Goal: Task Accomplishment & Management: Complete application form

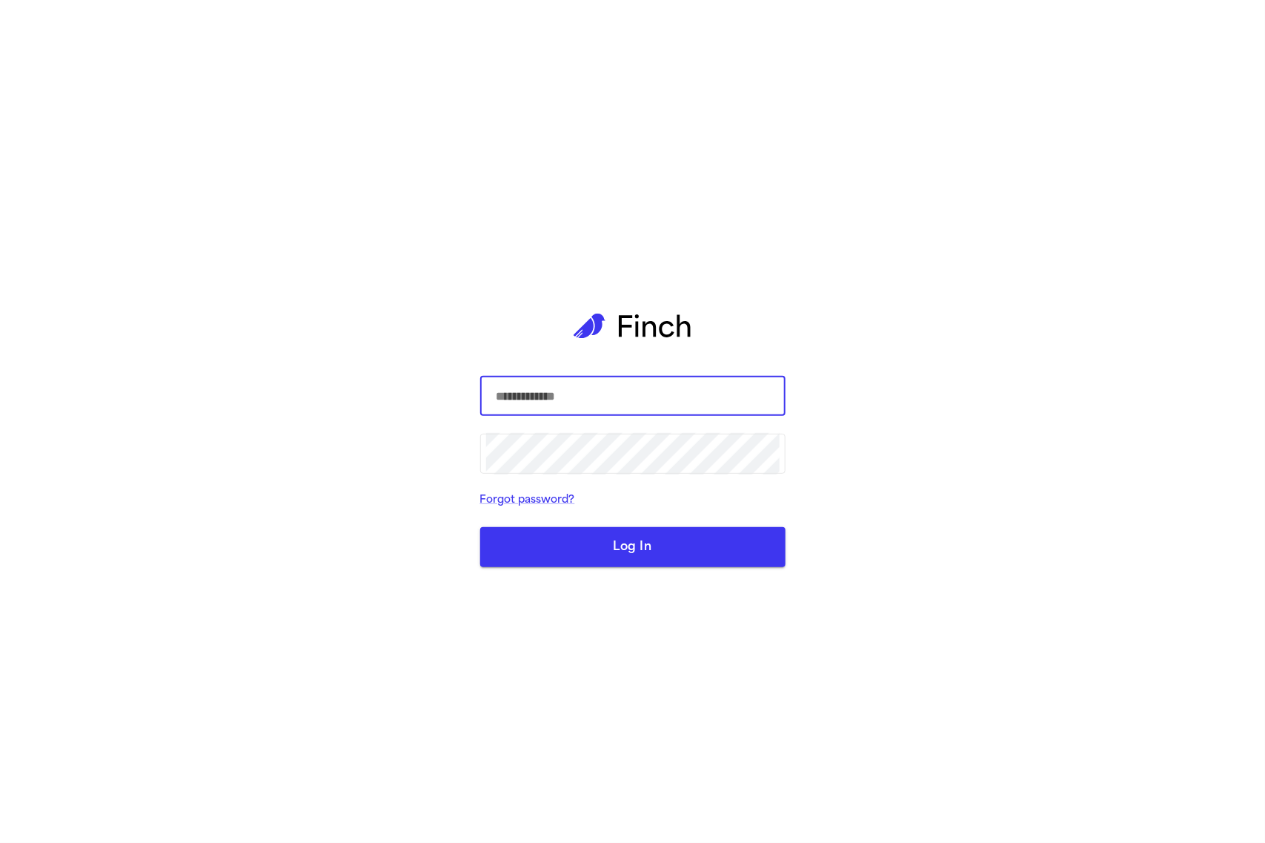
type input "**********"
click at [746, 532] on button "Log In" at bounding box center [632, 547] width 305 height 40
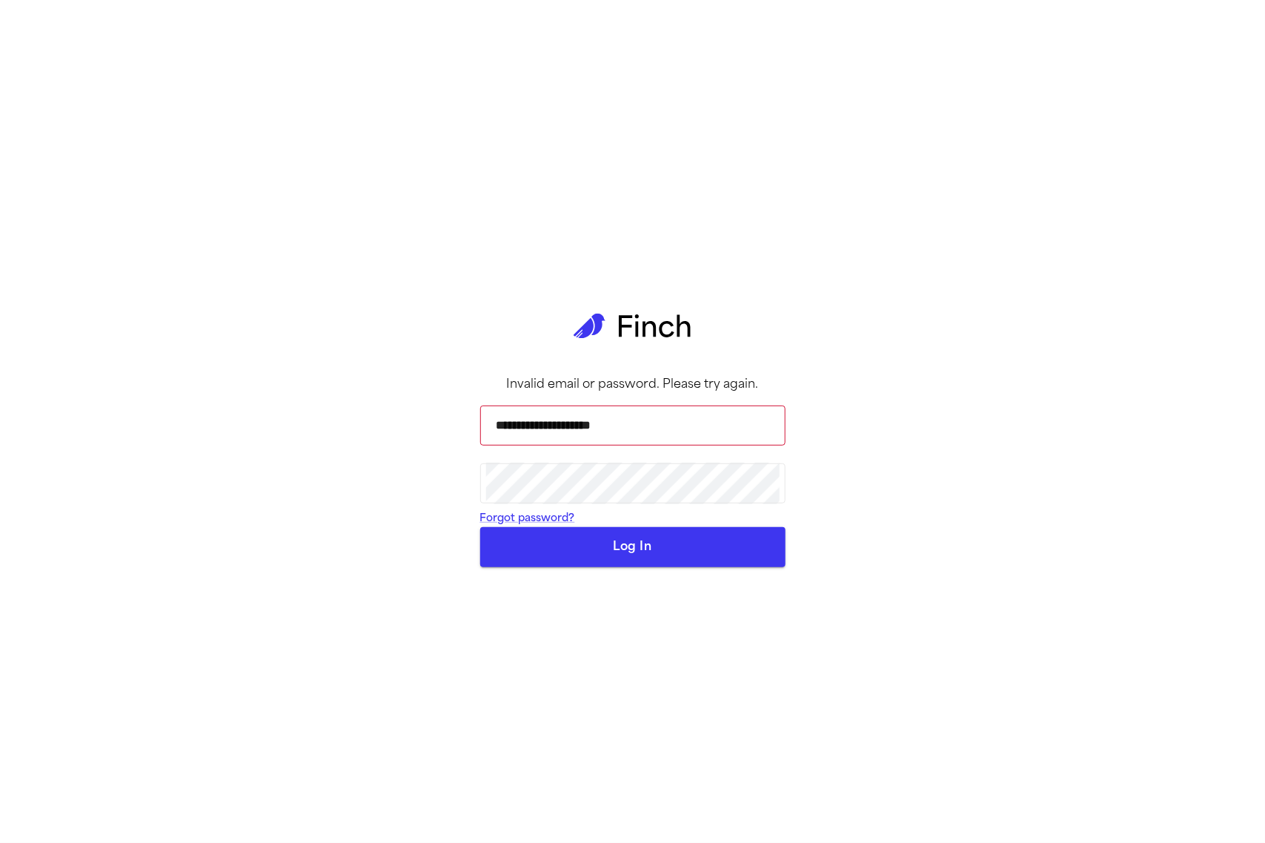
click at [642, 567] on button "Log In" at bounding box center [632, 547] width 305 height 40
click at [642, 568] on form "**********" at bounding box center [632, 481] width 305 height 174
click at [658, 567] on button "Log In" at bounding box center [632, 547] width 305 height 40
click at [624, 441] on input "**********" at bounding box center [633, 426] width 294 height 42
click at [639, 567] on button "Log In" at bounding box center [632, 547] width 305 height 40
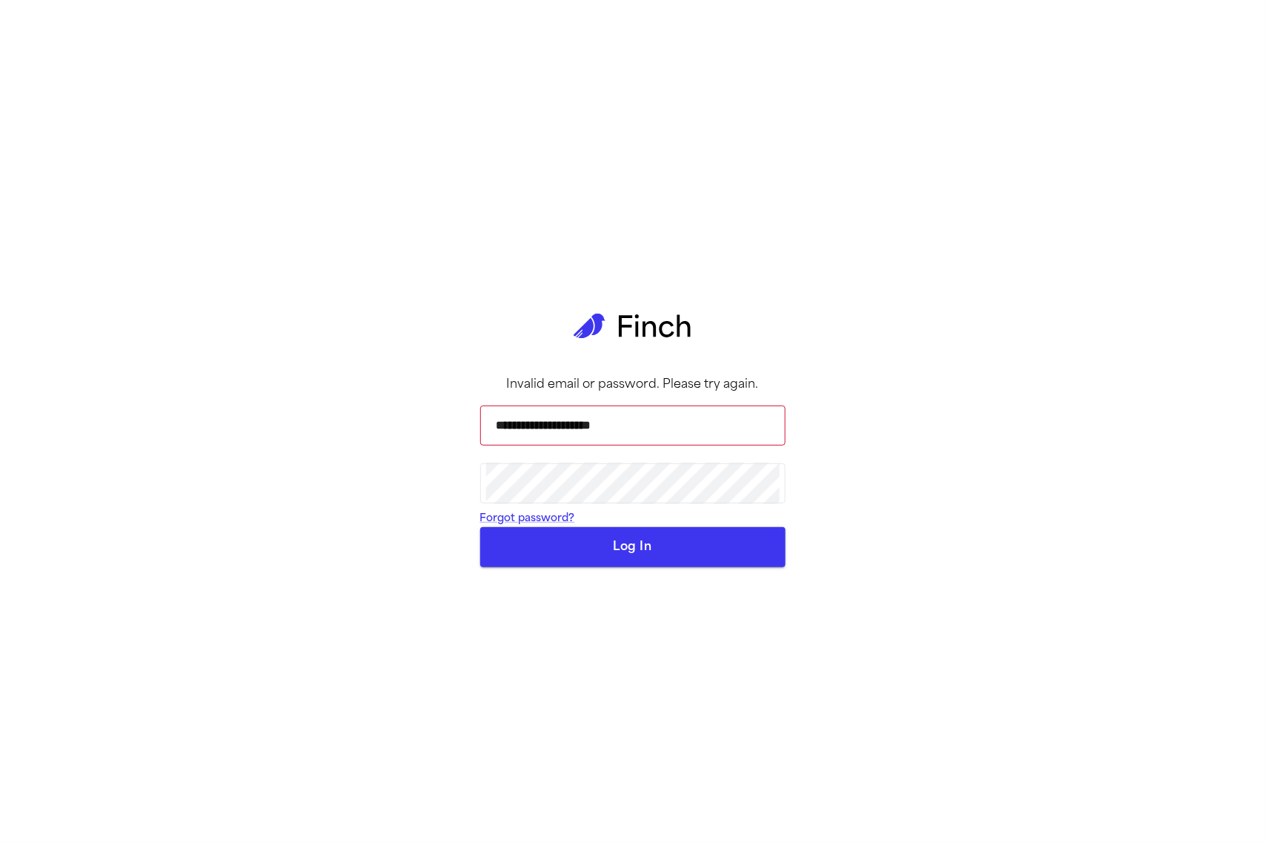
click at [695, 567] on button "Log In" at bounding box center [632, 547] width 305 height 40
click at [616, 567] on button "Log In" at bounding box center [632, 547] width 305 height 40
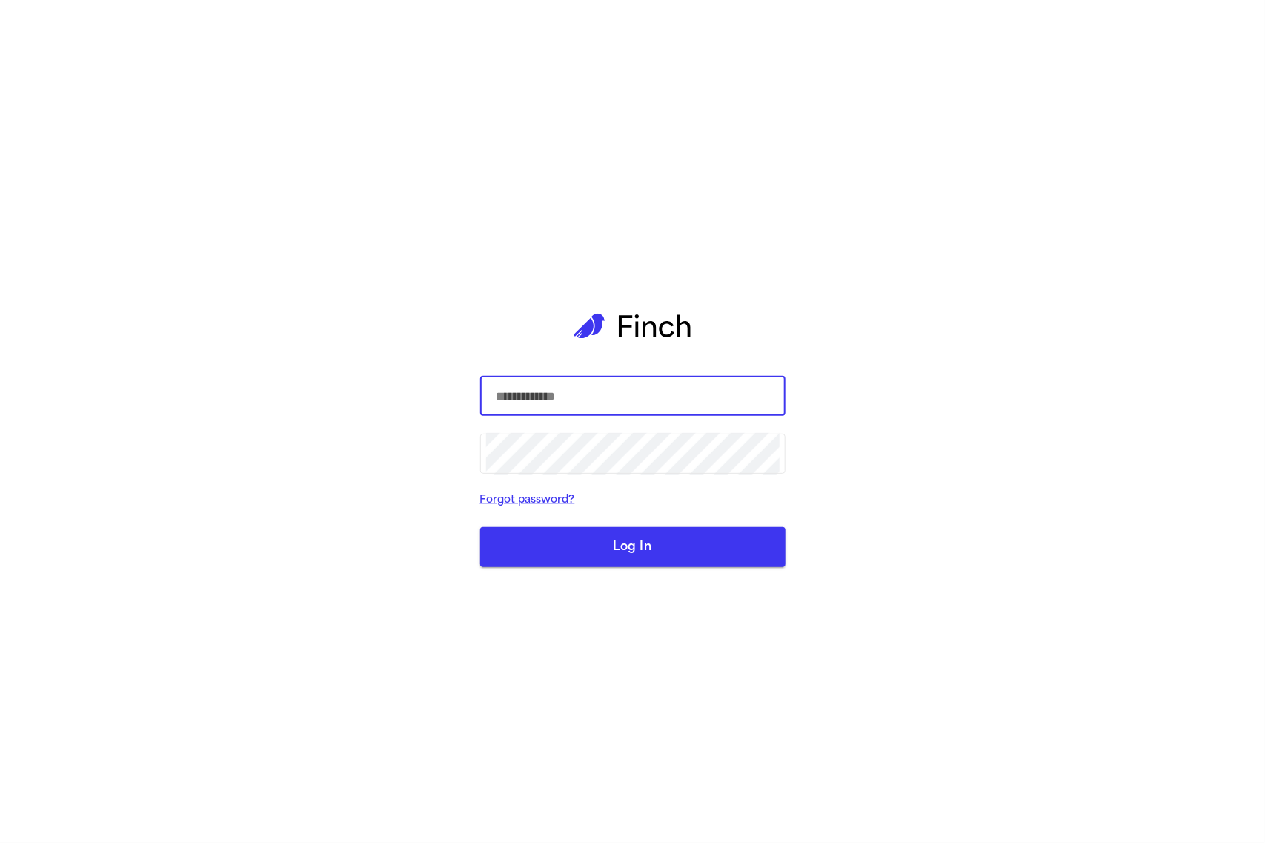
type input "**********"
click at [701, 546] on button "Log In" at bounding box center [632, 547] width 305 height 40
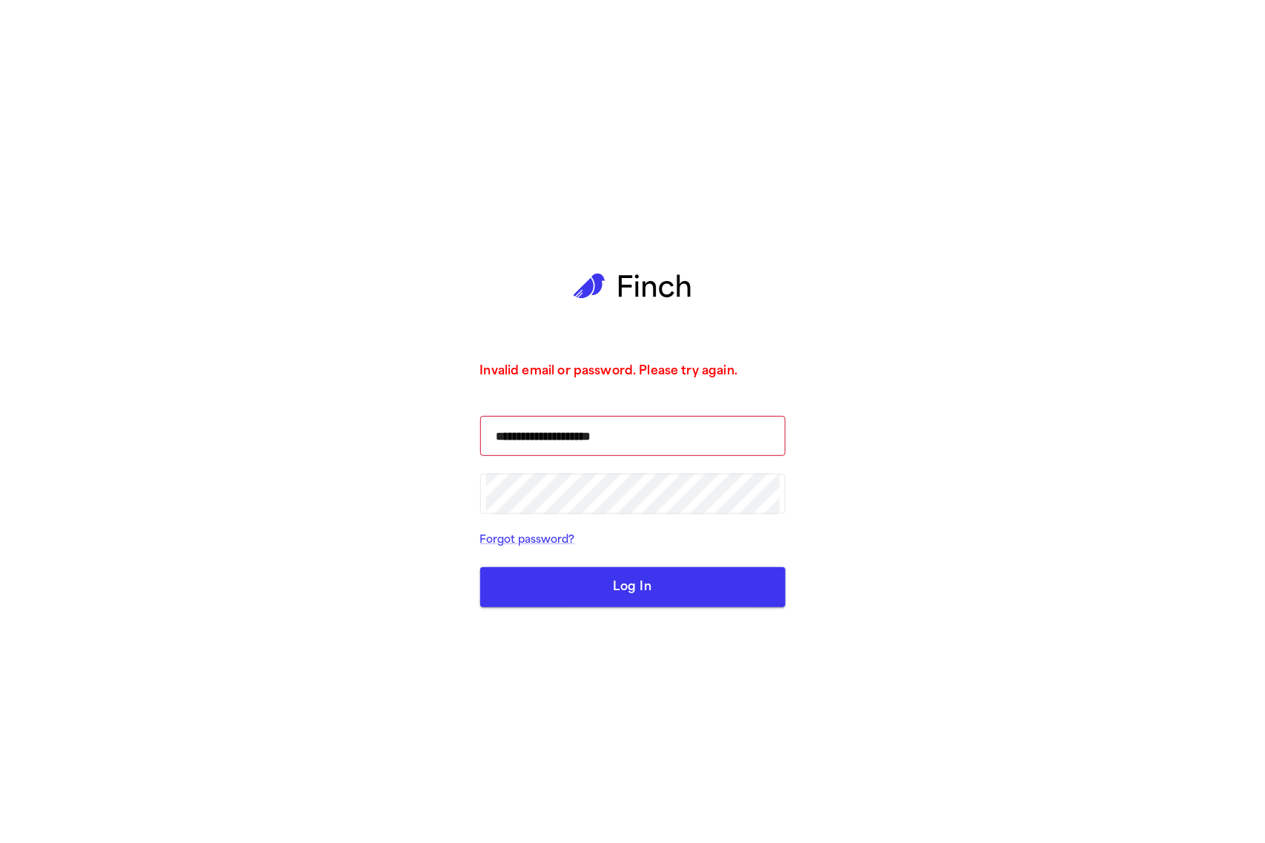
click at [688, 566] on form "**********" at bounding box center [632, 511] width 305 height 191
click at [691, 604] on button "Log In" at bounding box center [632, 587] width 305 height 40
click at [769, 588] on button "Log In" at bounding box center [632, 587] width 305 height 40
click at [605, 587] on button "Log In" at bounding box center [632, 587] width 305 height 40
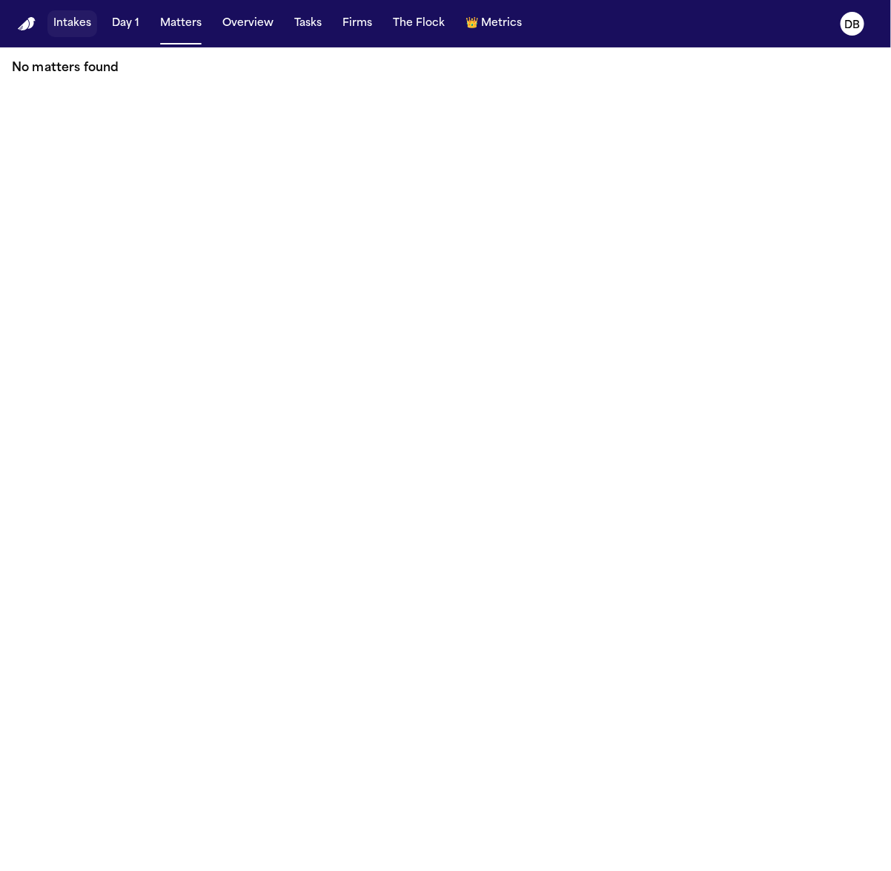
click at [90, 4] on nav "Intakes Day 1 Matters Overview Tasks Firms The Flock 👑 Metrics DB" at bounding box center [445, 23] width 891 height 47
click at [83, 15] on button "Intakes" at bounding box center [72, 23] width 50 height 27
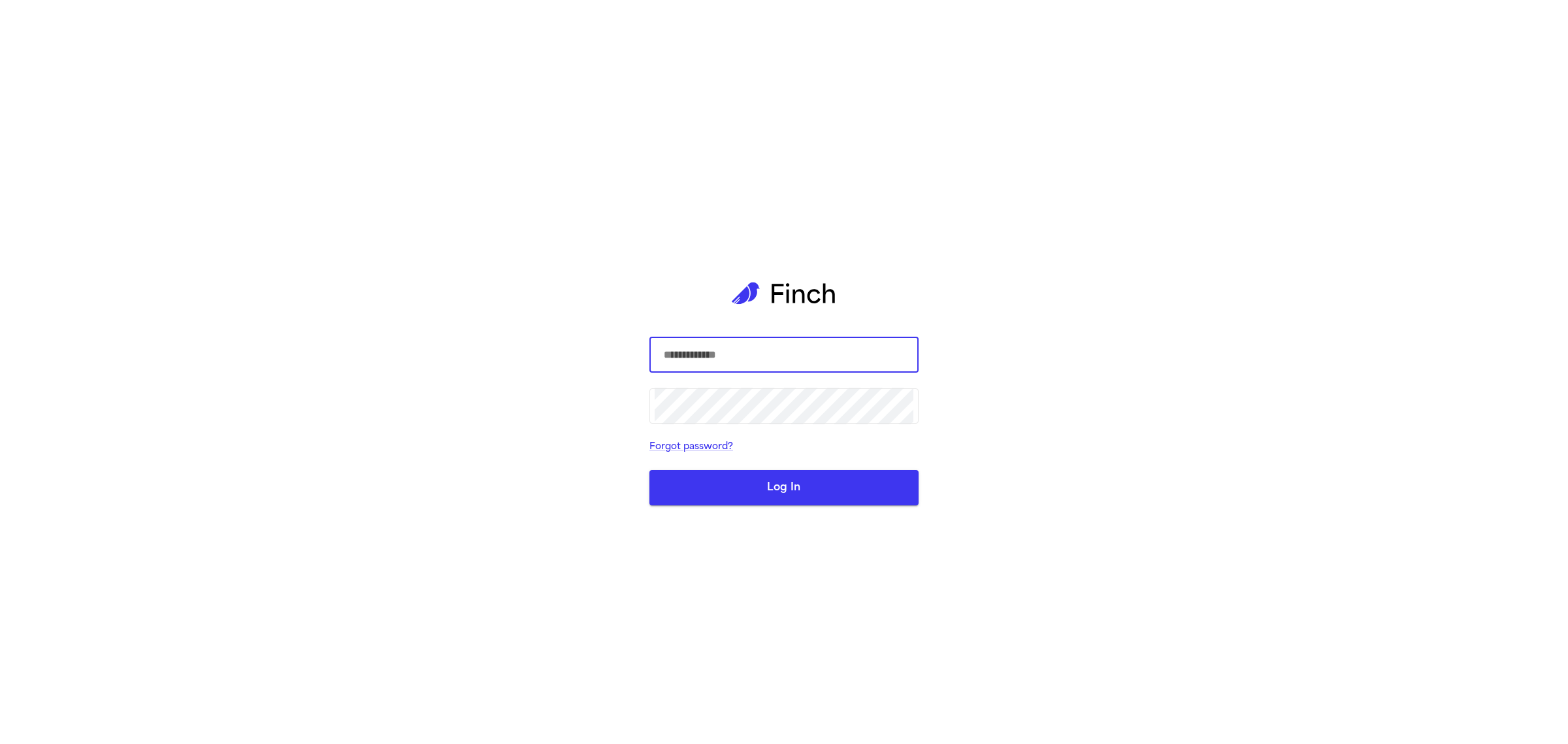
type input "**********"
click at [824, 481] on button "Log In" at bounding box center [784, 487] width 269 height 35
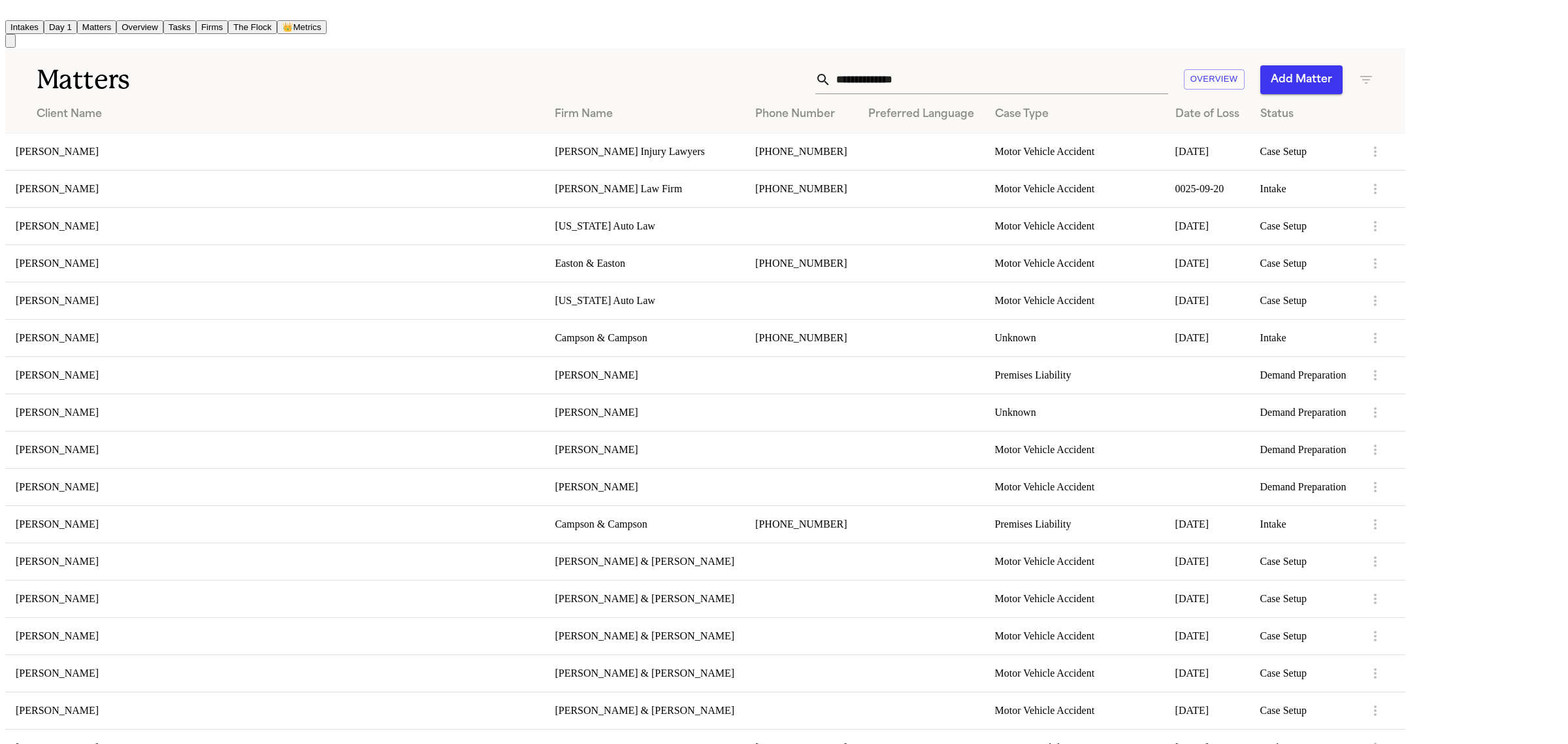
click at [44, 24] on button "Intakes" at bounding box center [25, 27] width 39 height 14
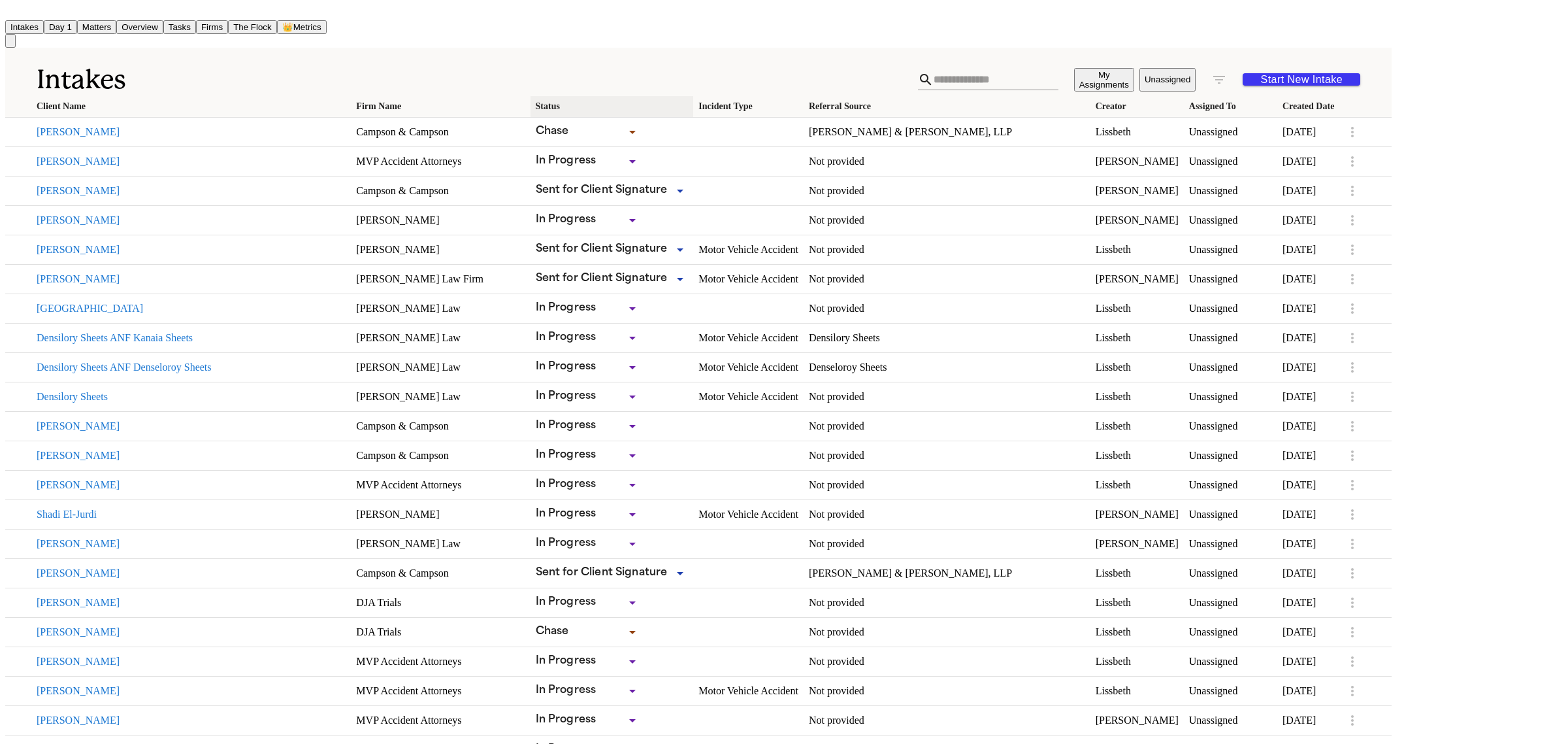
drag, startPoint x: 345, startPoint y: 782, endPoint x: 490, endPoint y: 113, distance: 684.5
drag, startPoint x: 490, startPoint y: 113, endPoint x: 400, endPoint y: 69, distance: 100.2
click at [400, 69] on h1 "Intakes" at bounding box center [478, 79] width 881 height 33
drag, startPoint x: 140, startPoint y: 112, endPoint x: 281, endPoint y: 71, distance: 146.8
drag, startPoint x: 281, startPoint y: 71, endPoint x: 103, endPoint y: 160, distance: 199.0
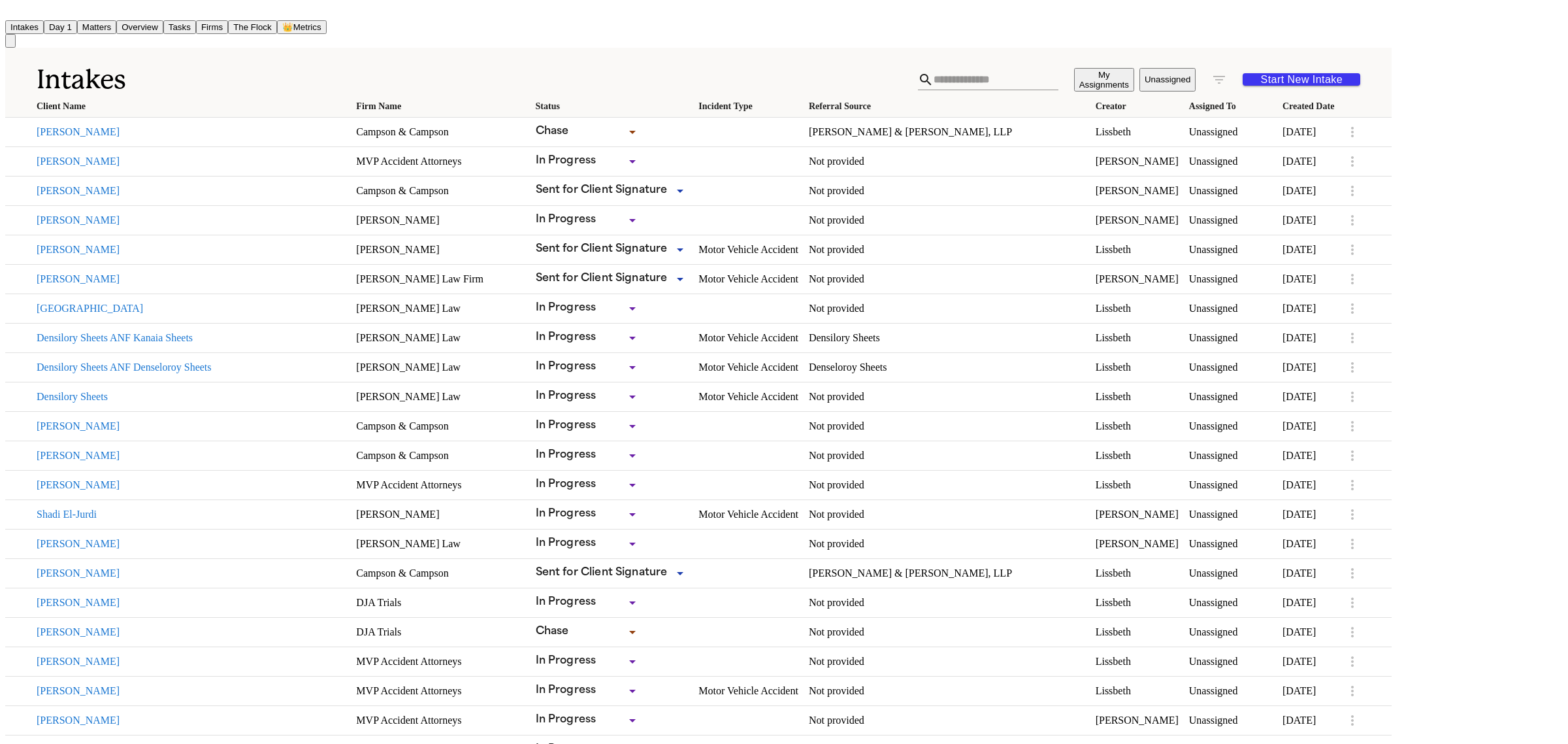
click at [103, 160] on button "Luis Galvan" at bounding box center [191, 160] width 309 height 11
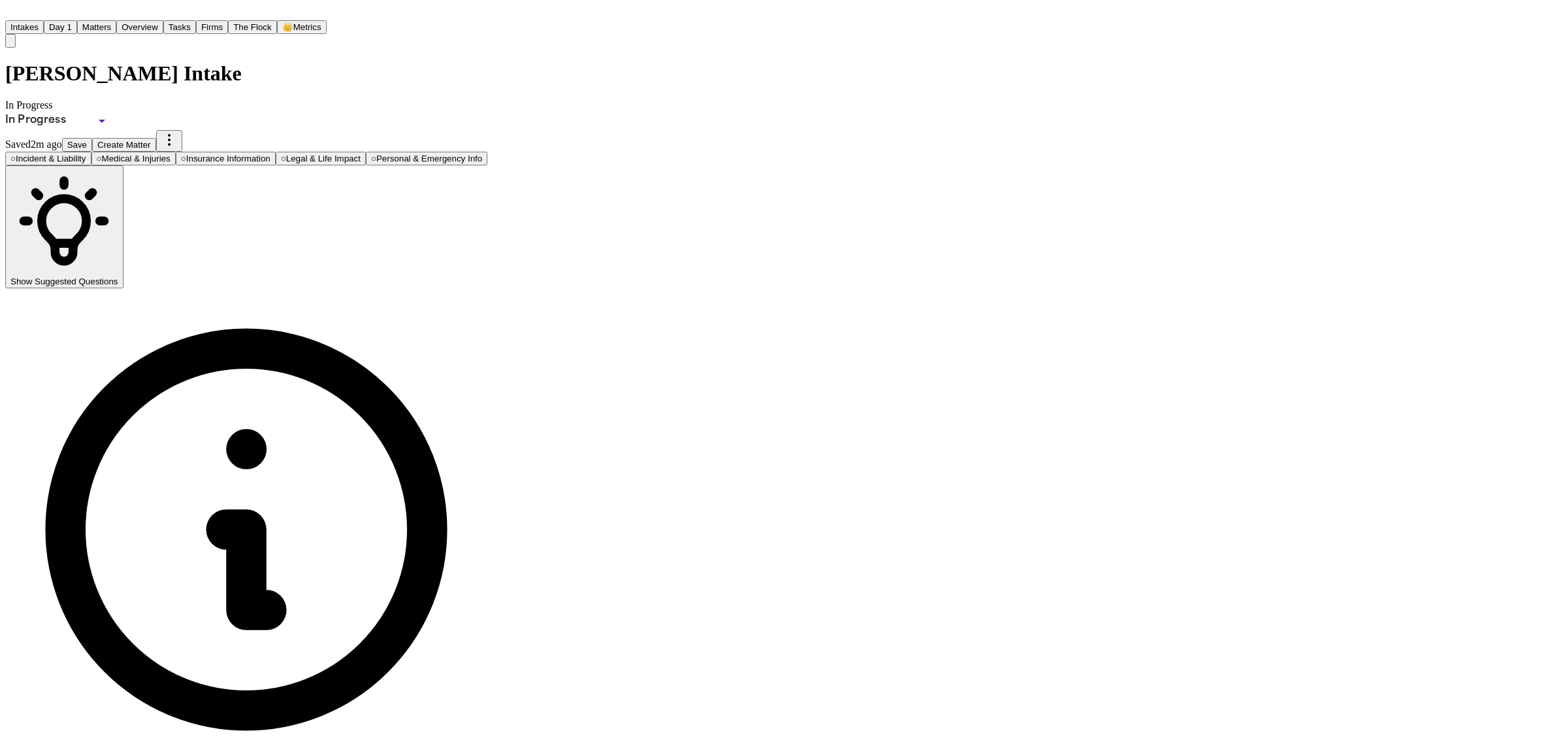
click at [116, 20] on button "Matters" at bounding box center [96, 27] width 39 height 14
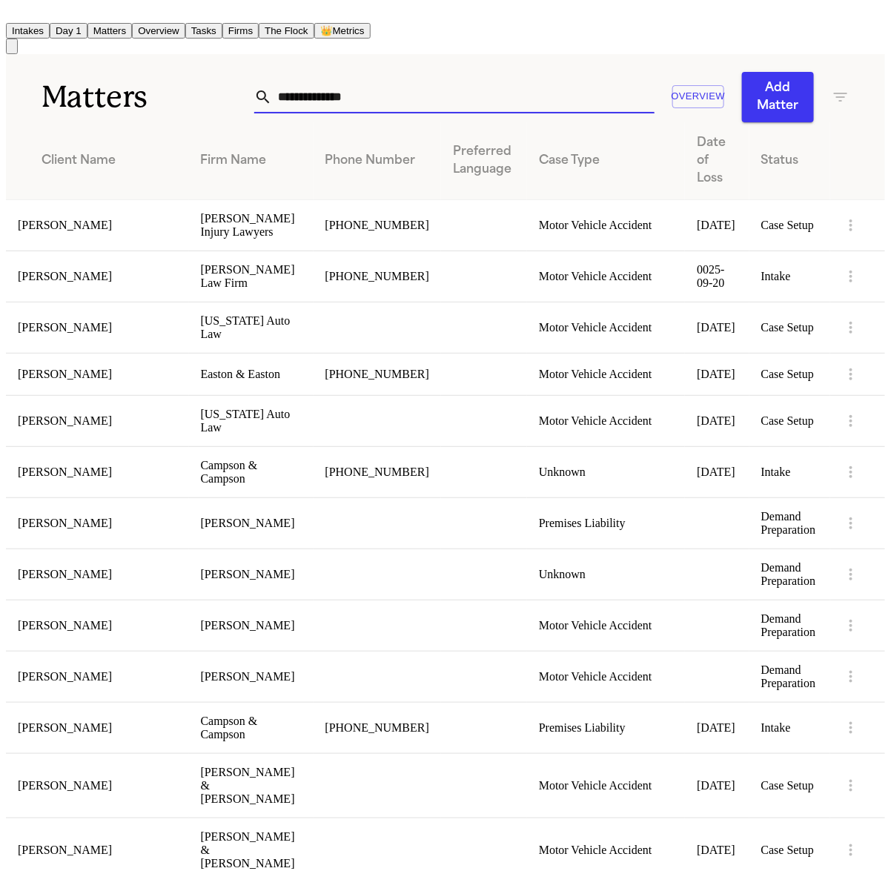
click at [498, 82] on input "text" at bounding box center [463, 97] width 383 height 33
paste input "**********"
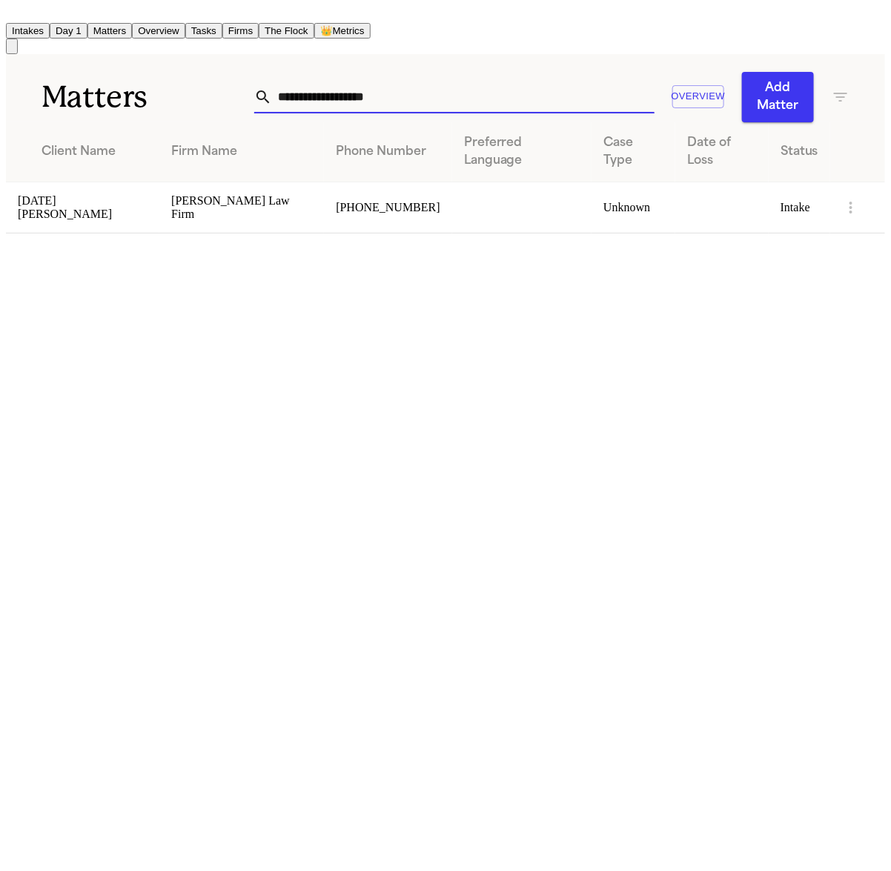
type input "**********"
click at [388, 182] on td "[PHONE_NUMBER]" at bounding box center [388, 207] width 128 height 51
click at [128, 188] on td "[DATE][PERSON_NAME]" at bounding box center [82, 207] width 153 height 51
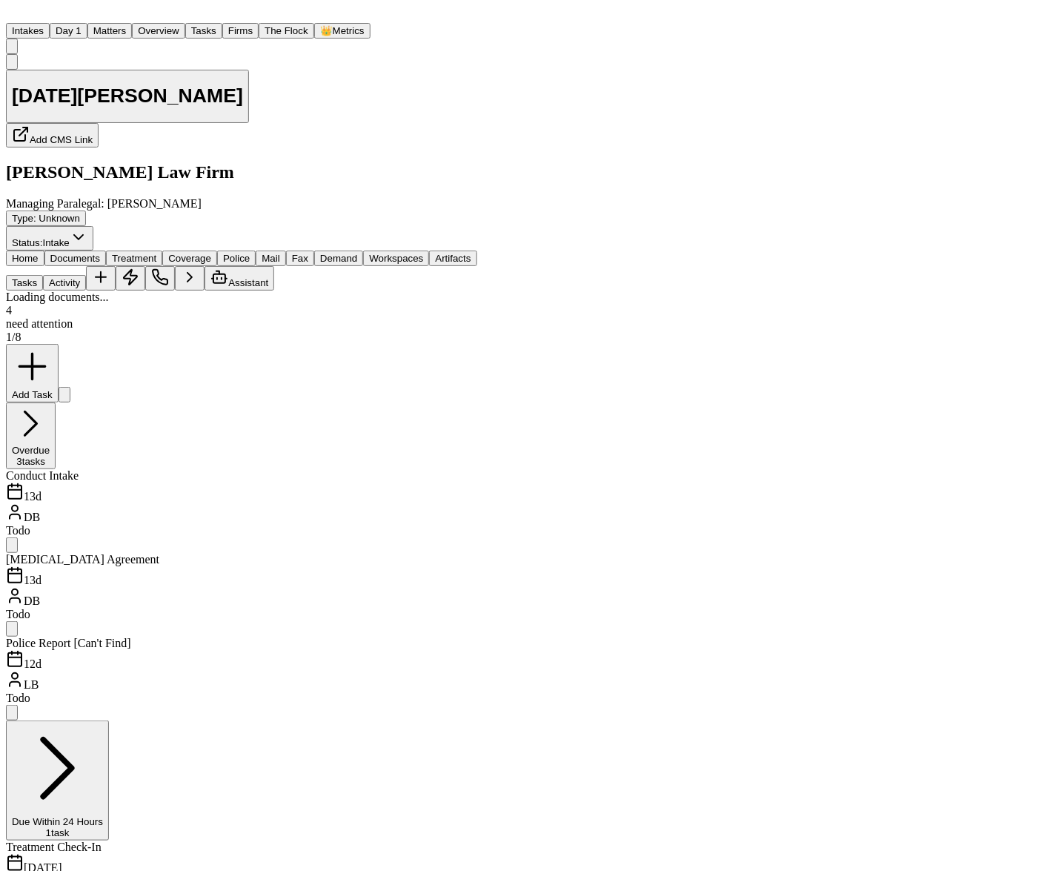
click at [75, 264] on span "button" at bounding box center [75, 264] width 0 height 0
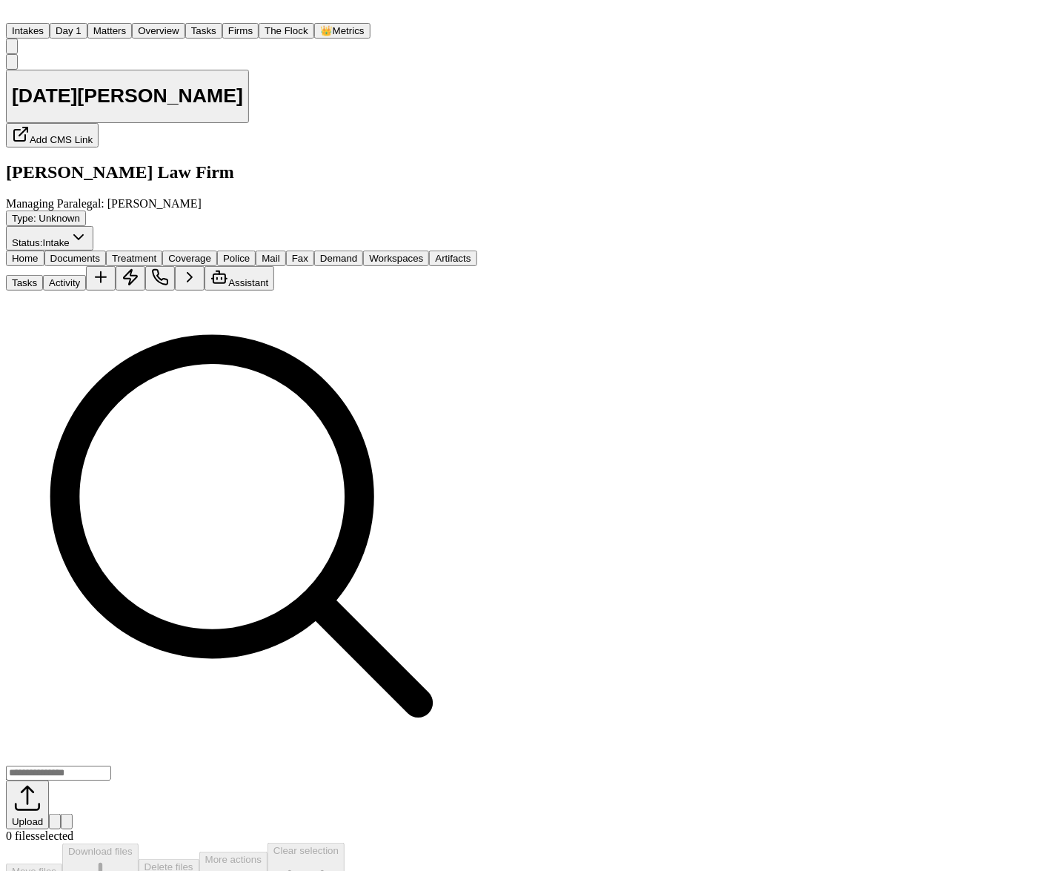
click at [50, 23] on button "Intakes" at bounding box center [28, 31] width 44 height 16
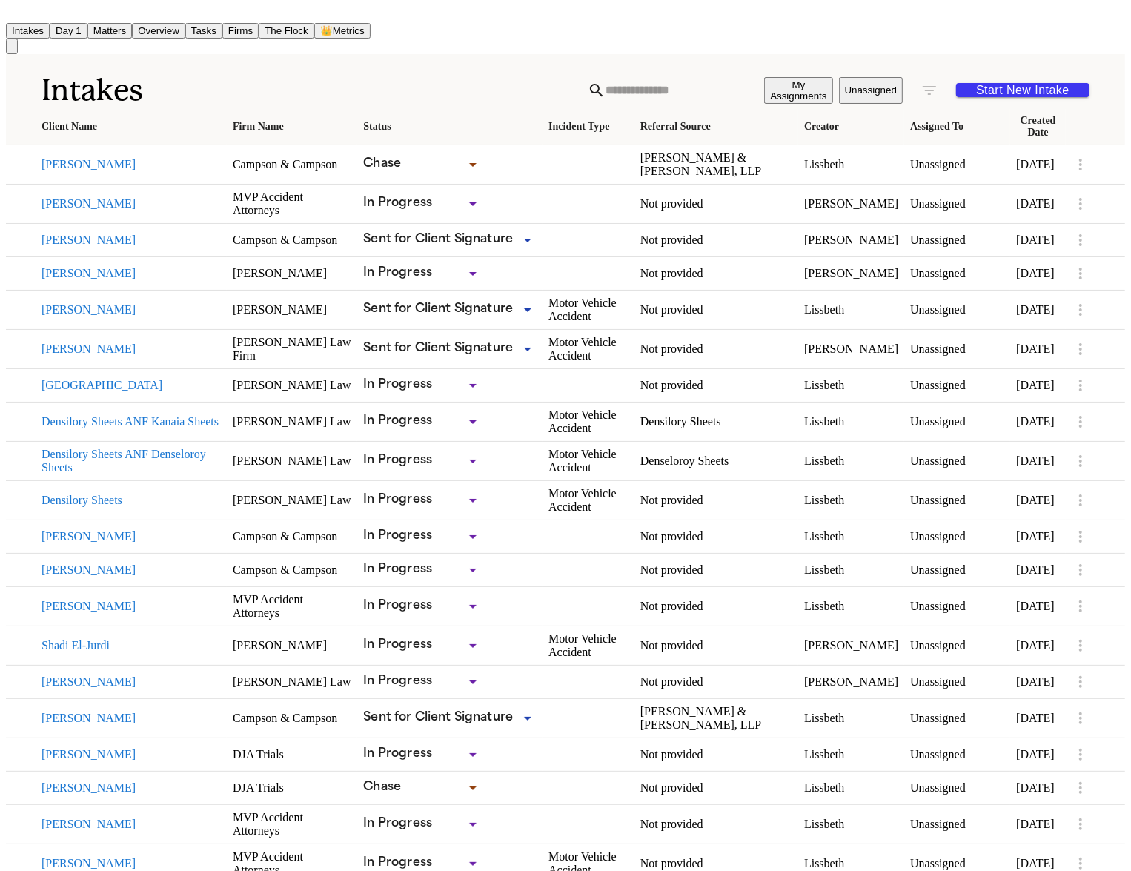
click at [894, 97] on button "Unassigned" at bounding box center [871, 90] width 64 height 27
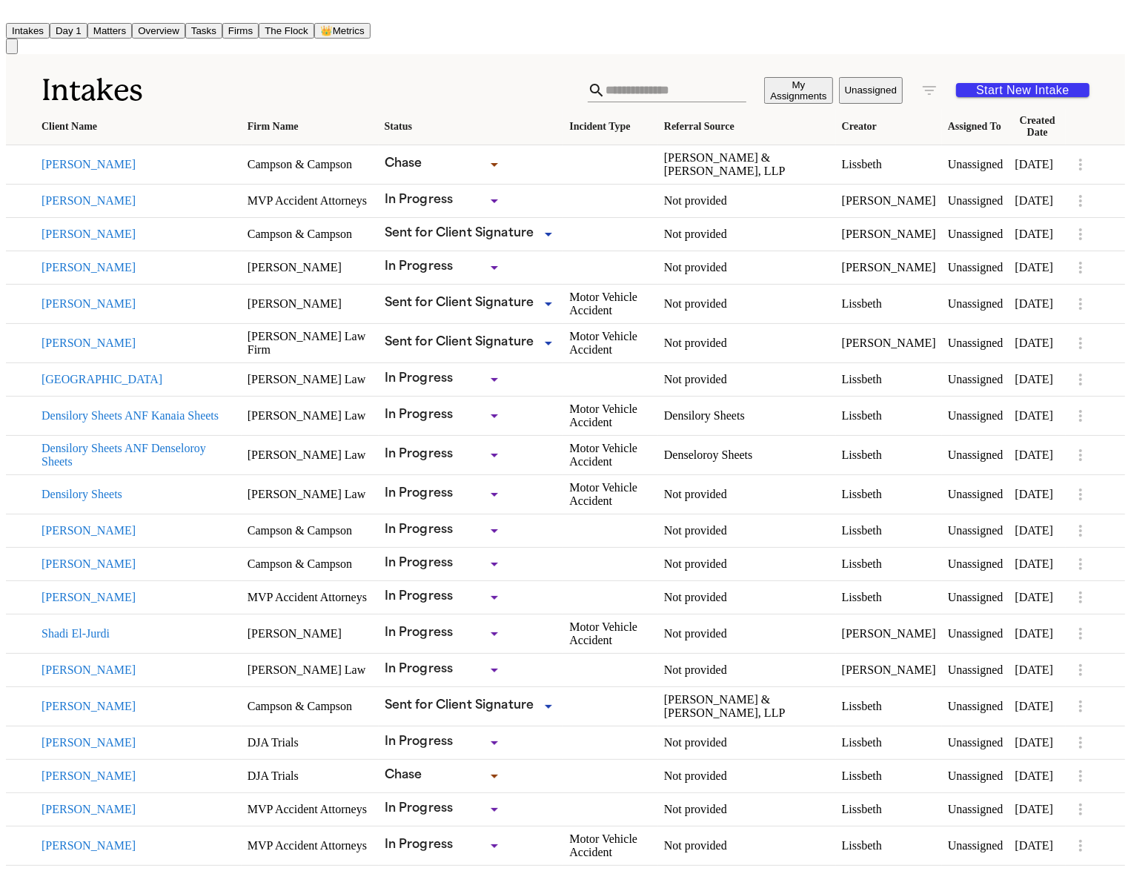
click at [934, 86] on icon "button" at bounding box center [929, 90] width 13 height 9
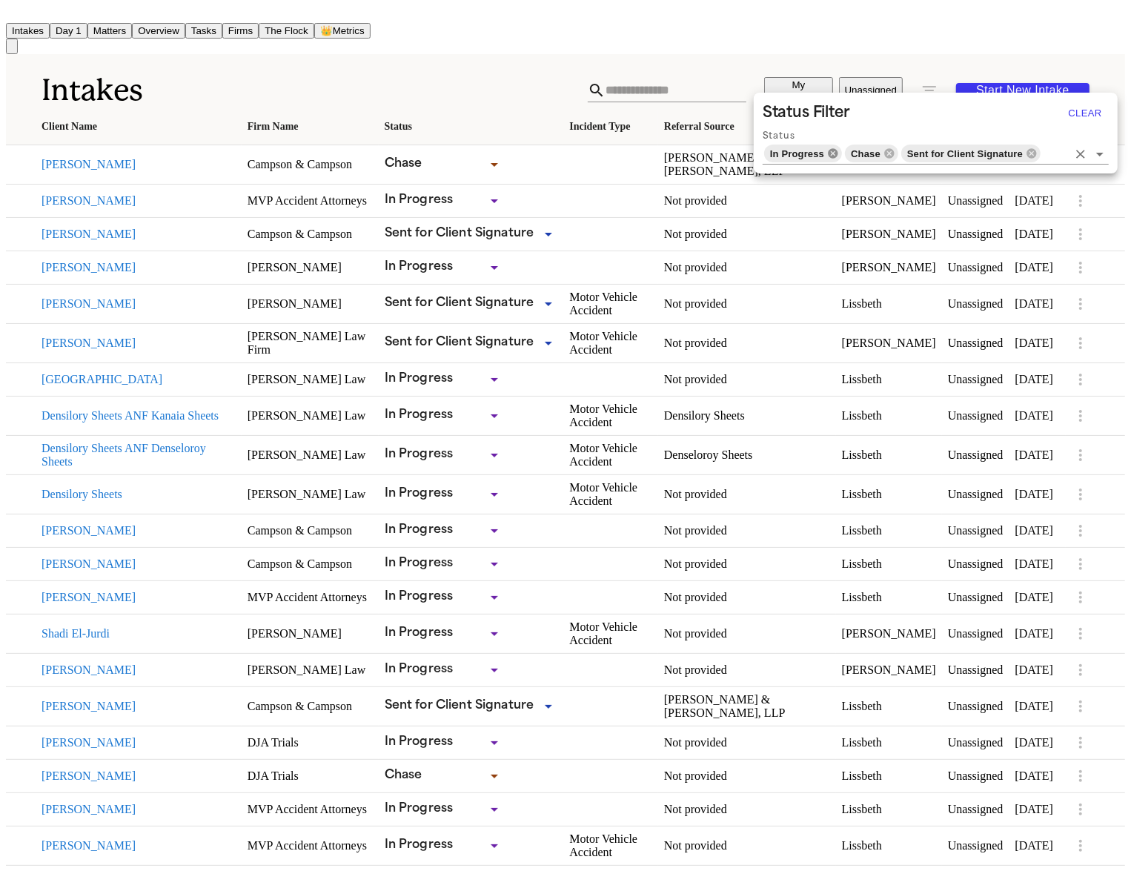
click at [836, 156] on icon at bounding box center [834, 153] width 10 height 10
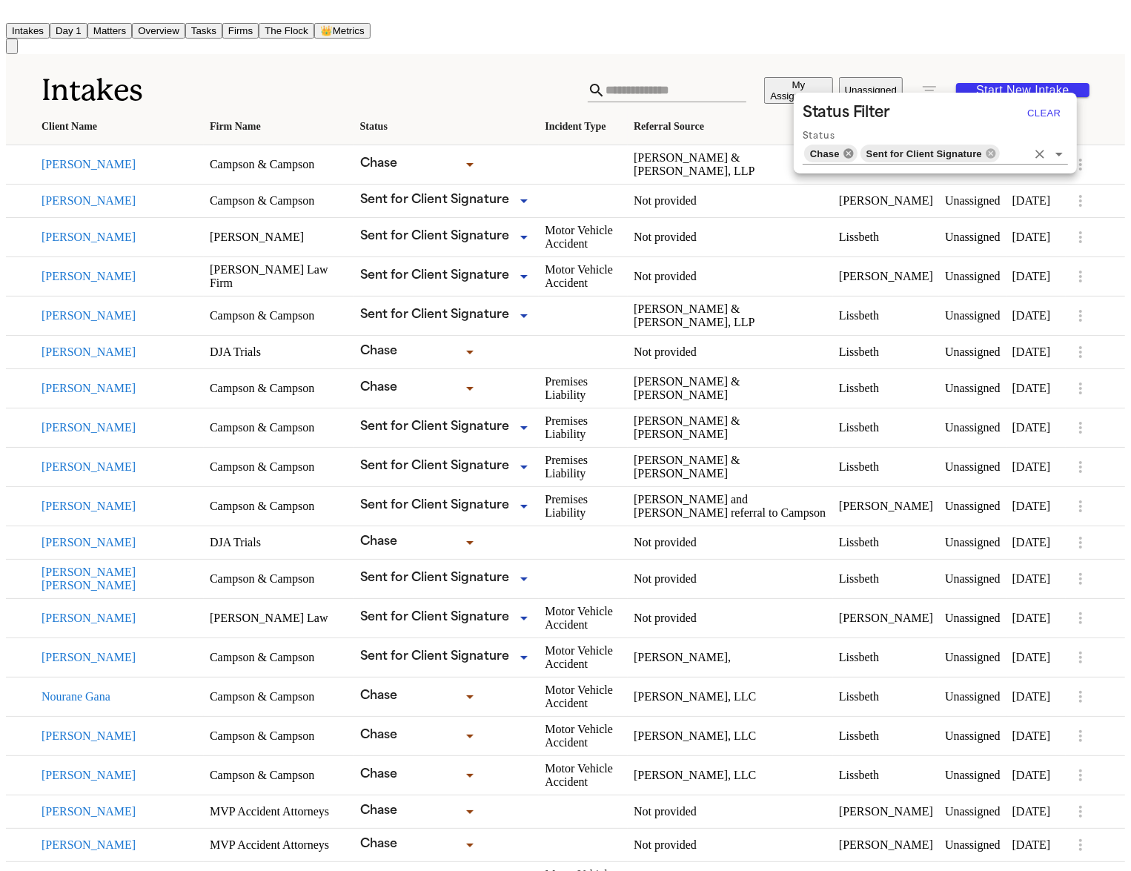
click at [846, 153] on icon at bounding box center [849, 153] width 10 height 10
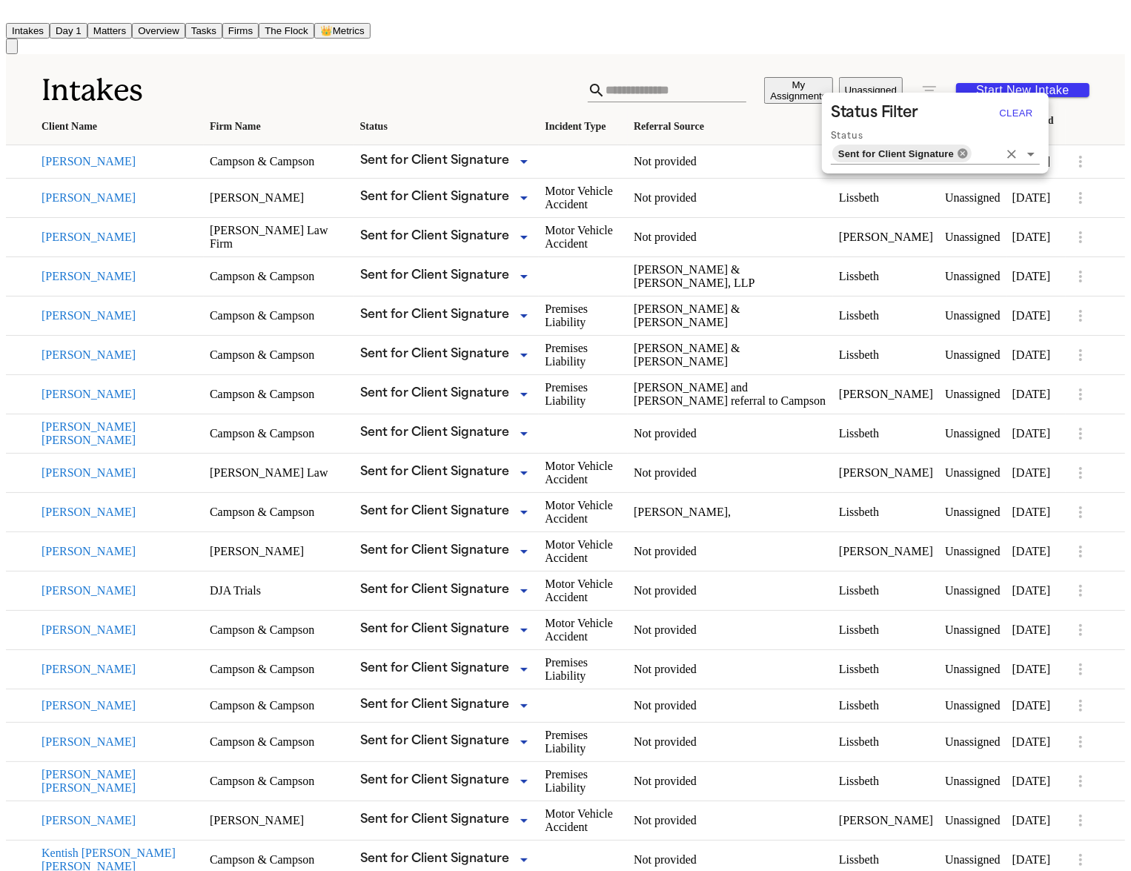
click at [961, 154] on icon at bounding box center [963, 153] width 10 height 10
click at [973, 153] on input "Status" at bounding box center [985, 153] width 25 height 21
click at [612, 70] on div at bounding box center [565, 435] width 1131 height 871
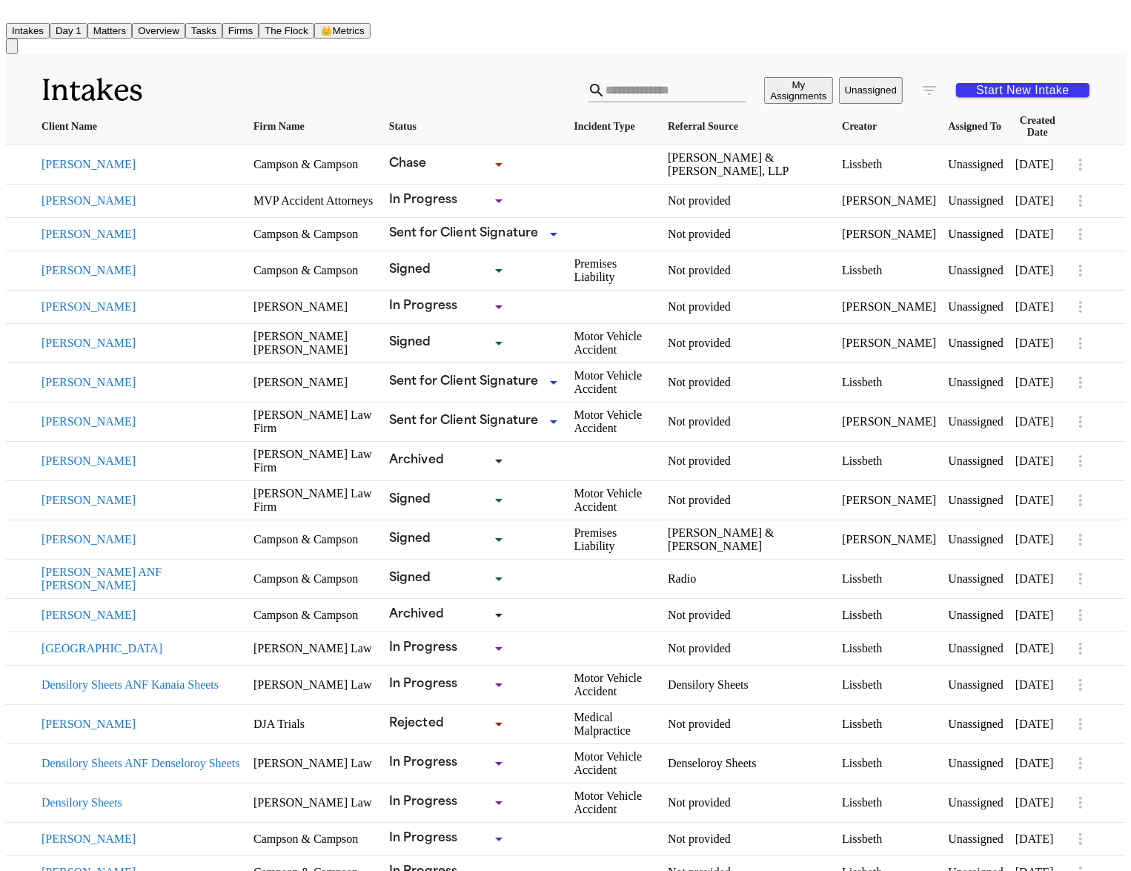
click at [580, 79] on div at bounding box center [565, 435] width 1131 height 871
click at [606, 83] on input "text" at bounding box center [676, 91] width 141 height 24
paste input "**********"
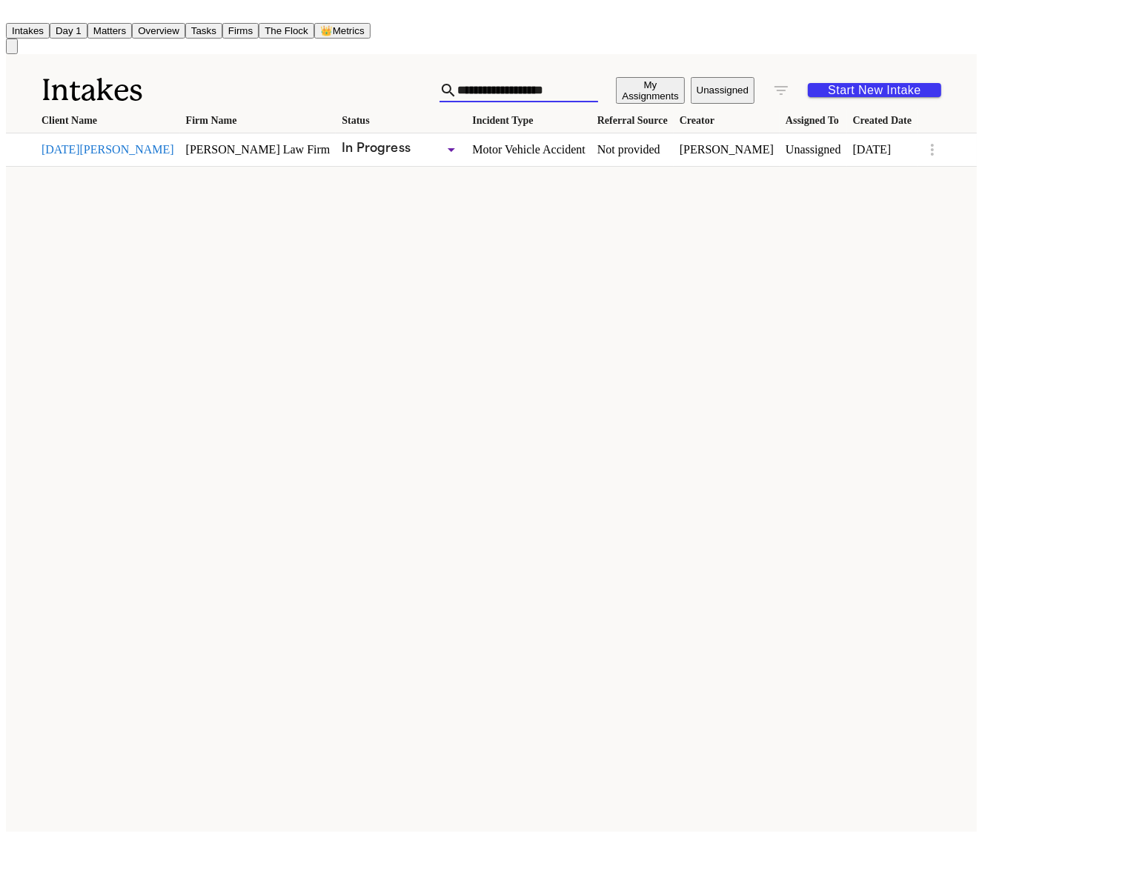
type input "**********"
click at [912, 148] on link "Sep 10, 2025" at bounding box center [882, 149] width 59 height 13
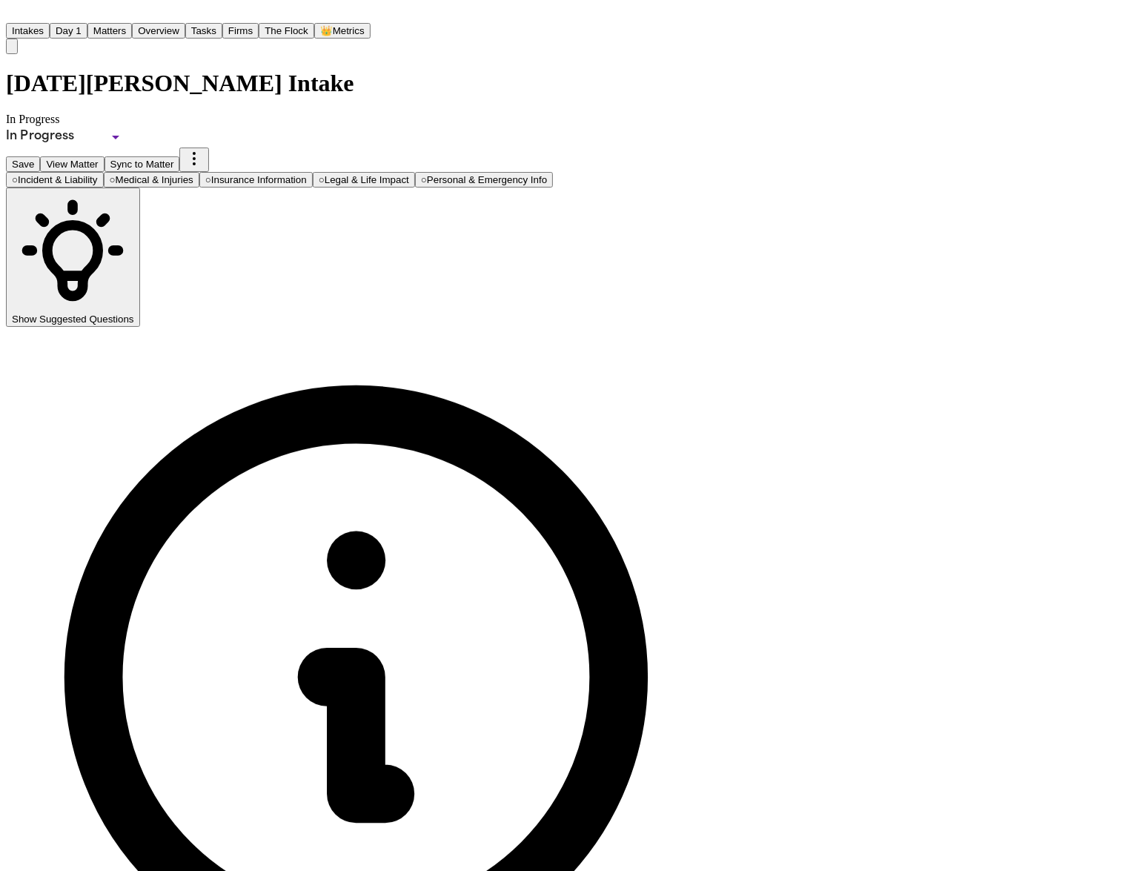
click at [40, 156] on button "Save" at bounding box center [23, 164] width 34 height 16
click at [547, 174] on span "Personal & Emergency Info" at bounding box center [487, 179] width 120 height 11
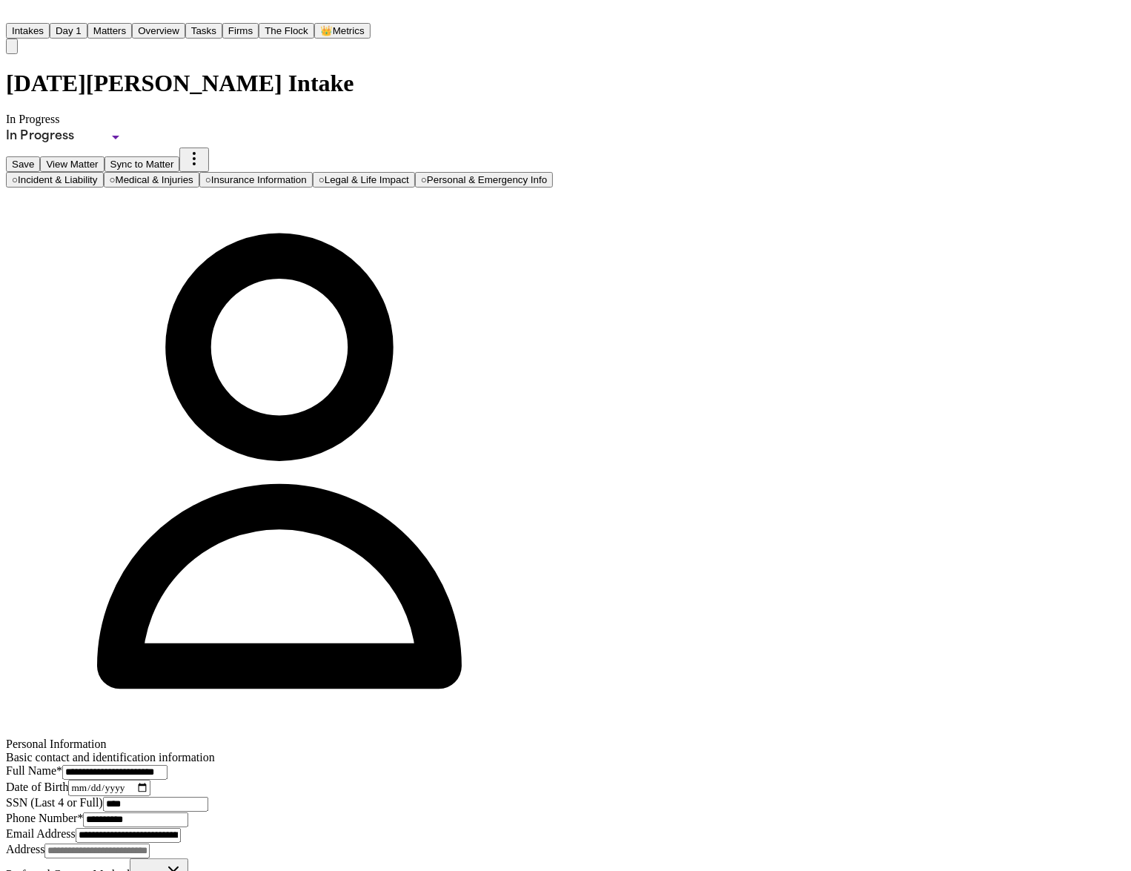
click at [415, 172] on button "○ Legal & Life Impact" at bounding box center [364, 180] width 102 height 16
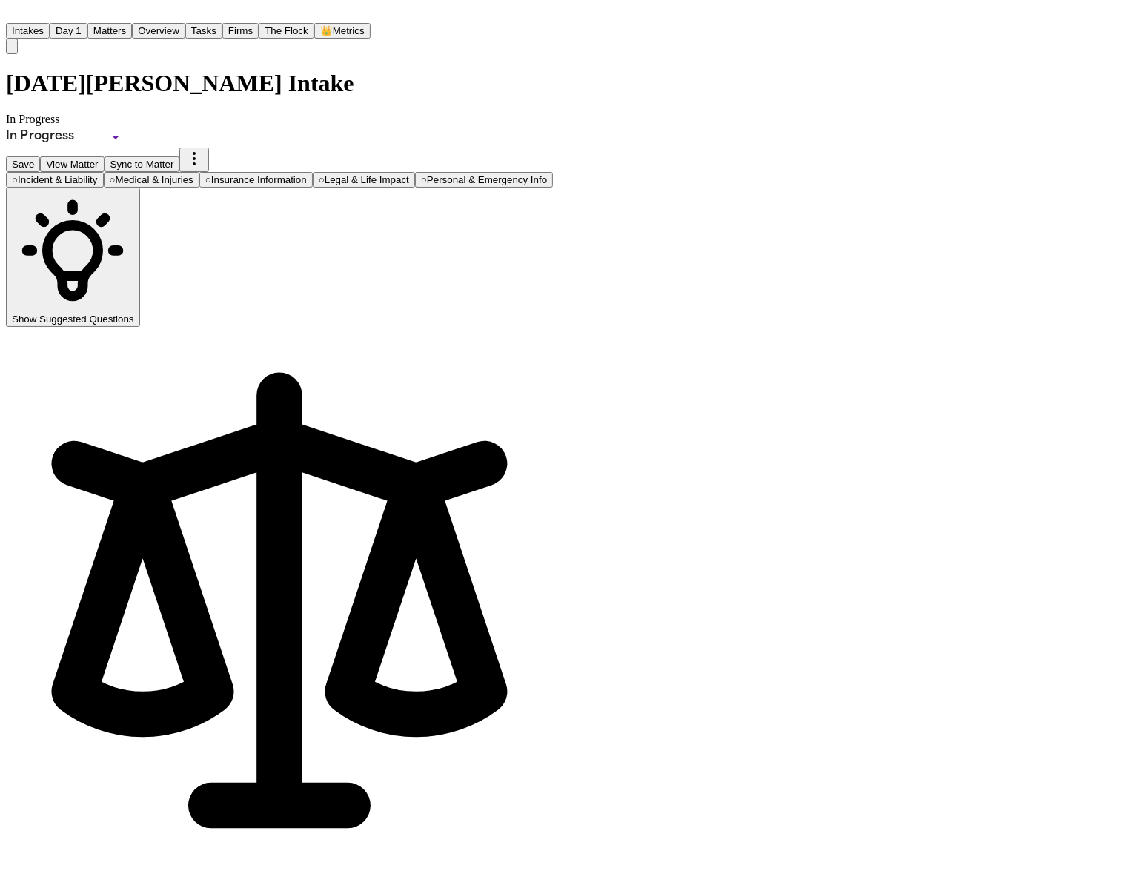
click at [313, 172] on button "○ Insurance Information" at bounding box center [255, 180] width 113 height 16
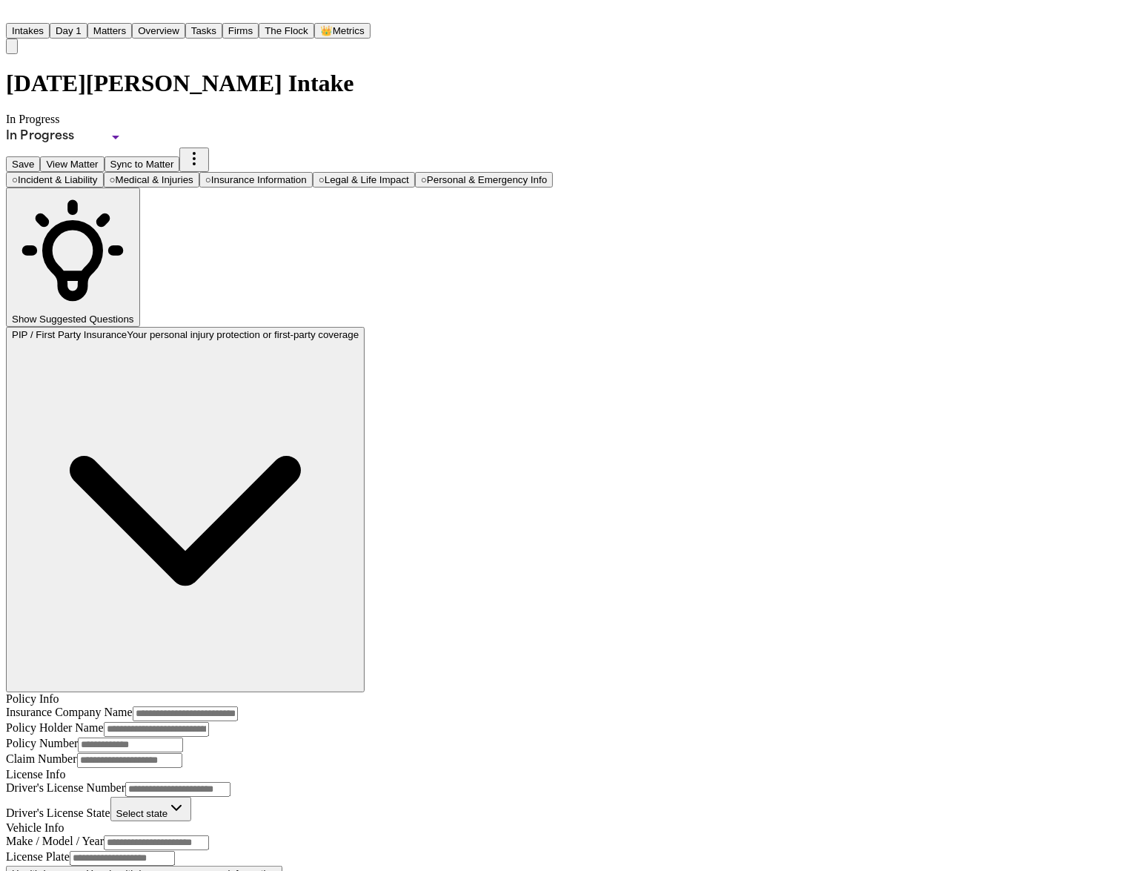
click at [199, 172] on button "○ Medical & Injuries" at bounding box center [152, 180] width 96 height 16
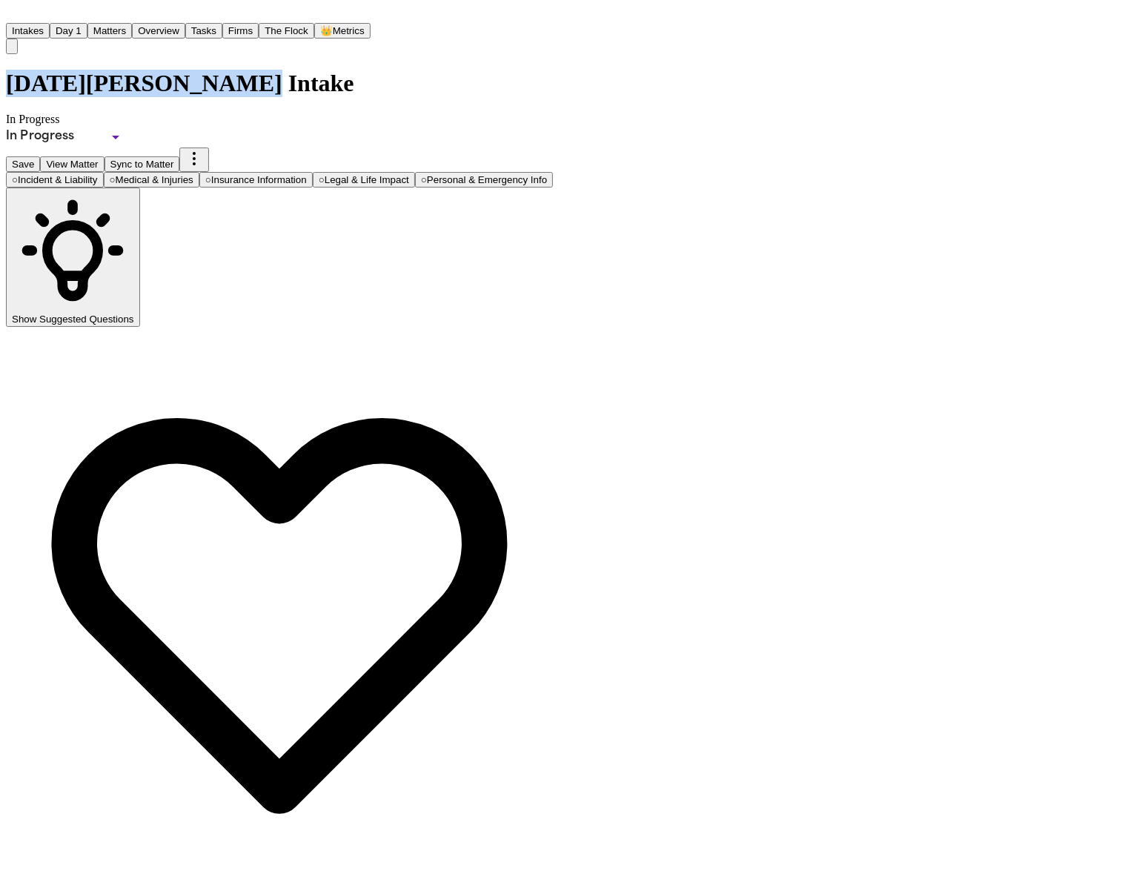
drag, startPoint x: 72, startPoint y: 69, endPoint x: 242, endPoint y: 74, distance: 170.6
click at [547, 174] on span "Personal & Emergency Info" at bounding box center [487, 179] width 120 height 11
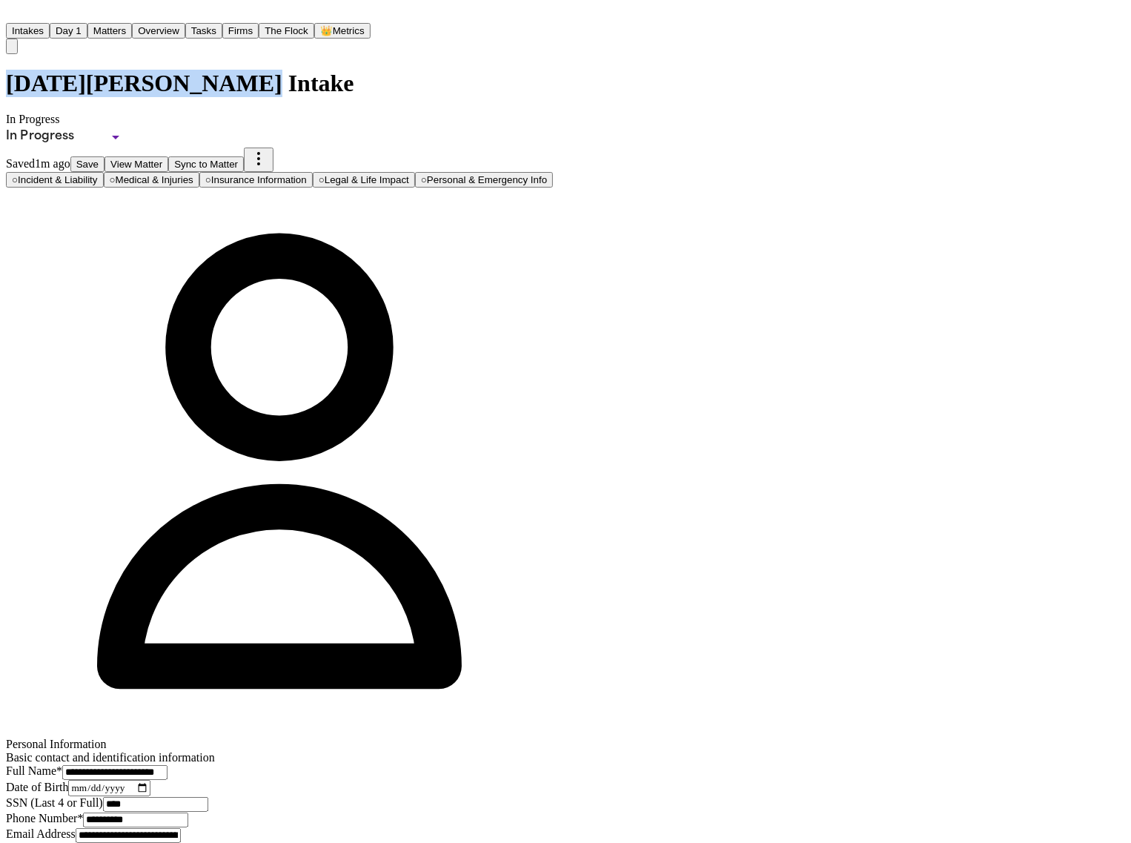
click at [104, 172] on button "○ Incident & Liability" at bounding box center [55, 180] width 98 height 16
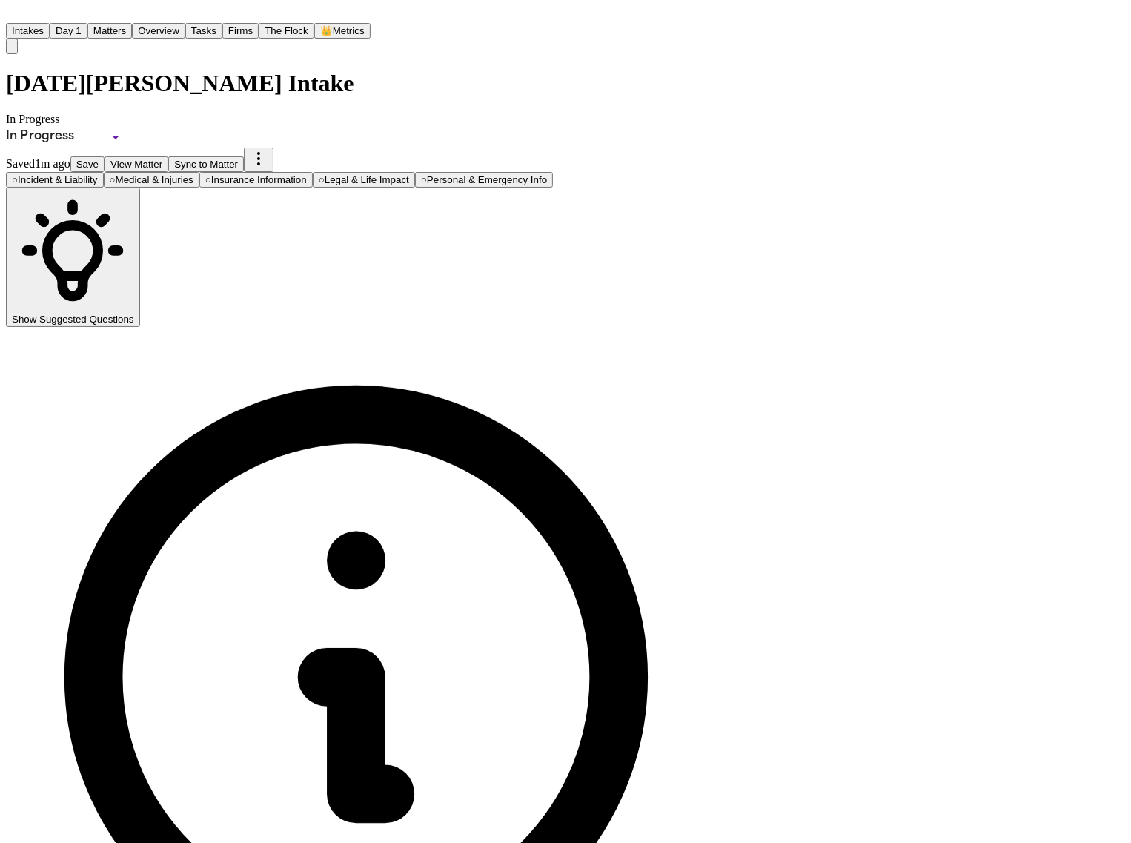
drag, startPoint x: 558, startPoint y: 298, endPoint x: 547, endPoint y: 305, distance: 13.0
click at [307, 174] on span "Insurance Information" at bounding box center [259, 179] width 96 height 11
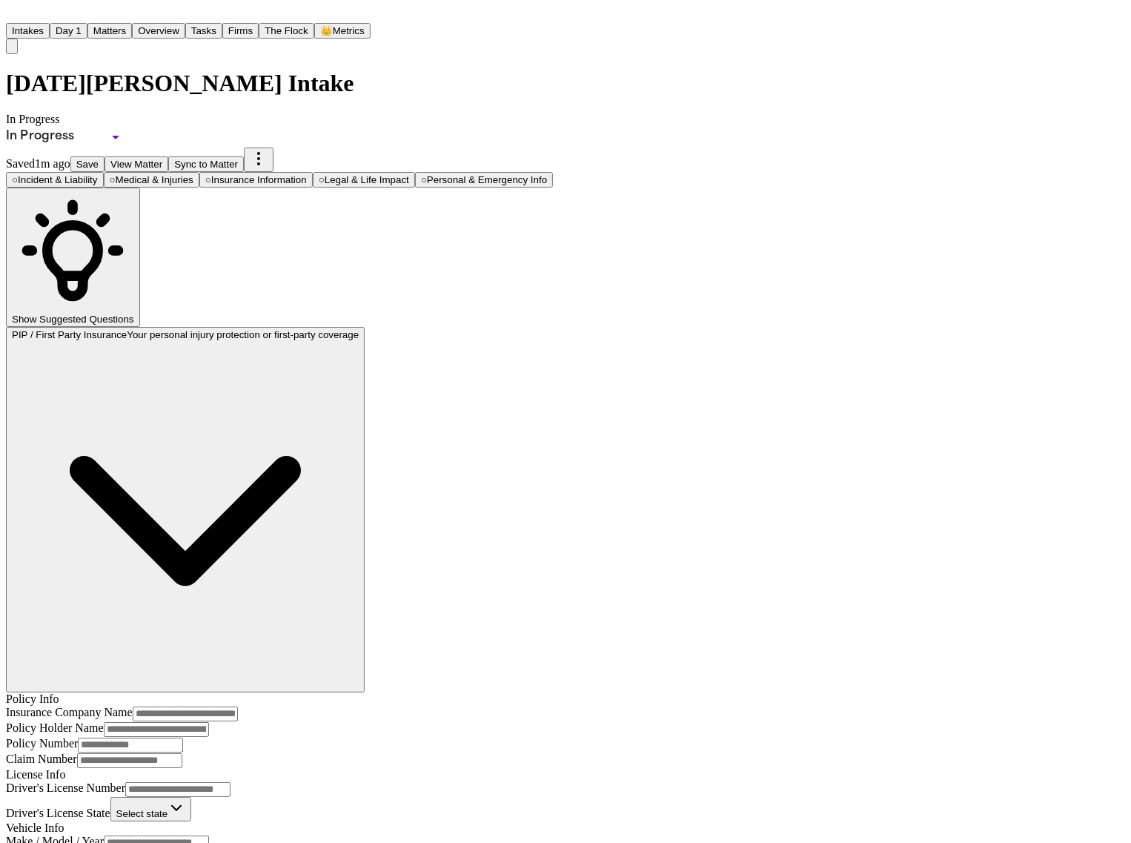
click at [409, 174] on span "Legal & Life Impact" at bounding box center [367, 179] width 85 height 11
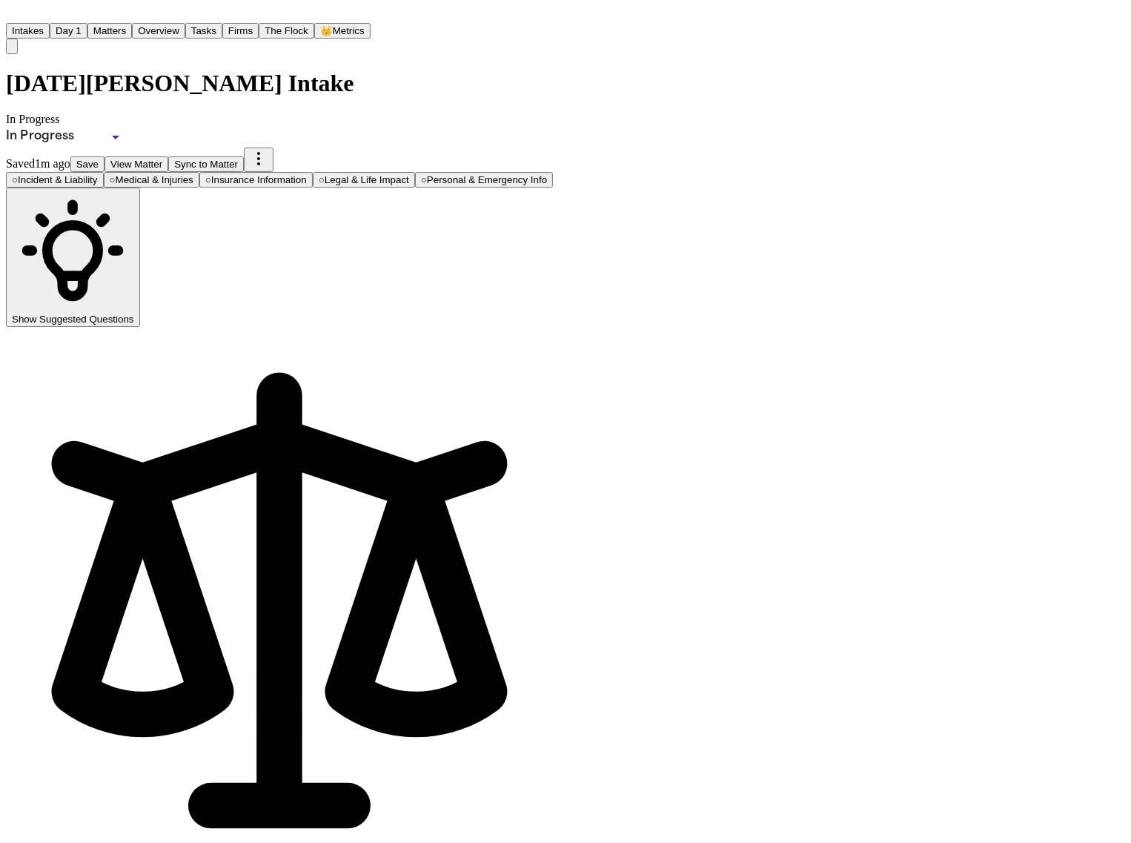
click at [547, 174] on span "Personal & Emergency Info" at bounding box center [487, 179] width 120 height 11
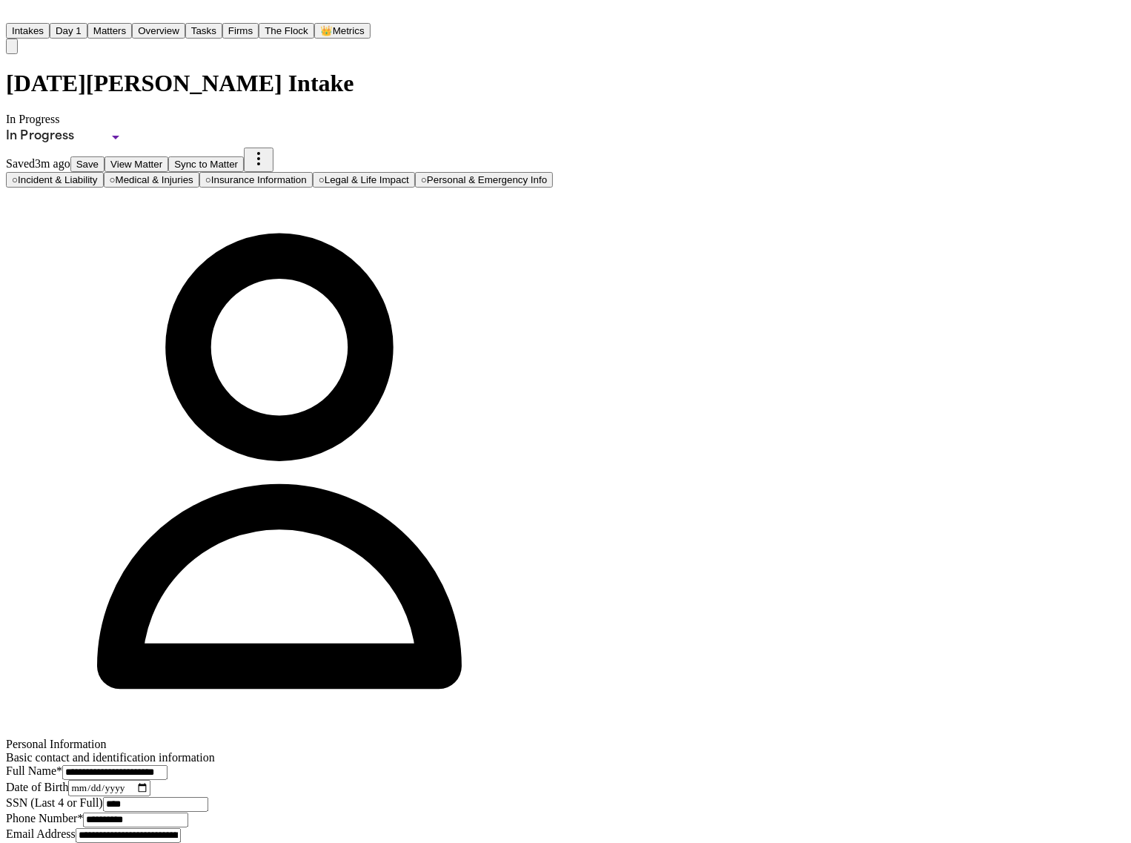
drag, startPoint x: 202, startPoint y: 110, endPoint x: 219, endPoint y: 124, distance: 22.1
click at [104, 172] on button "○ Incident & Liability" at bounding box center [55, 180] width 98 height 16
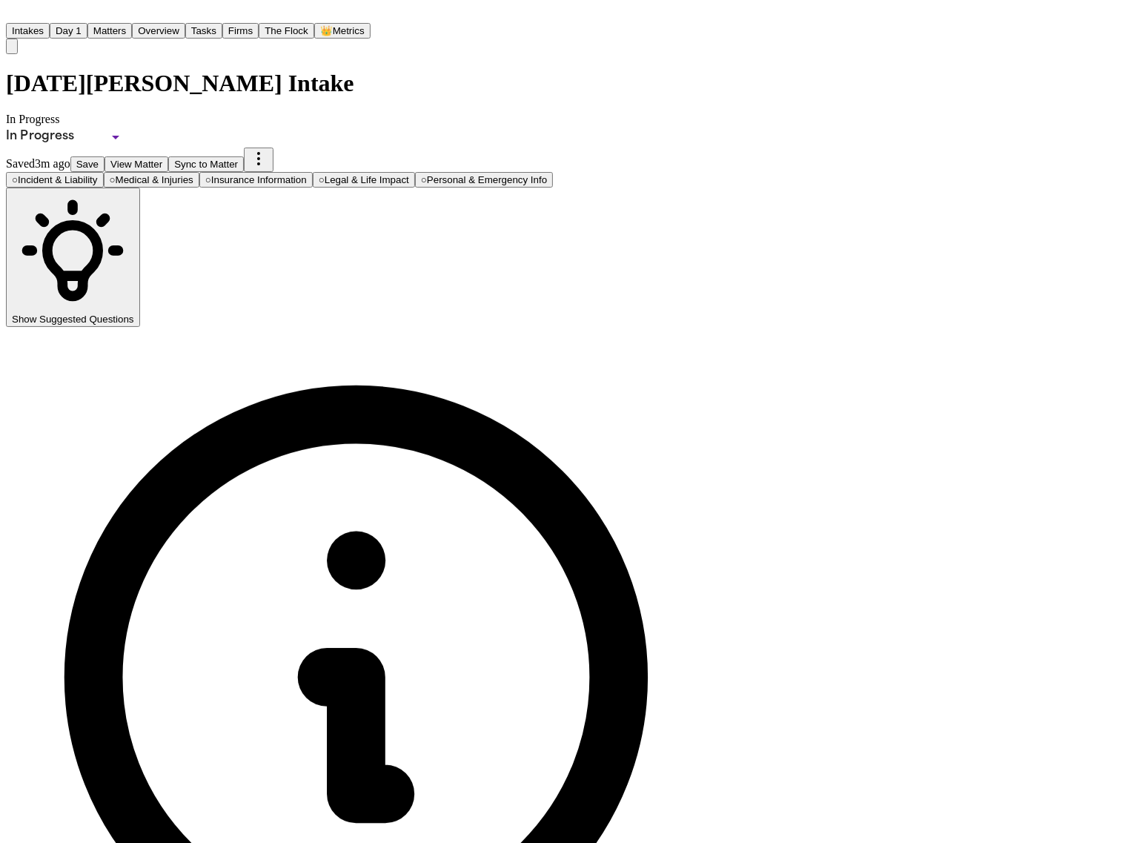
scroll to position [225, 0]
drag, startPoint x: 560, startPoint y: 725, endPoint x: 561, endPoint y: 744, distance: 18.5
paste input "*********"
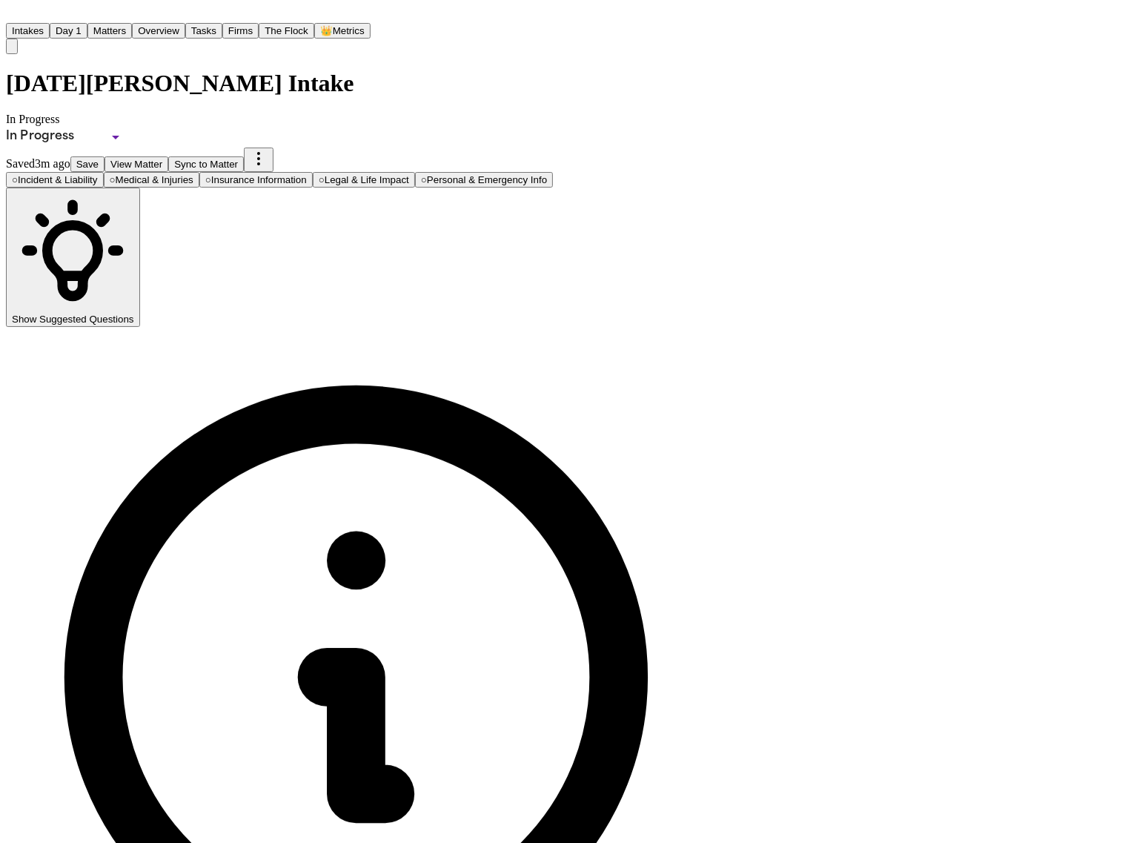
type input "*********"
click at [105, 156] on button "Save" at bounding box center [87, 164] width 34 height 16
click at [105, 156] on button "Save" at bounding box center [88, 164] width 34 height 16
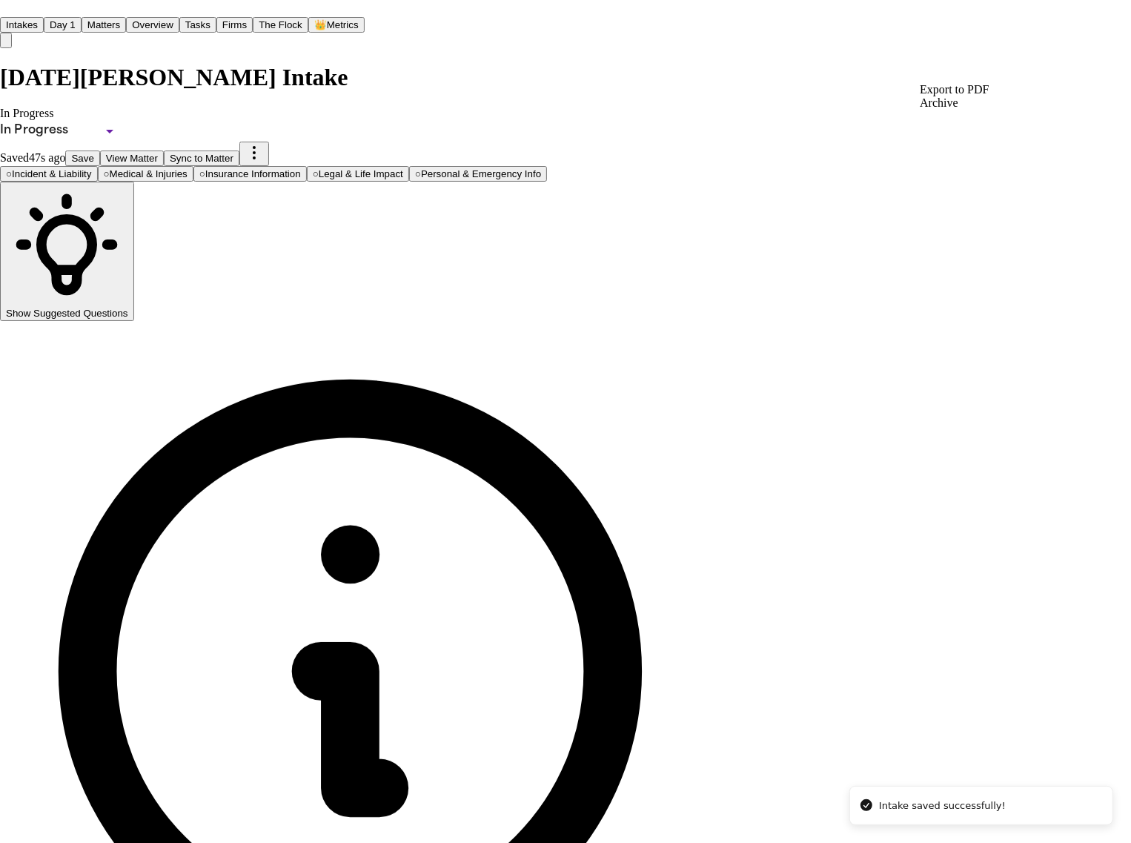
drag, startPoint x: 994, startPoint y: 91, endPoint x: 979, endPoint y: 90, distance: 15.6
click at [979, 90] on div "Export to PDF" at bounding box center [954, 90] width 69 height 13
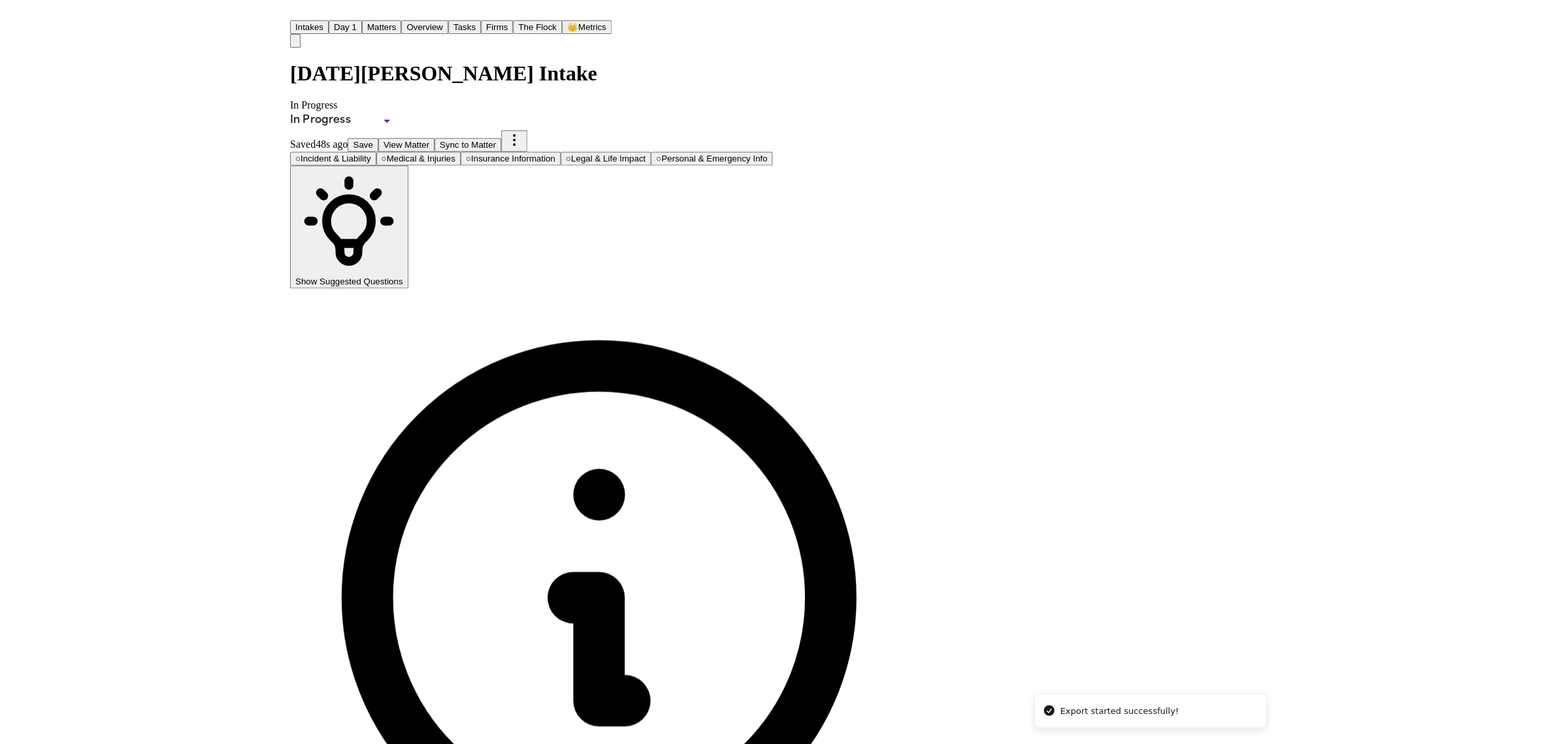
scroll to position [0, 0]
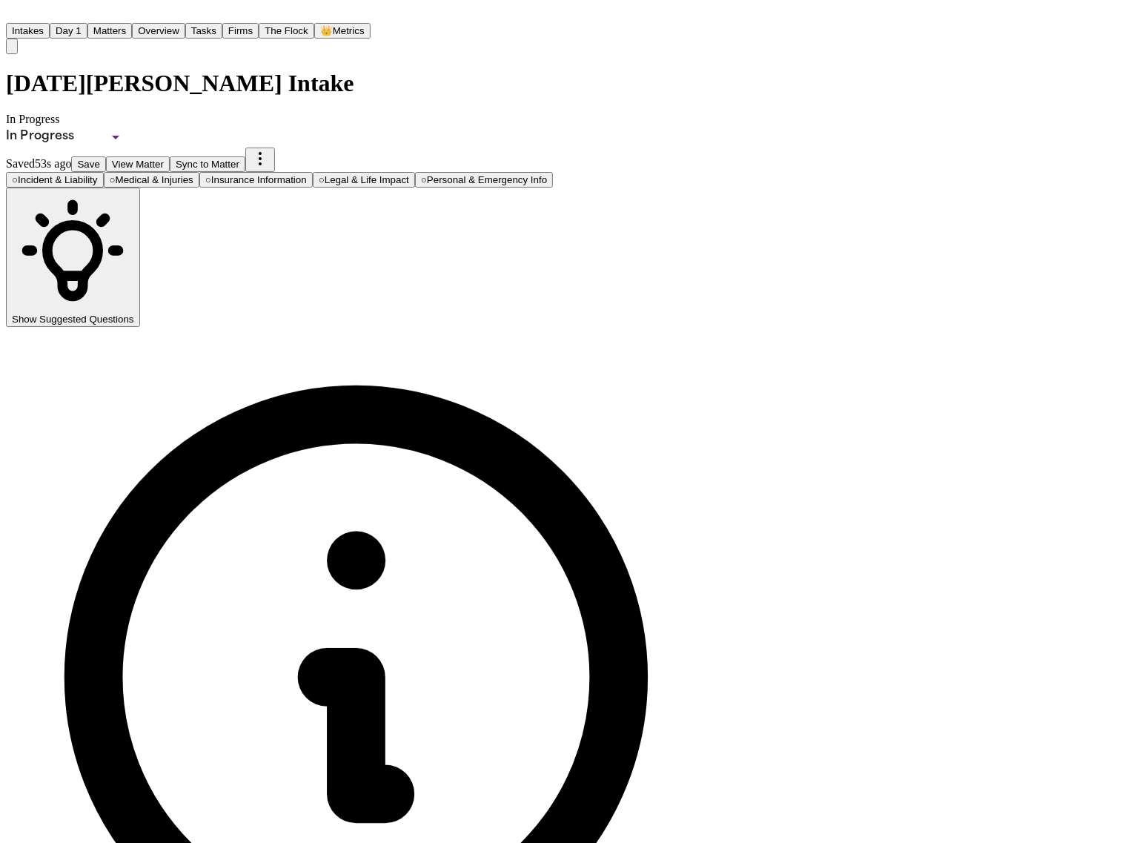
click at [547, 174] on span "Personal & Emergency Info" at bounding box center [487, 179] width 120 height 11
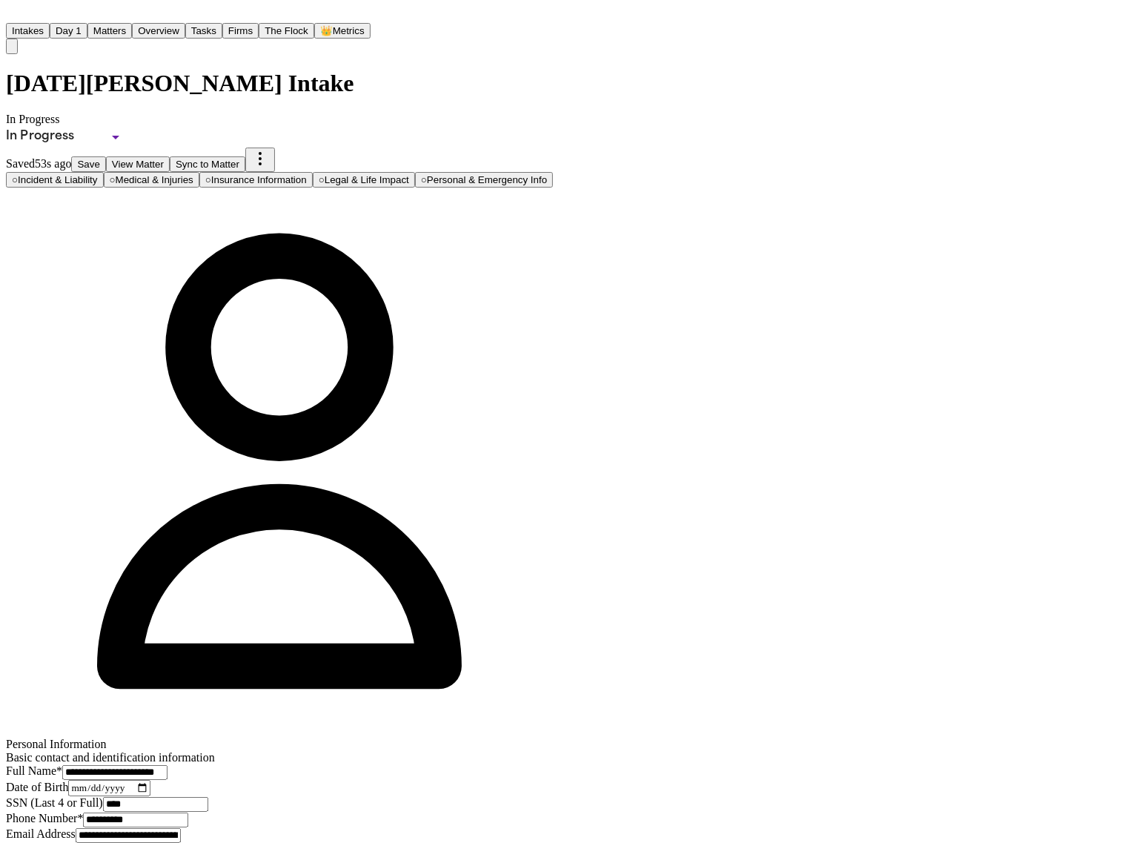
click at [105, 156] on button "Save" at bounding box center [88, 164] width 34 height 16
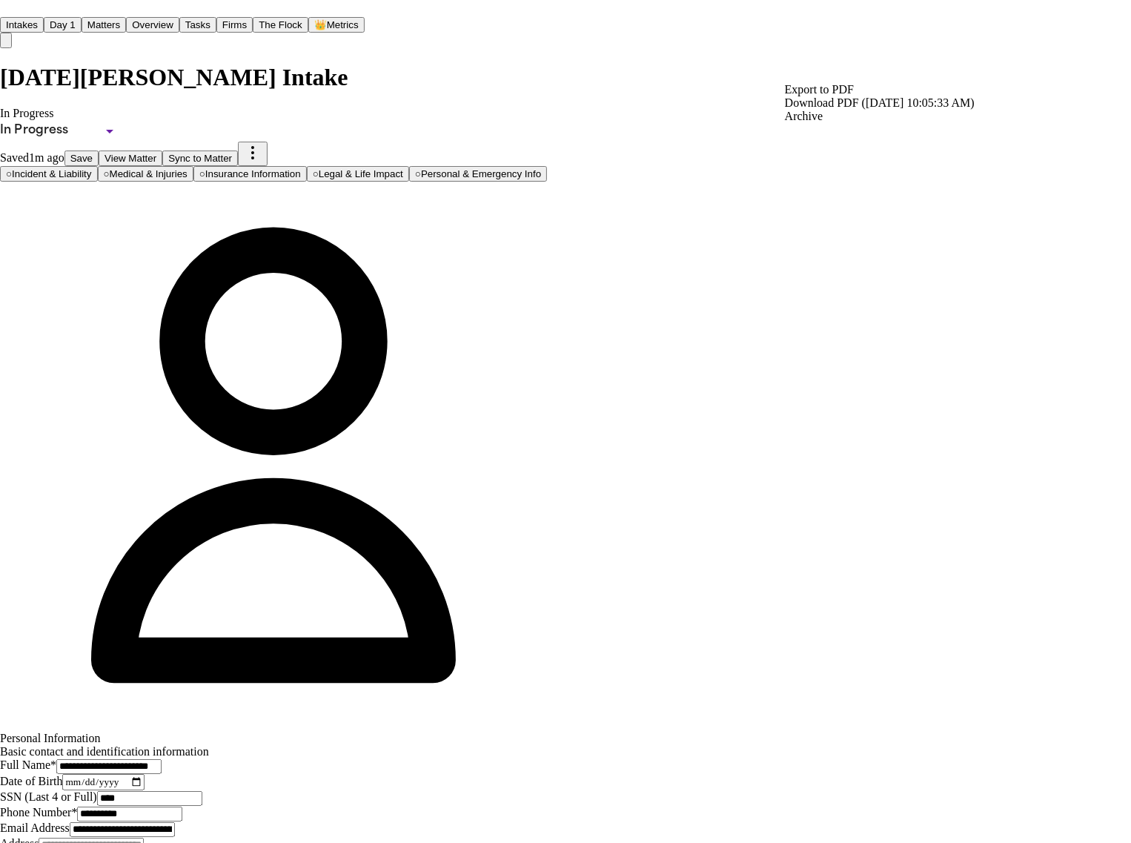
click at [970, 110] on div "Download PDF (9/23/2025, 10:05:33 AM)" at bounding box center [880, 103] width 190 height 13
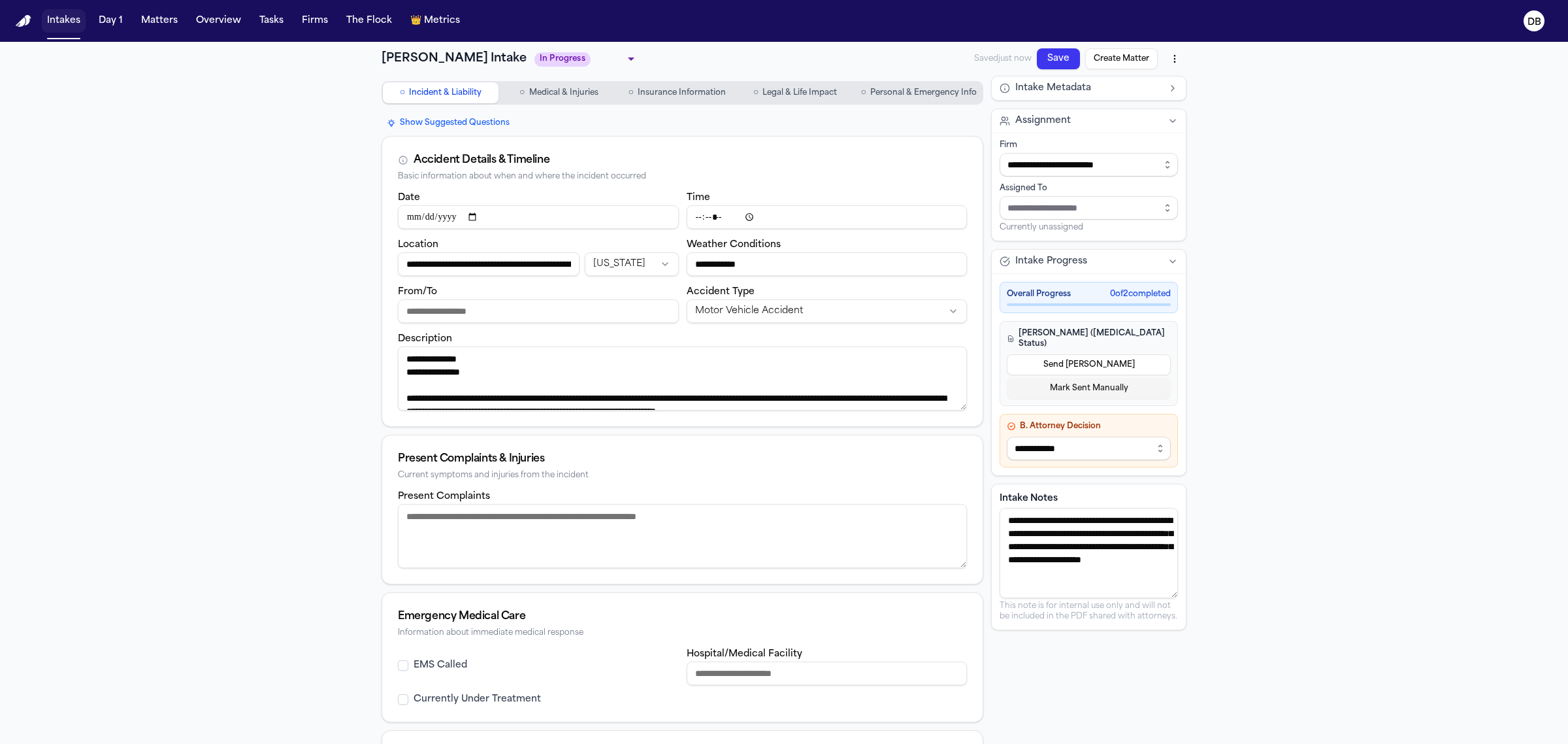
click at [53, 26] on button "Intakes" at bounding box center [63, 20] width 44 height 24
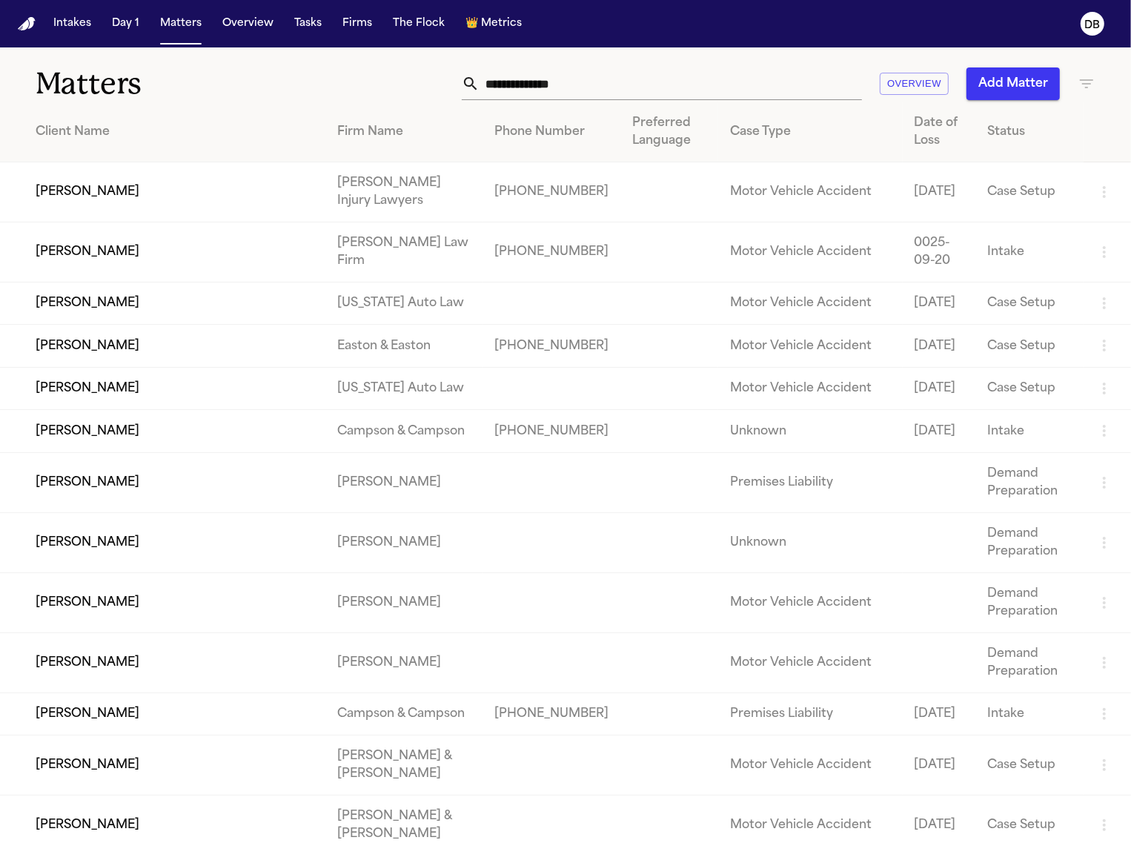
click at [532, 76] on input "text" at bounding box center [671, 83] width 383 height 33
paste input "**********"
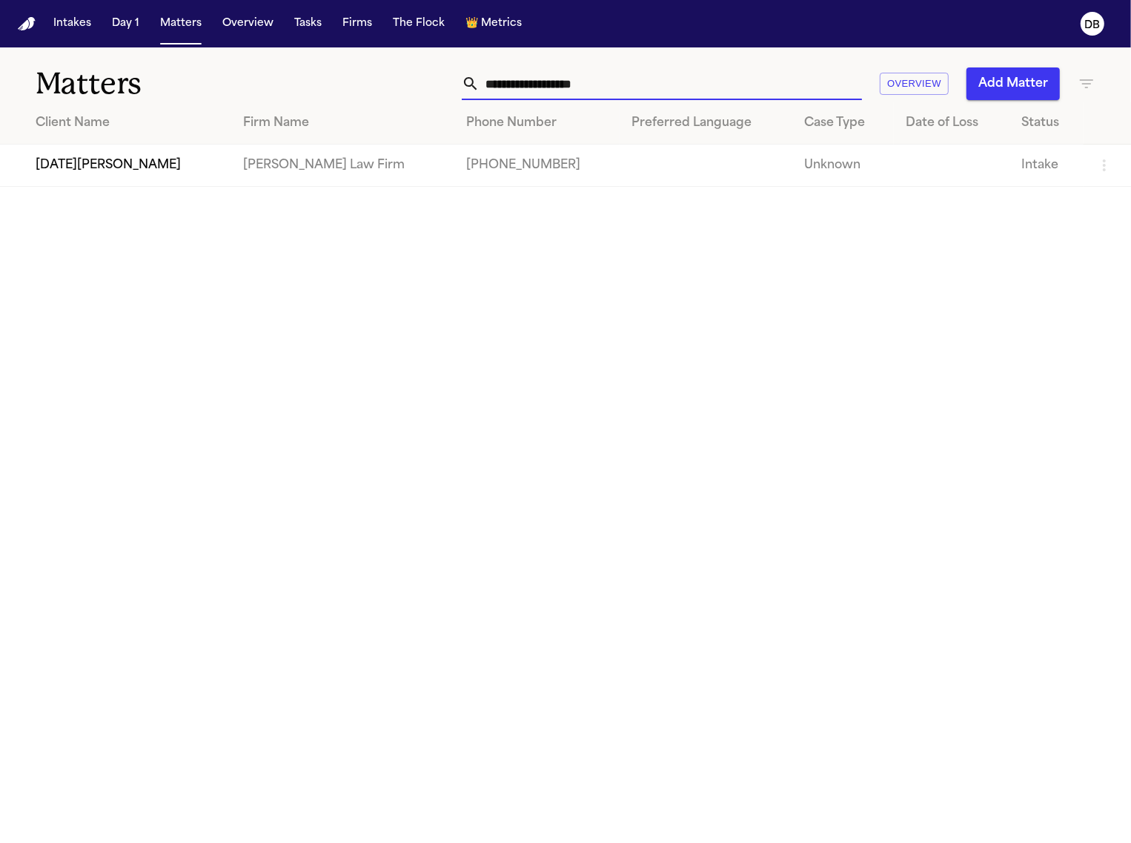
type input "**********"
click at [91, 156] on td "[DATE][PERSON_NAME]" at bounding box center [115, 166] width 231 height 42
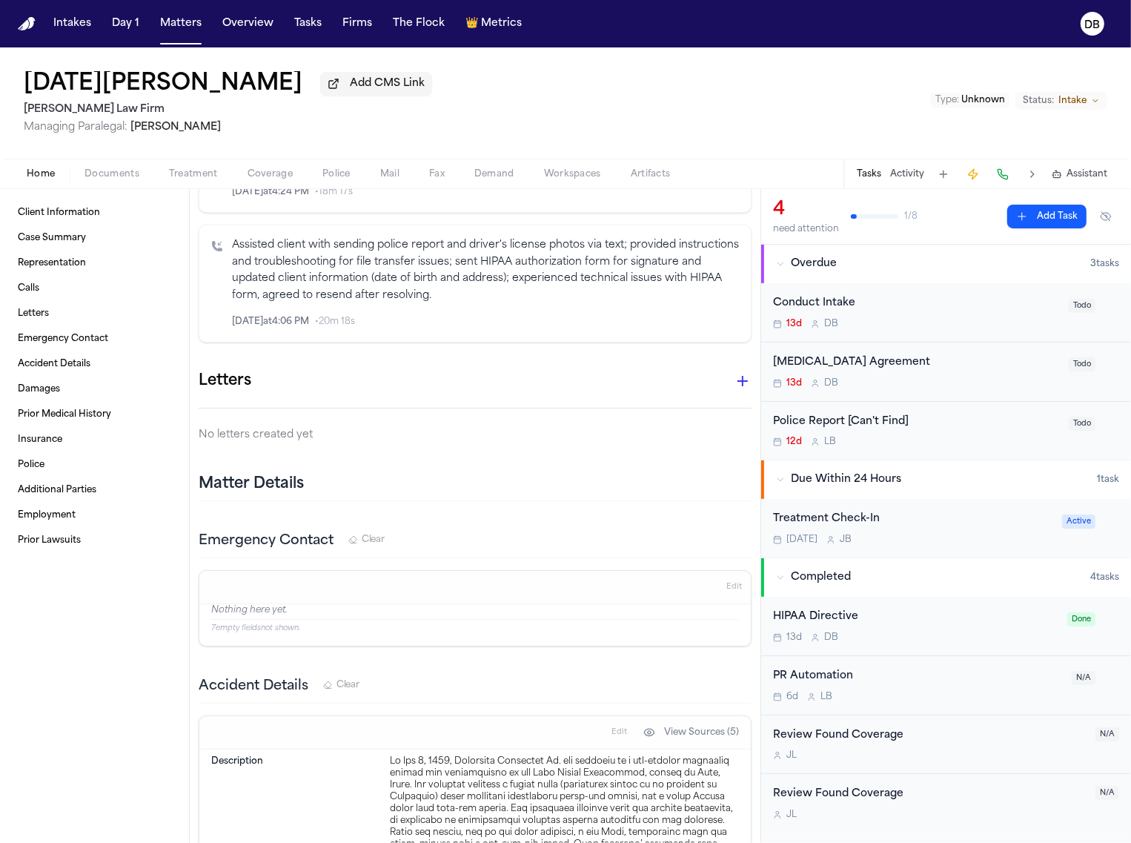
scroll to position [278, 0]
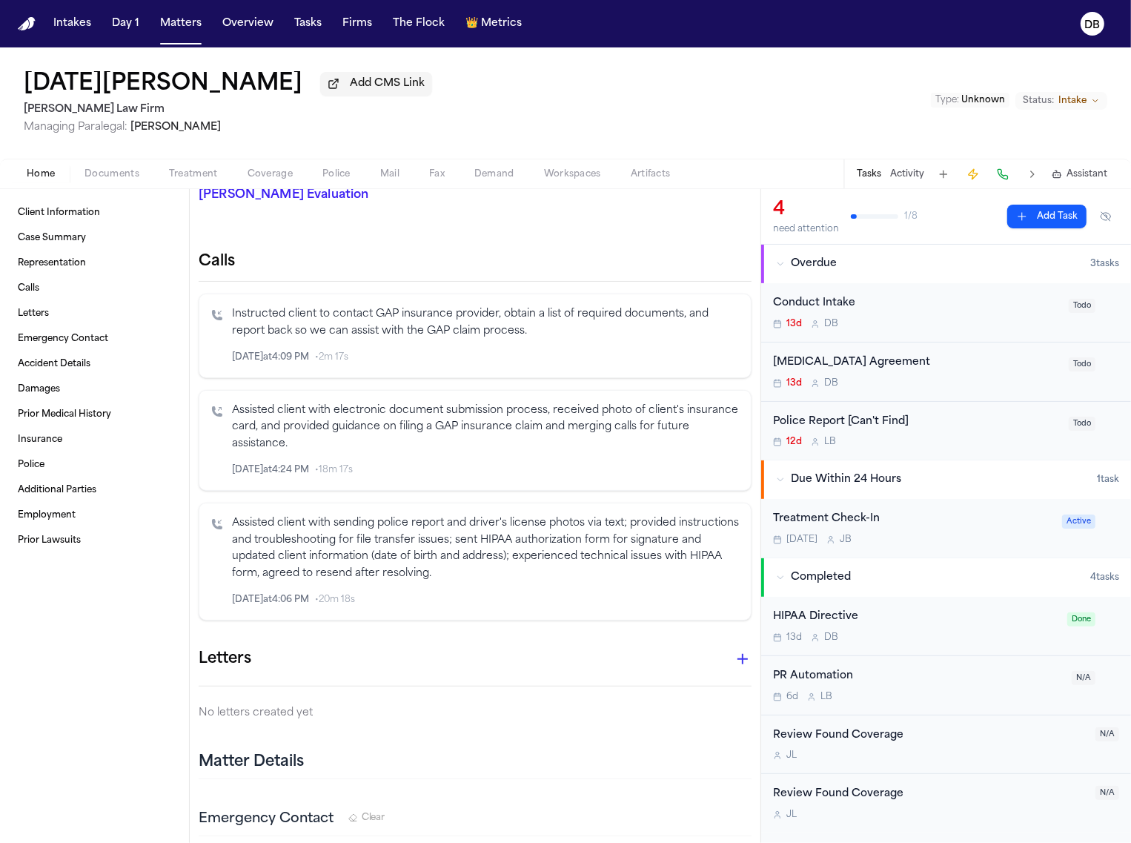
click at [552, 549] on p "Assisted client with sending police report and driver's license photos via text…" at bounding box center [485, 548] width 507 height 67
click at [457, 553] on p "Assisted client with sending police report and driver's license photos via text…" at bounding box center [485, 548] width 507 height 67
click at [457, 566] on p "Assisted client with sending police report and driver's license photos via text…" at bounding box center [485, 548] width 507 height 67
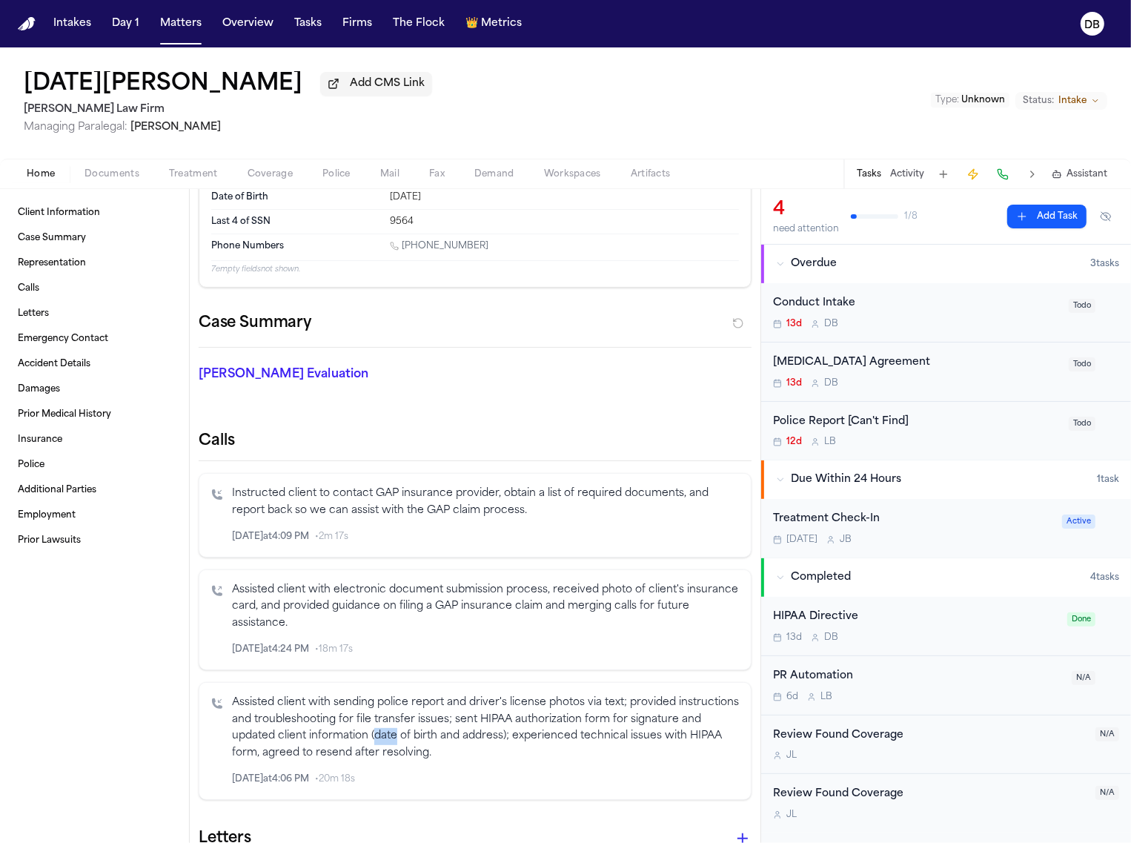
scroll to position [0, 0]
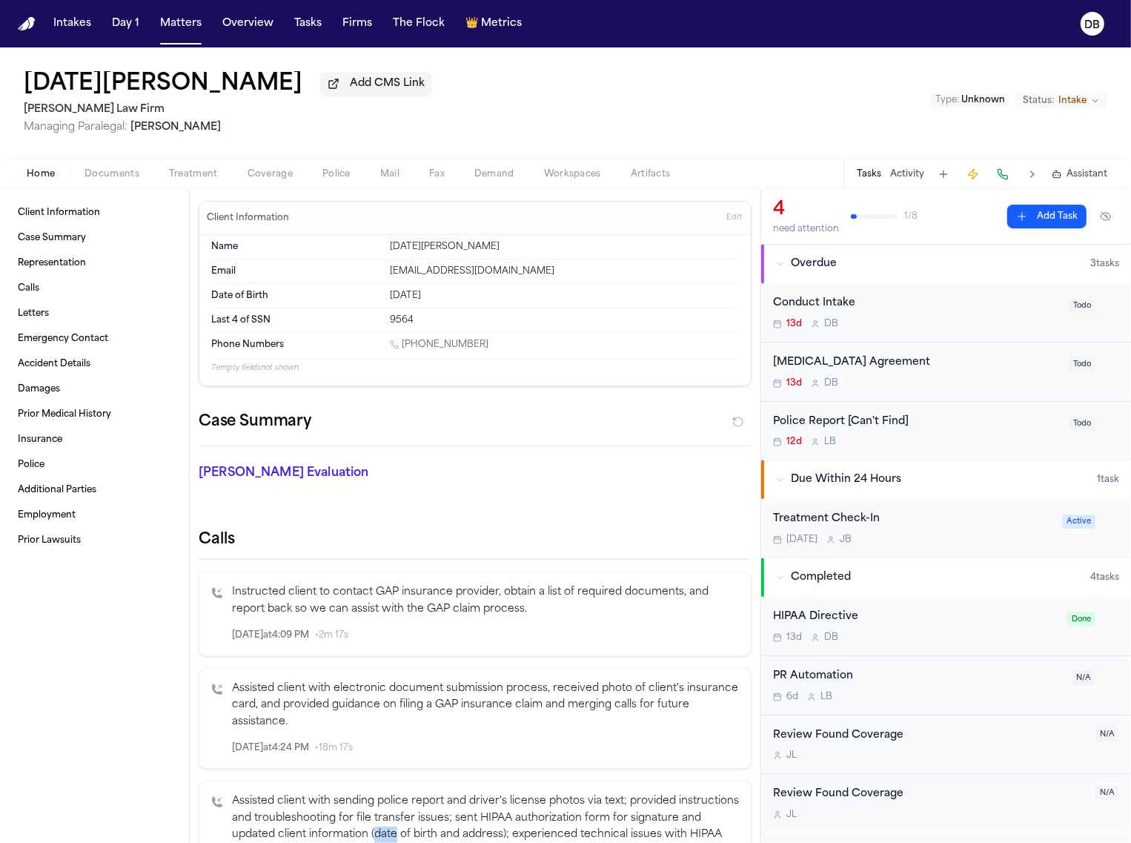
drag, startPoint x: 473, startPoint y: 342, endPoint x: 405, endPoint y: 350, distance: 67.9
click at [405, 350] on div "[PHONE_NUMBER]" at bounding box center [564, 346] width 349 height 14
copy link "512) 216-7130"
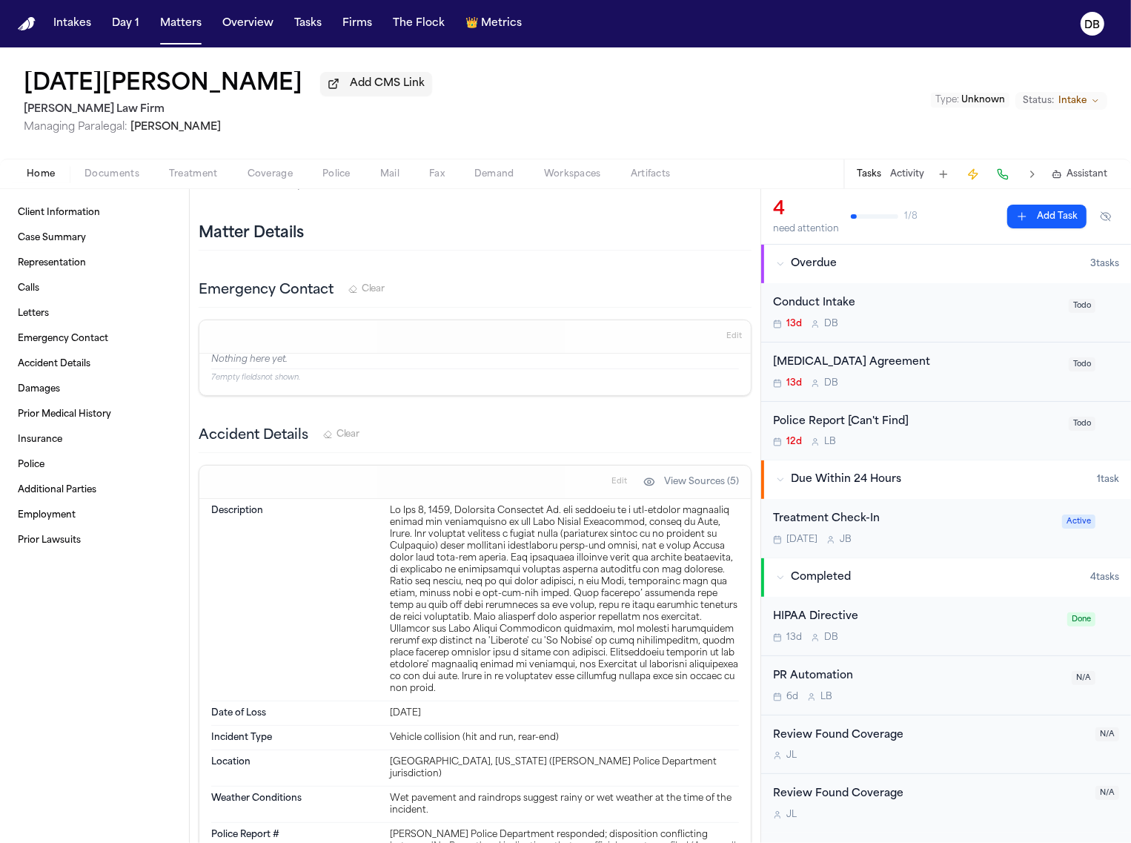
scroll to position [834, 0]
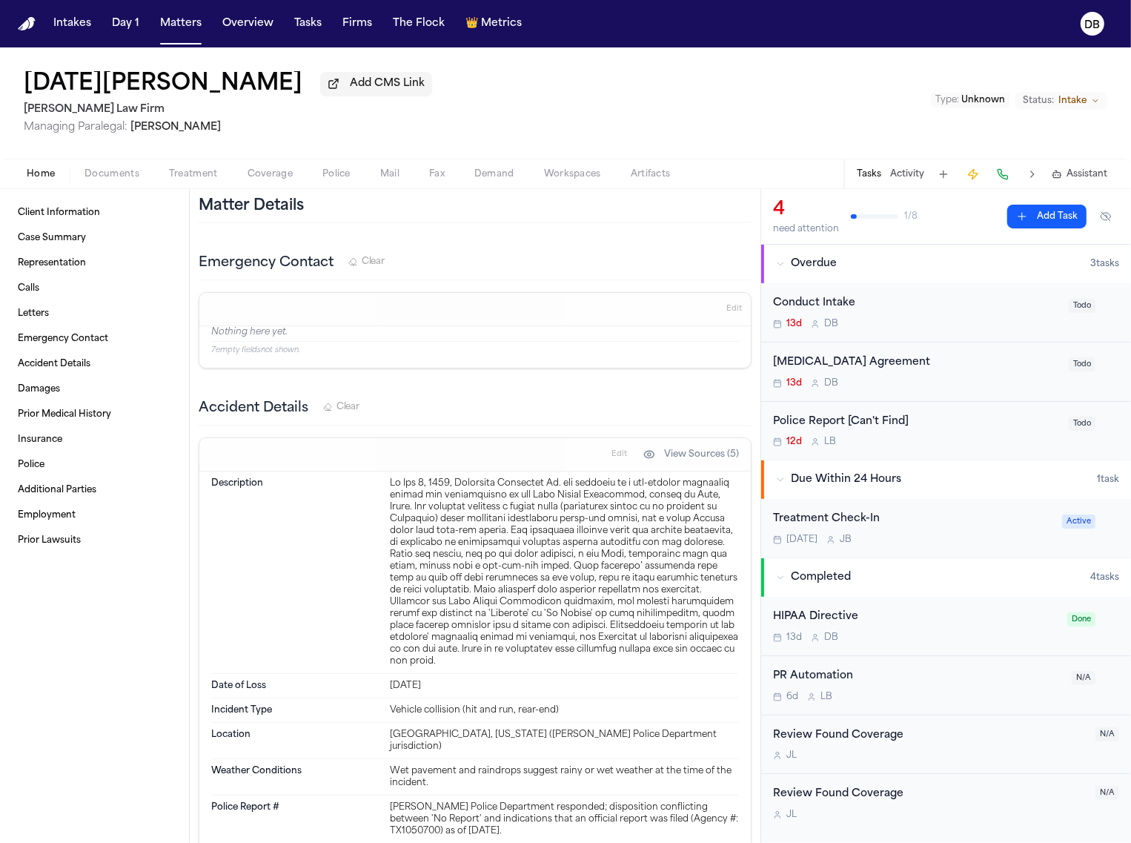
click at [609, 638] on div at bounding box center [564, 572] width 349 height 190
click at [603, 621] on div at bounding box center [564, 572] width 349 height 190
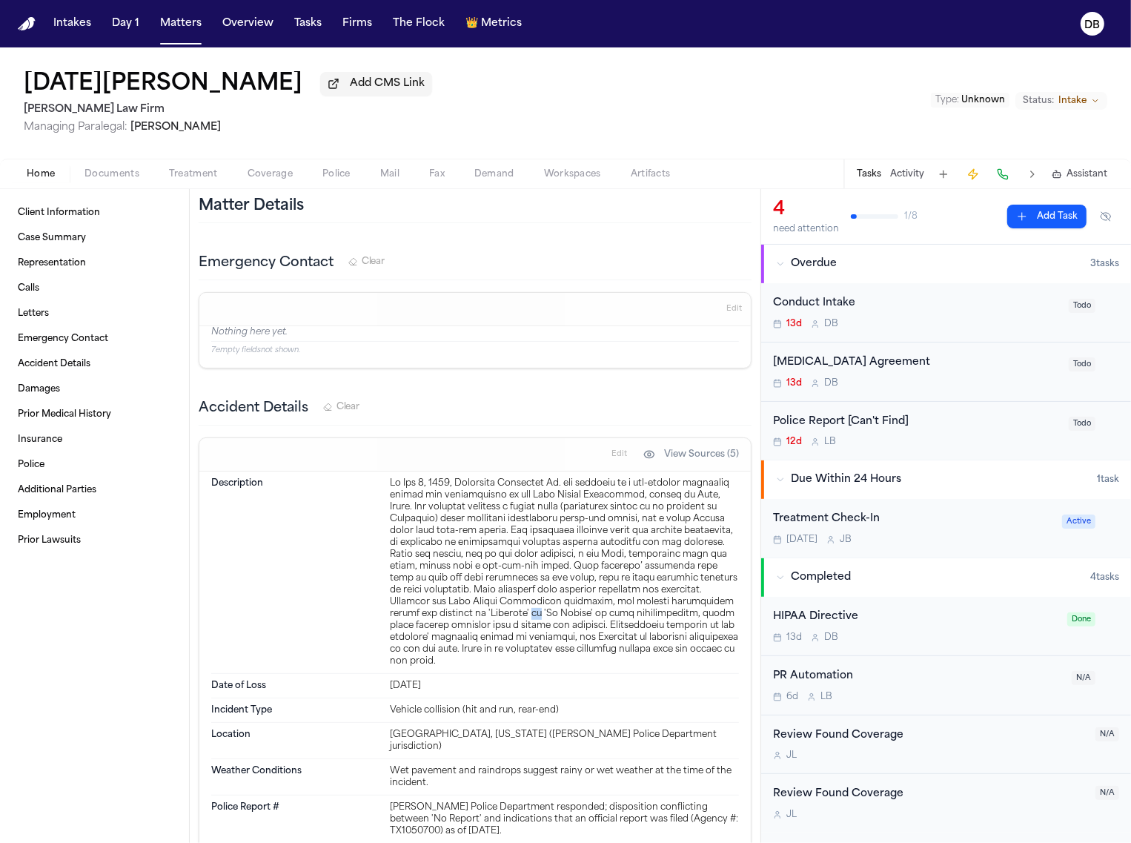
click at [603, 621] on div at bounding box center [564, 572] width 349 height 190
click at [580, 620] on div at bounding box center [564, 572] width 349 height 190
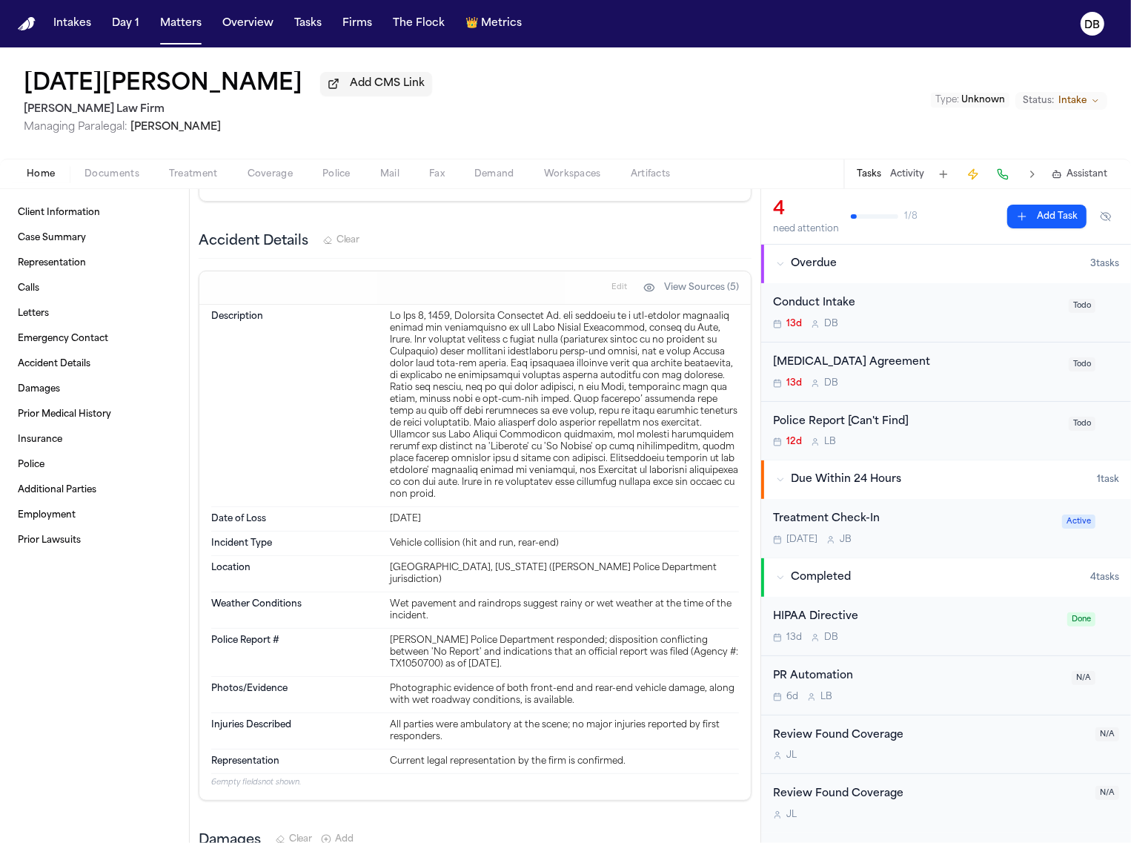
scroll to position [1112, 0]
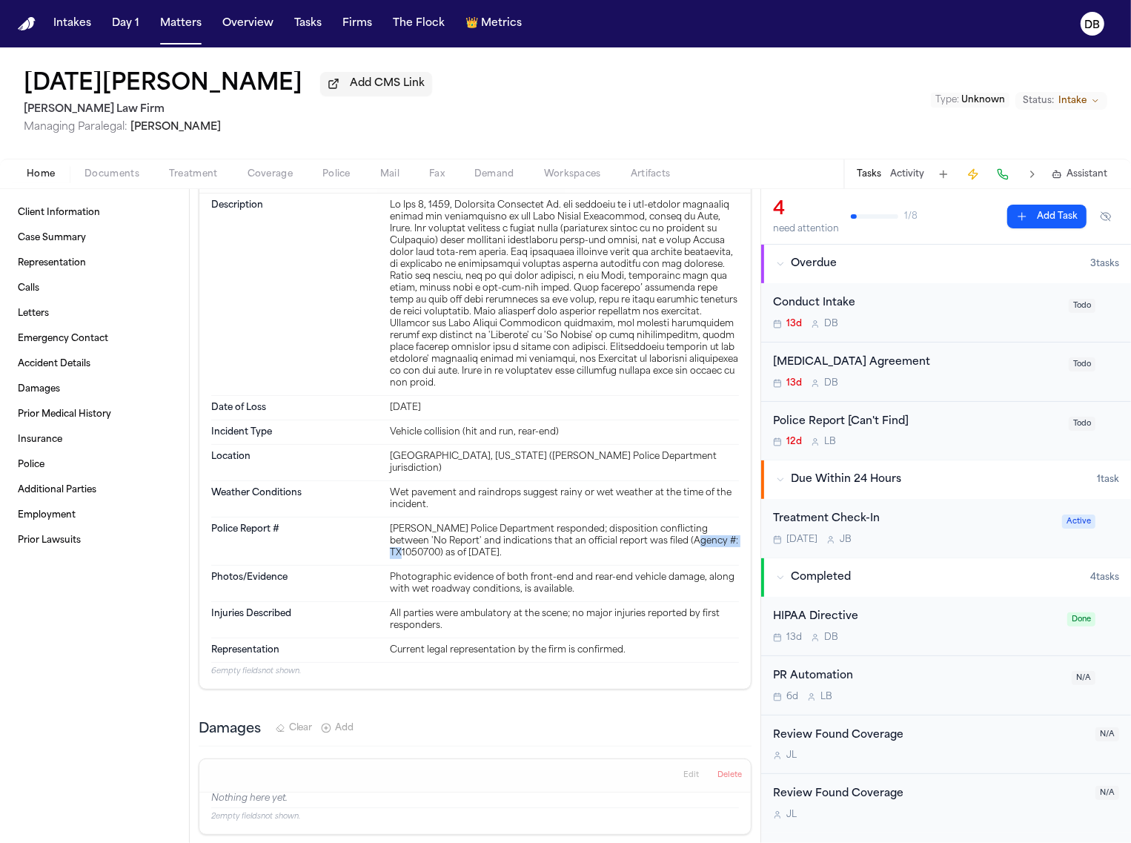
drag, startPoint x: 385, startPoint y: 550, endPoint x: 440, endPoint y: 550, distance: 54.1
click at [440, 550] on div "[PERSON_NAME] Police Department responded; disposition conflicting between 'No …" at bounding box center [564, 541] width 349 height 36
click at [439, 550] on div "[PERSON_NAME] Police Department responded; disposition conflicting between 'No …" at bounding box center [564, 541] width 349 height 36
click at [434, 549] on div "[PERSON_NAME] Police Department responded; disposition conflicting between 'No …" at bounding box center [564, 541] width 349 height 36
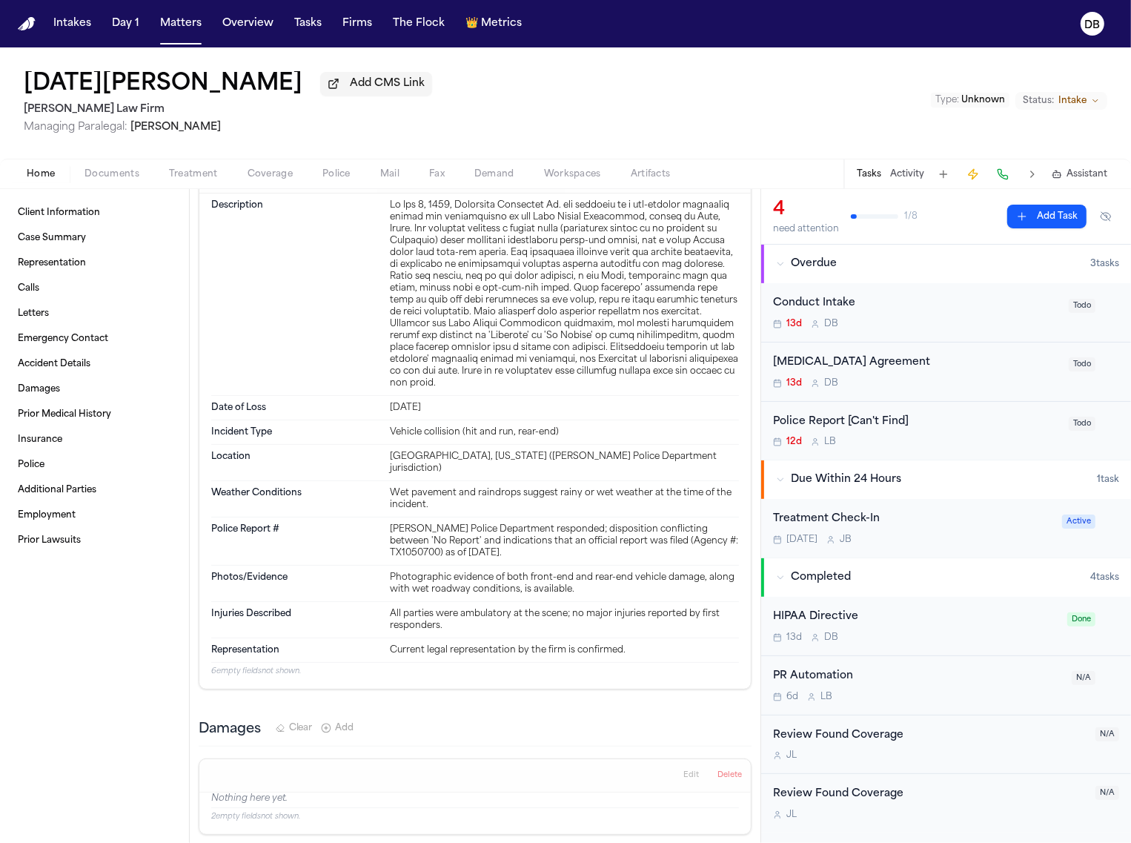
click at [434, 549] on div "[PERSON_NAME] Police Department responded; disposition conflicting between 'No …" at bounding box center [564, 541] width 349 height 36
drag, startPoint x: 386, startPoint y: 541, endPoint x: 434, endPoint y: 549, distance: 48.9
click at [434, 549] on div "[PERSON_NAME] Police Department responded; disposition conflicting between 'No …" at bounding box center [564, 541] width 349 height 36
copy div "TX1050700"
click at [474, 572] on div "Photographic evidence of both front-end and rear-end vehicle damage, along with…" at bounding box center [564, 584] width 349 height 24
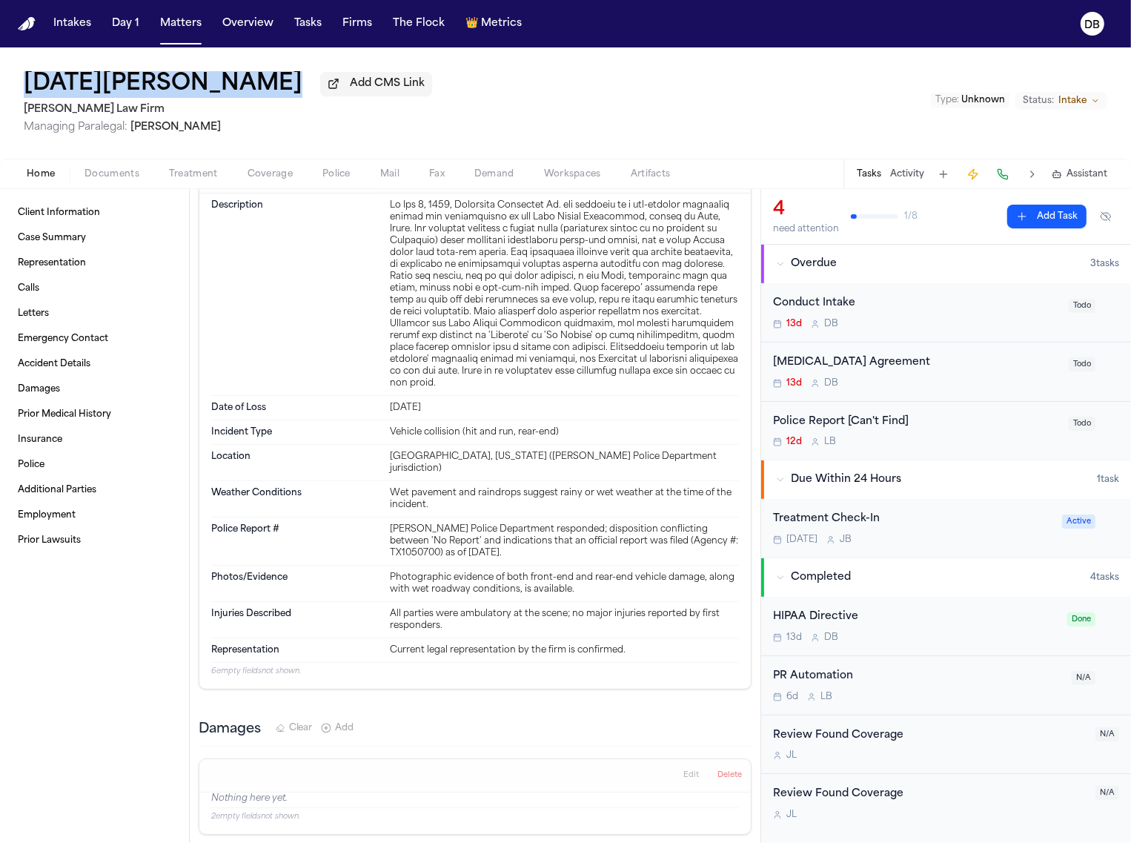
drag, startPoint x: 19, startPoint y: 83, endPoint x: 254, endPoint y: 80, distance: 235.0
click at [254, 80] on div "[DATE][PERSON_NAME] Add CMS Link [PERSON_NAME] Law Firm Managing Paralegal: [PE…" at bounding box center [565, 102] width 1131 height 111
copy h1 "[DATE] [PERSON_NAME]"
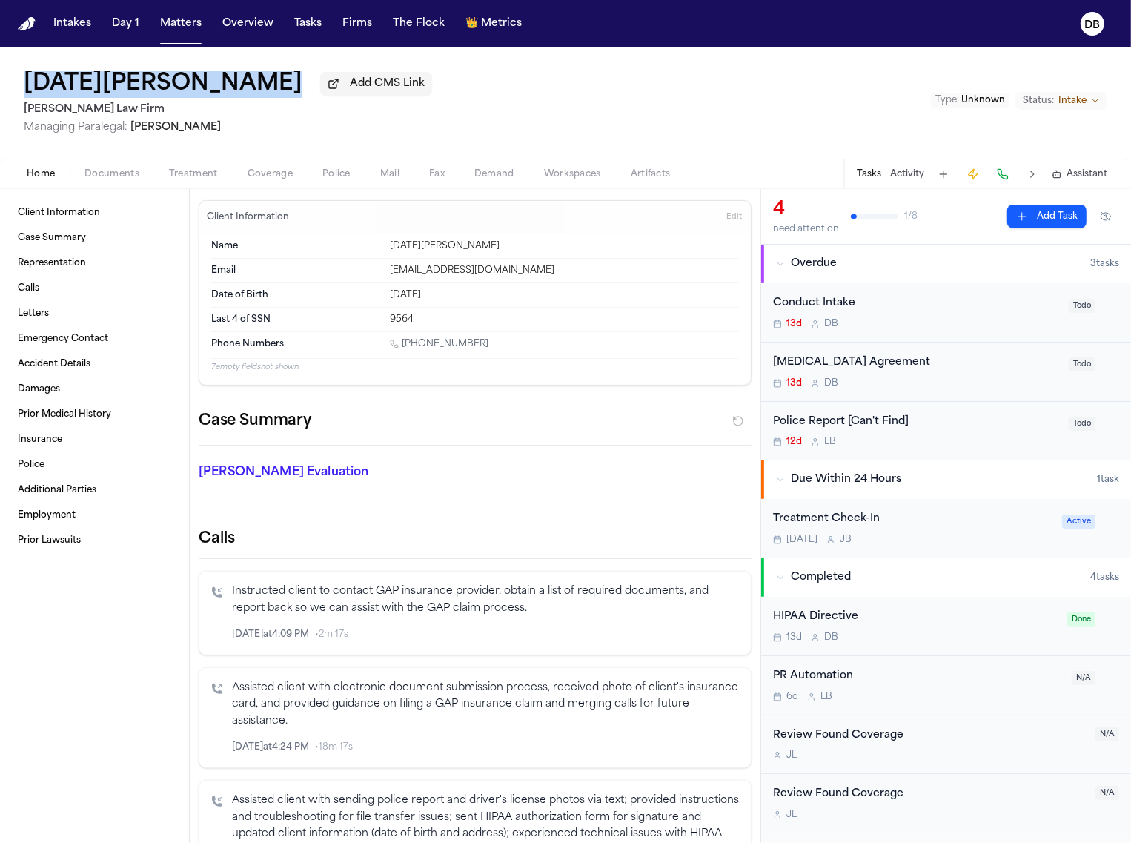
scroll to position [0, 0]
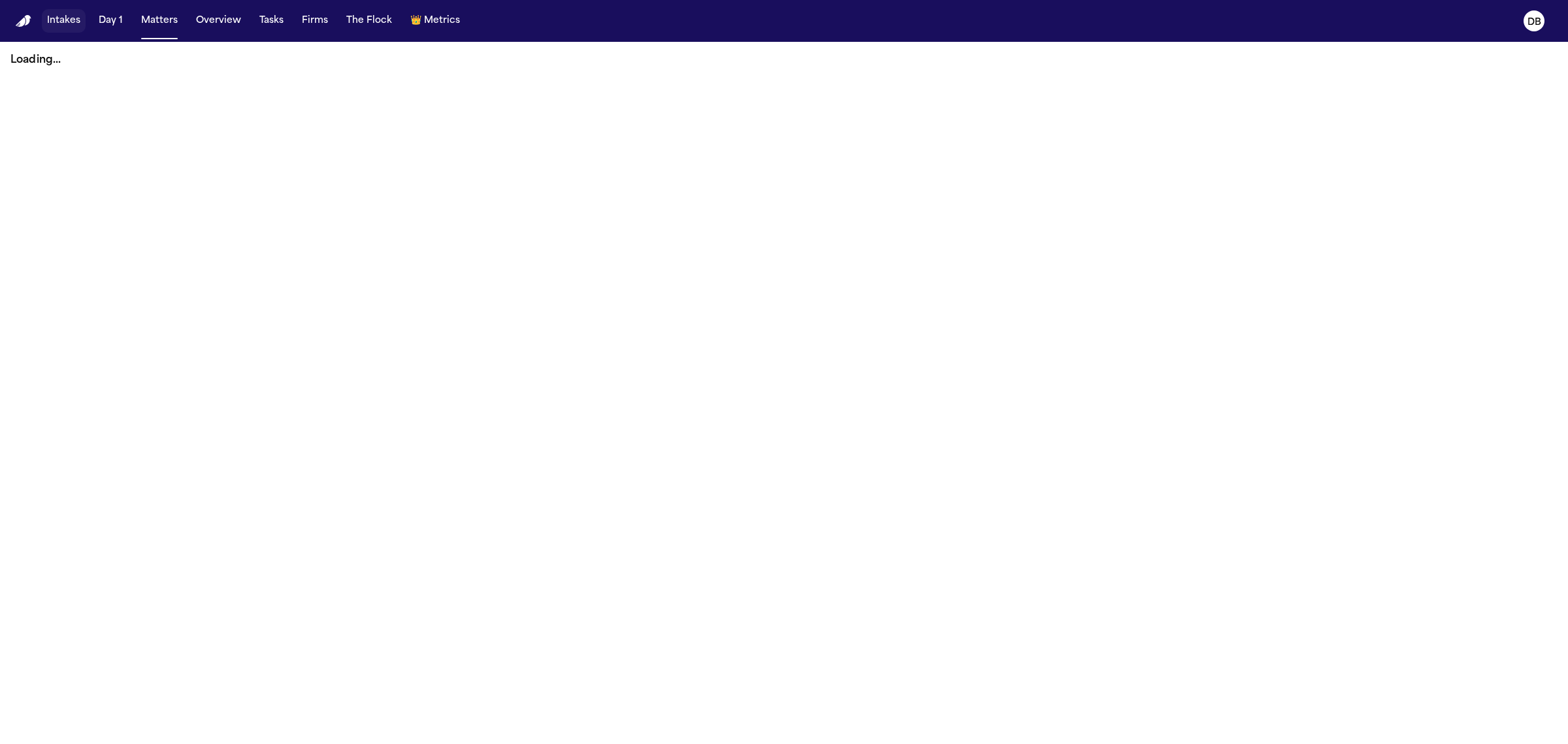
click at [56, 20] on button "Intakes" at bounding box center [63, 20] width 44 height 24
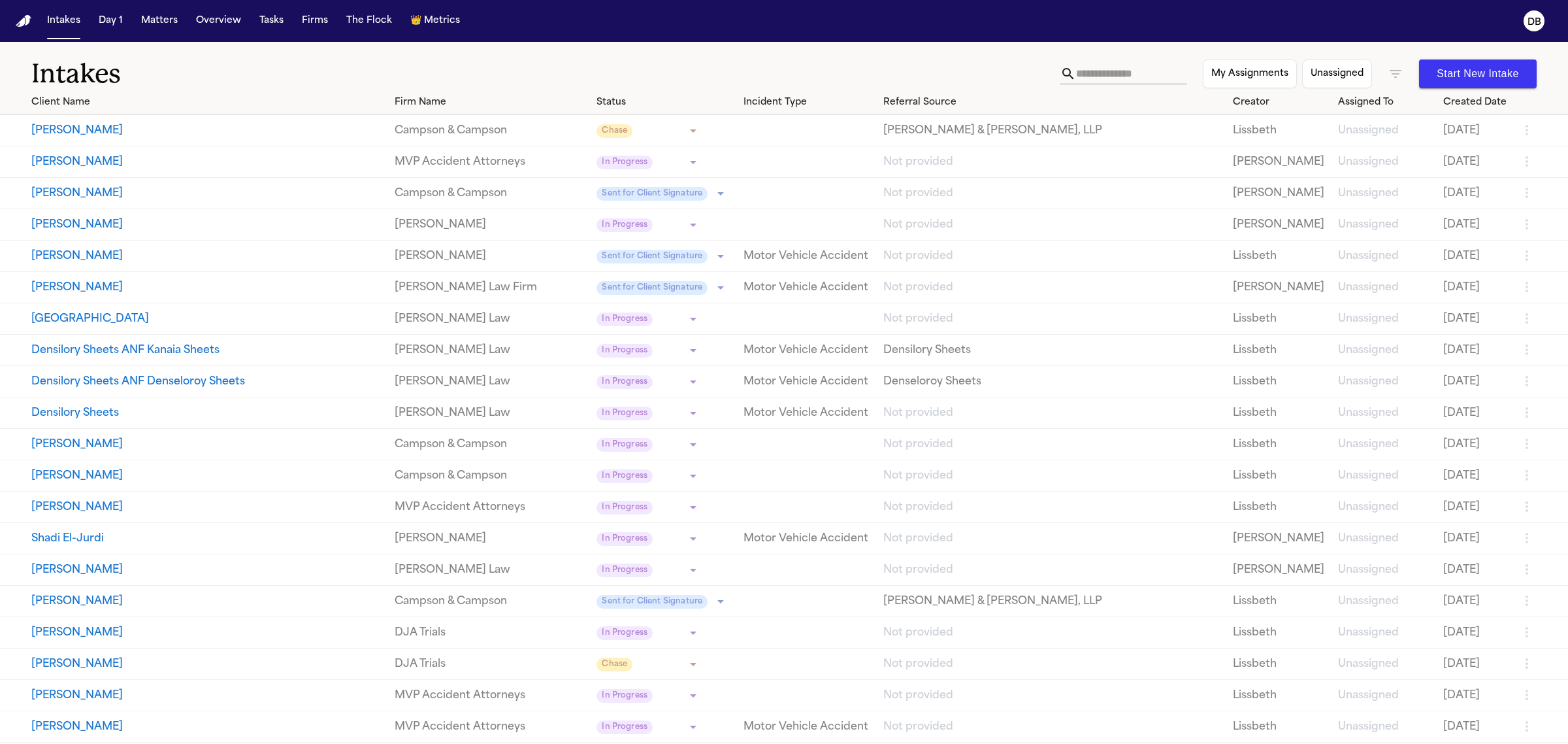
click at [237, 72] on h1 "Intakes" at bounding box center [546, 73] width 1029 height 33
click at [395, 316] on link "[PERSON_NAME] Law" at bounding box center [491, 319] width 192 height 16
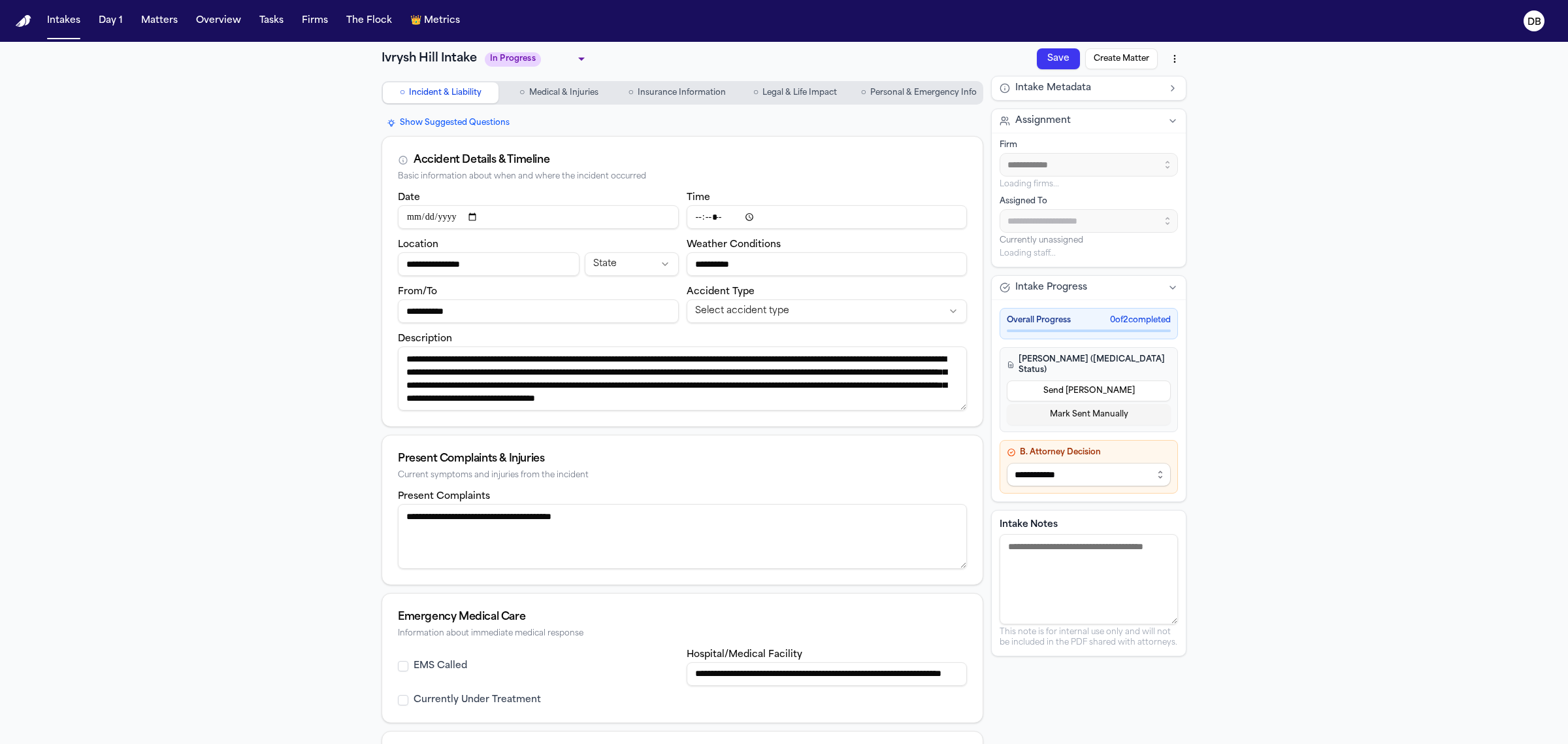
drag, startPoint x: 324, startPoint y: 316, endPoint x: 618, endPoint y: 41, distance: 402.6
click at [618, 41] on div "**********" at bounding box center [784, 491] width 836 height 900
click at [62, 14] on button "Intakes" at bounding box center [63, 20] width 44 height 24
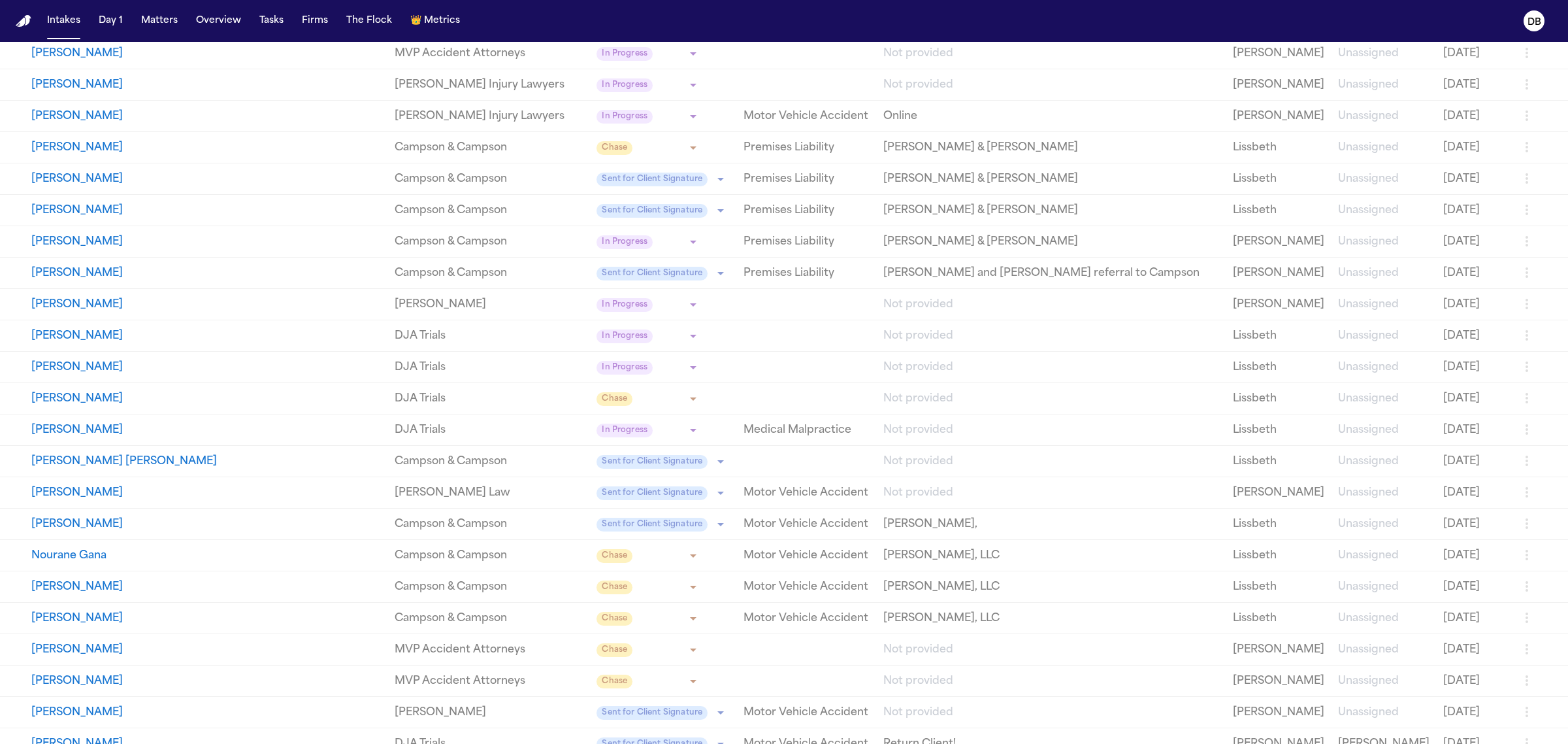
scroll to position [576, 0]
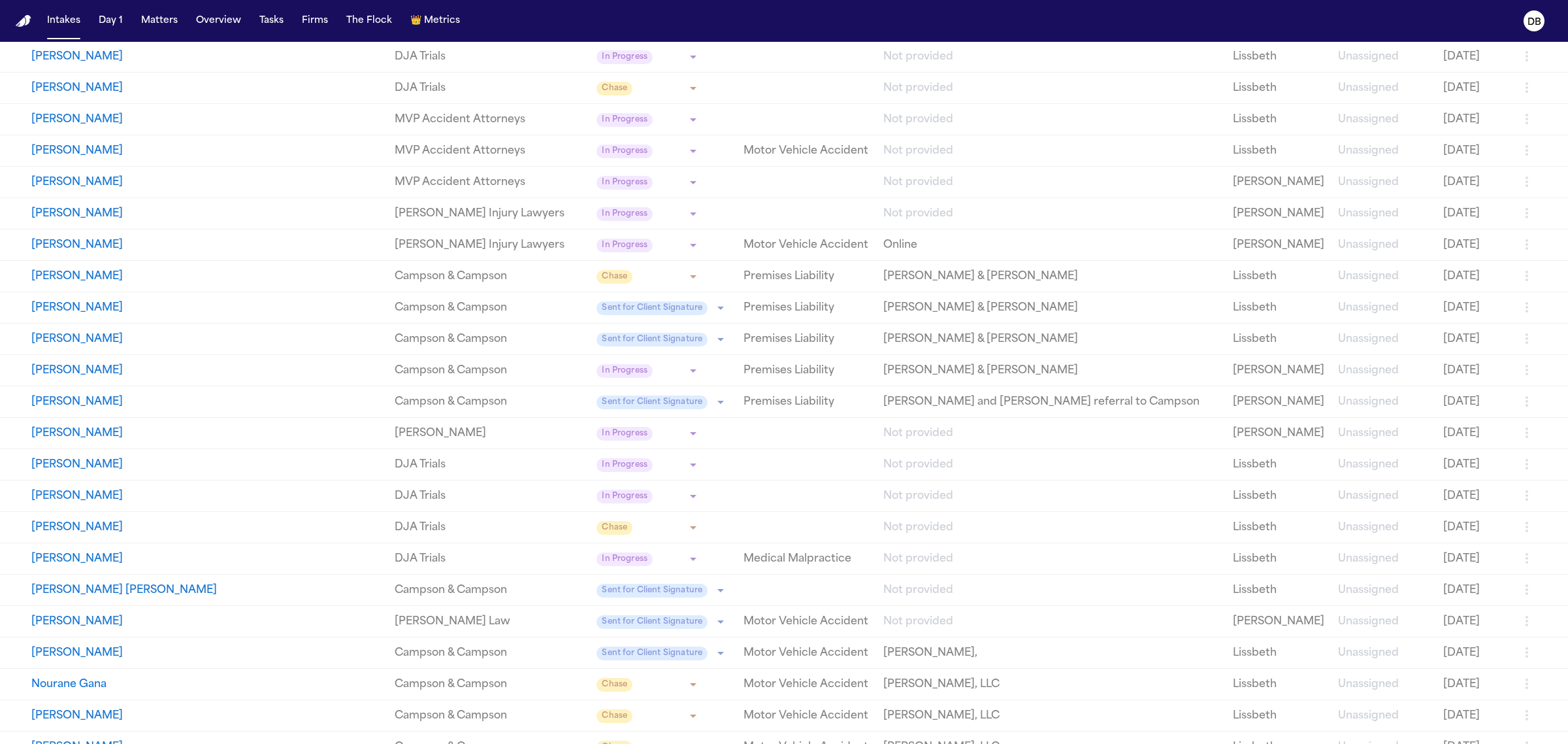
click at [744, 338] on link "Premises Liability" at bounding box center [808, 339] width 130 height 16
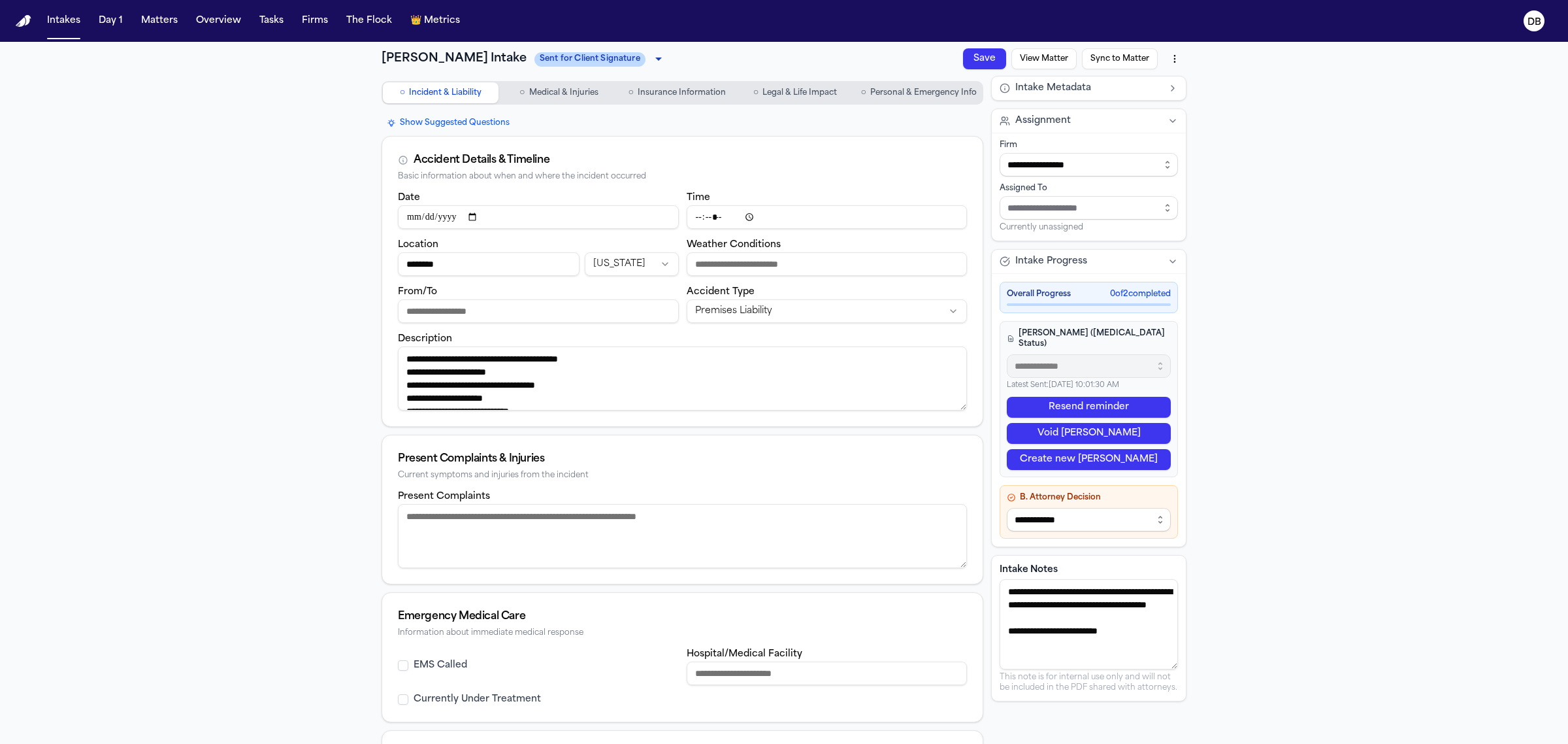
click at [861, 92] on span "○" at bounding box center [864, 93] width 5 height 13
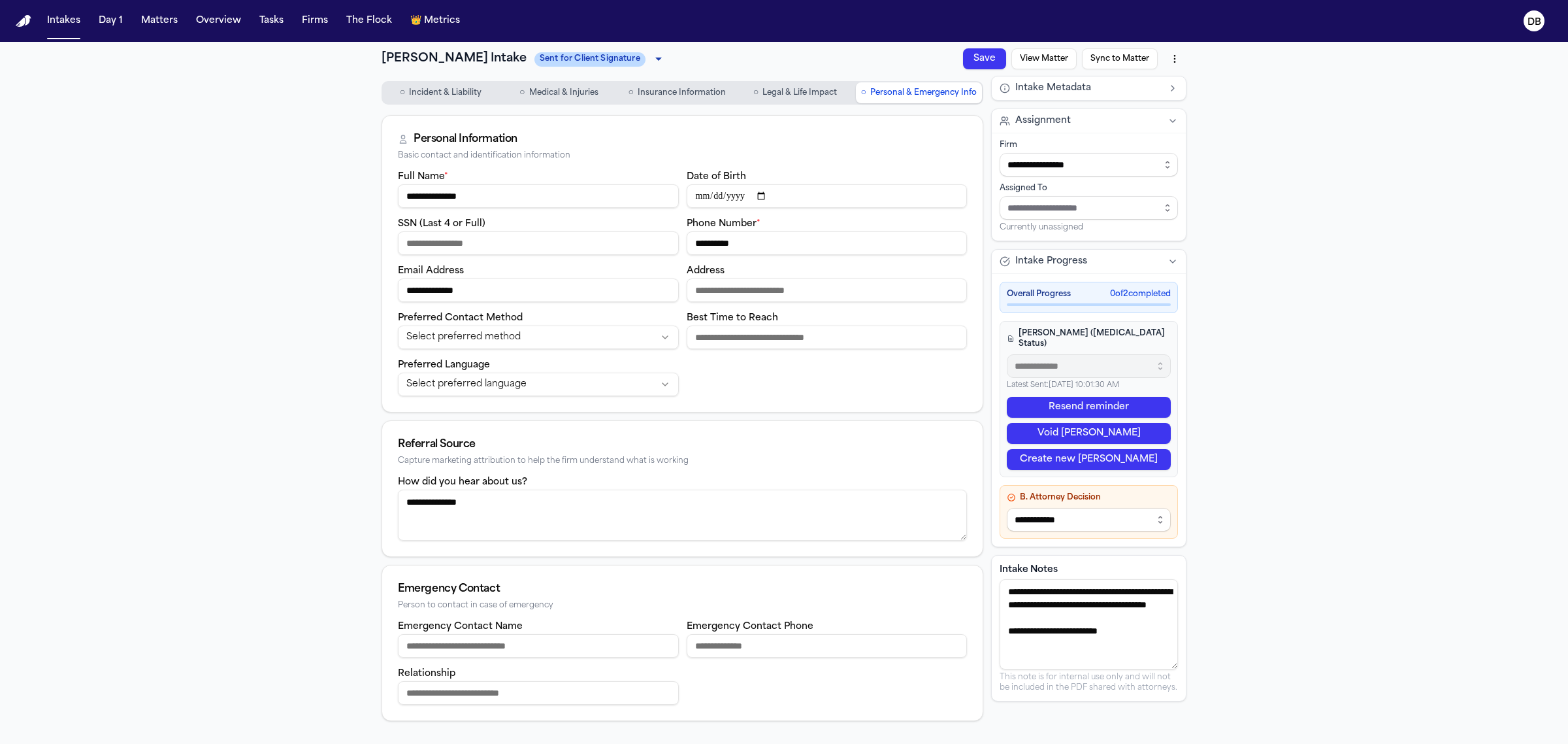
click at [815, 92] on span "Legal & Life Impact" at bounding box center [799, 93] width 75 height 11
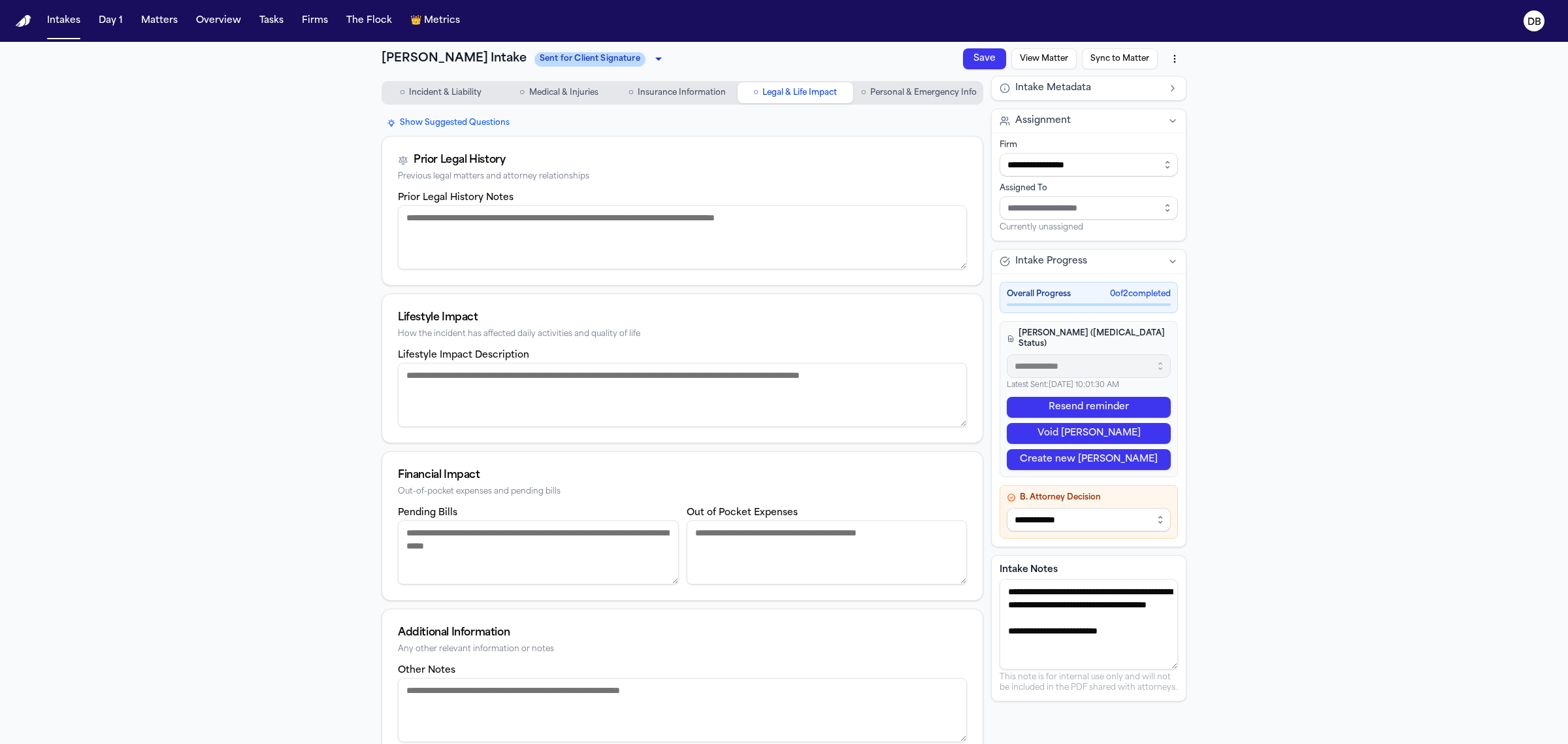
click at [714, 87] on span "Insurance Information" at bounding box center [682, 93] width 88 height 11
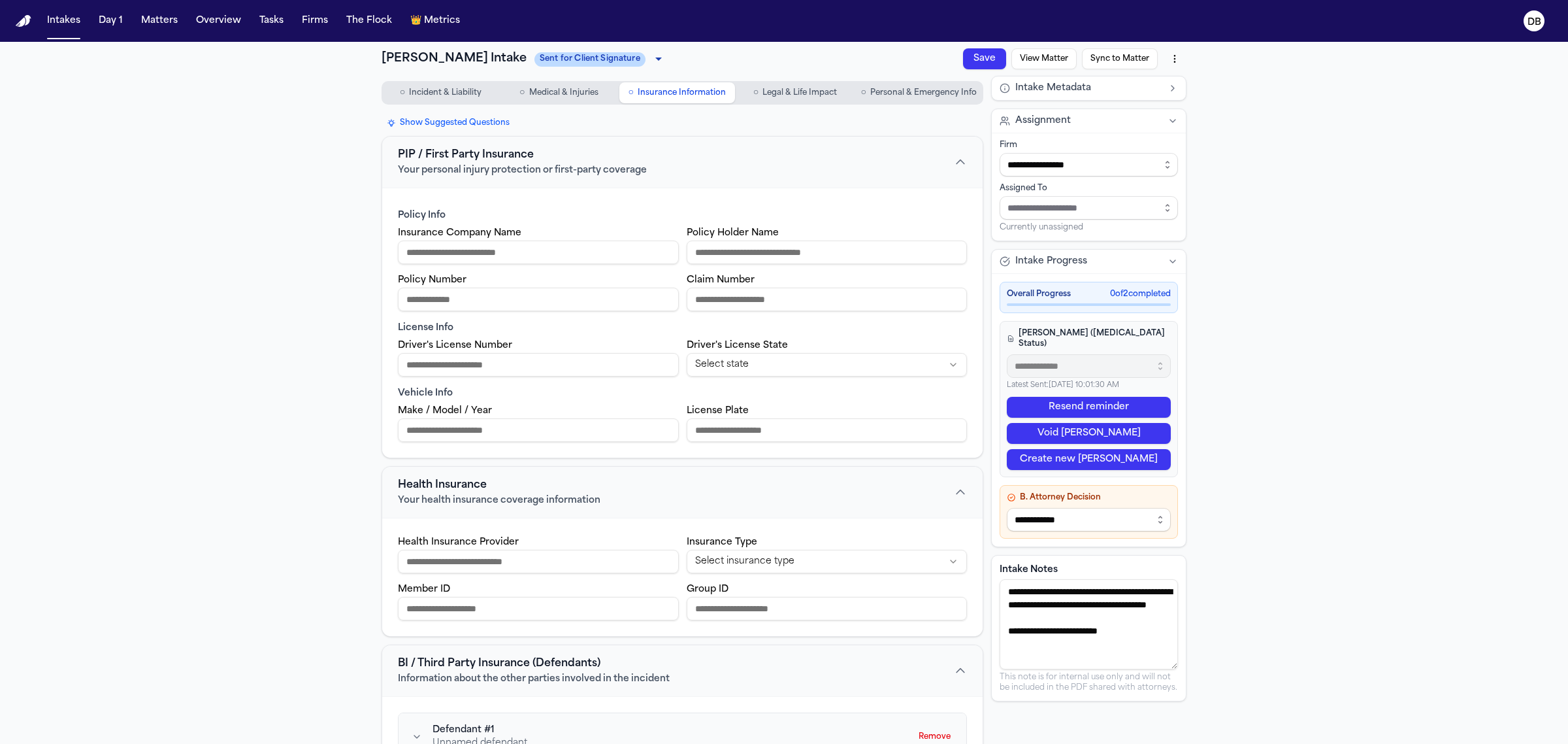
click at [407, 83] on button "○ Incident & Liability" at bounding box center [440, 93] width 115 height 21
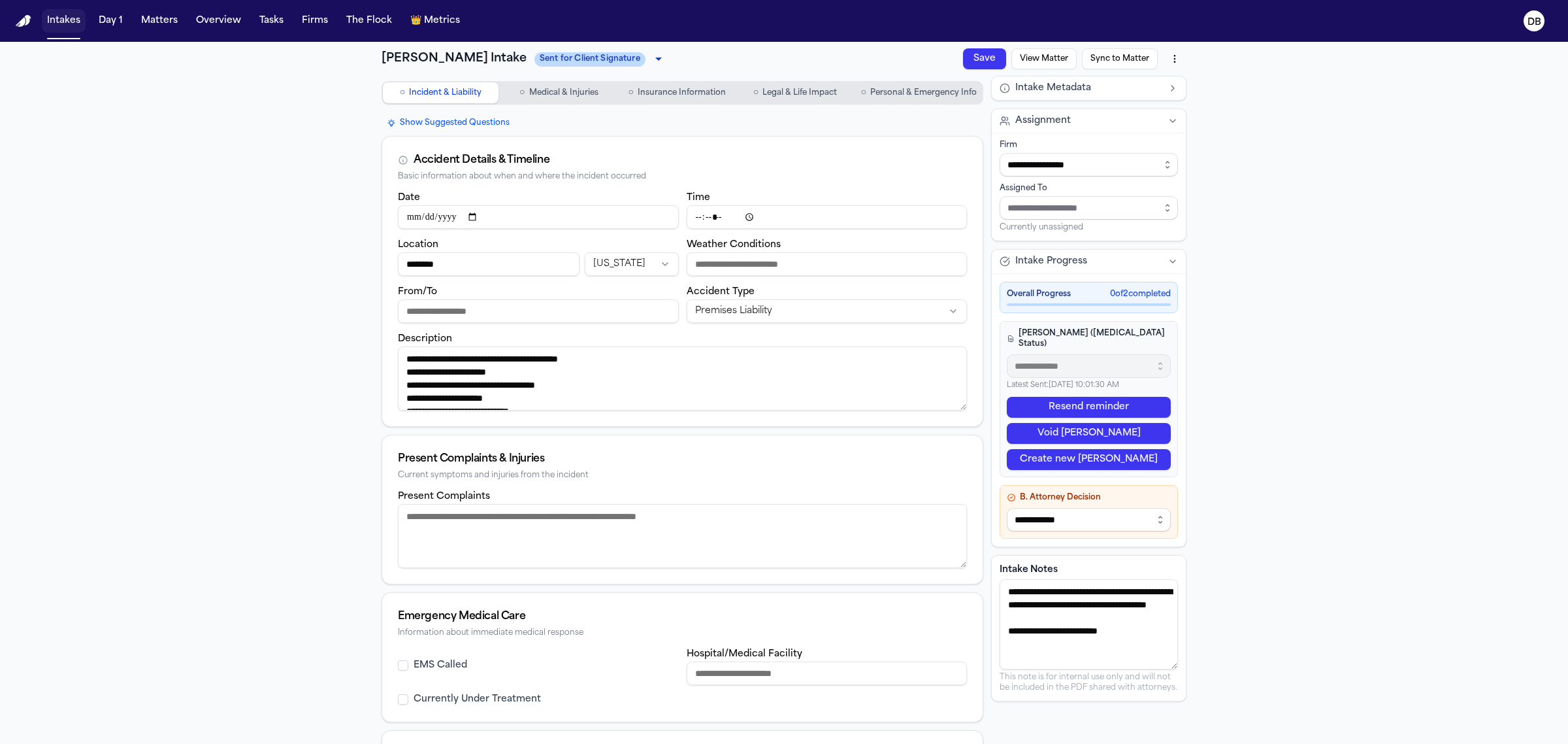
click at [59, 17] on button "Intakes" at bounding box center [63, 20] width 44 height 24
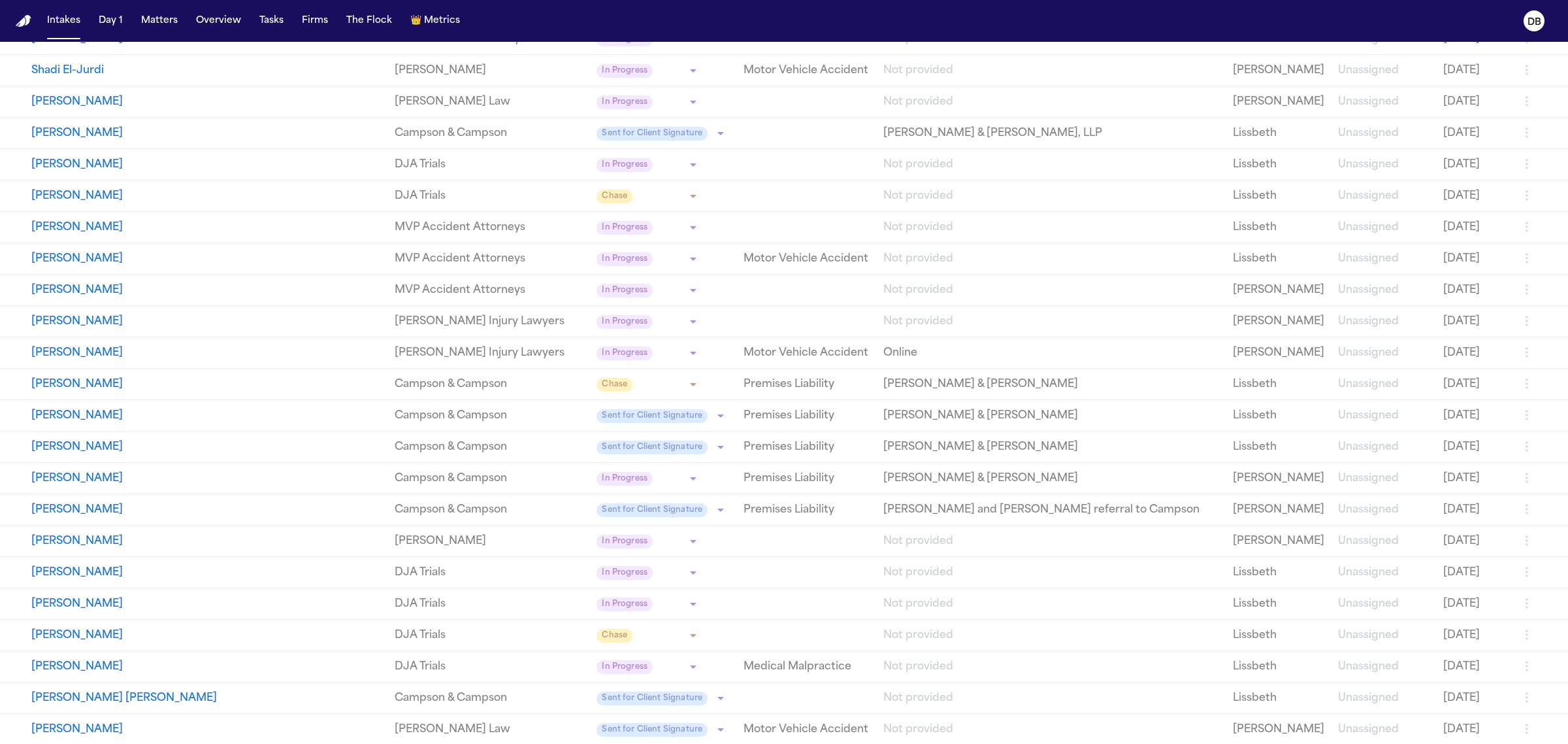
scroll to position [490, 0]
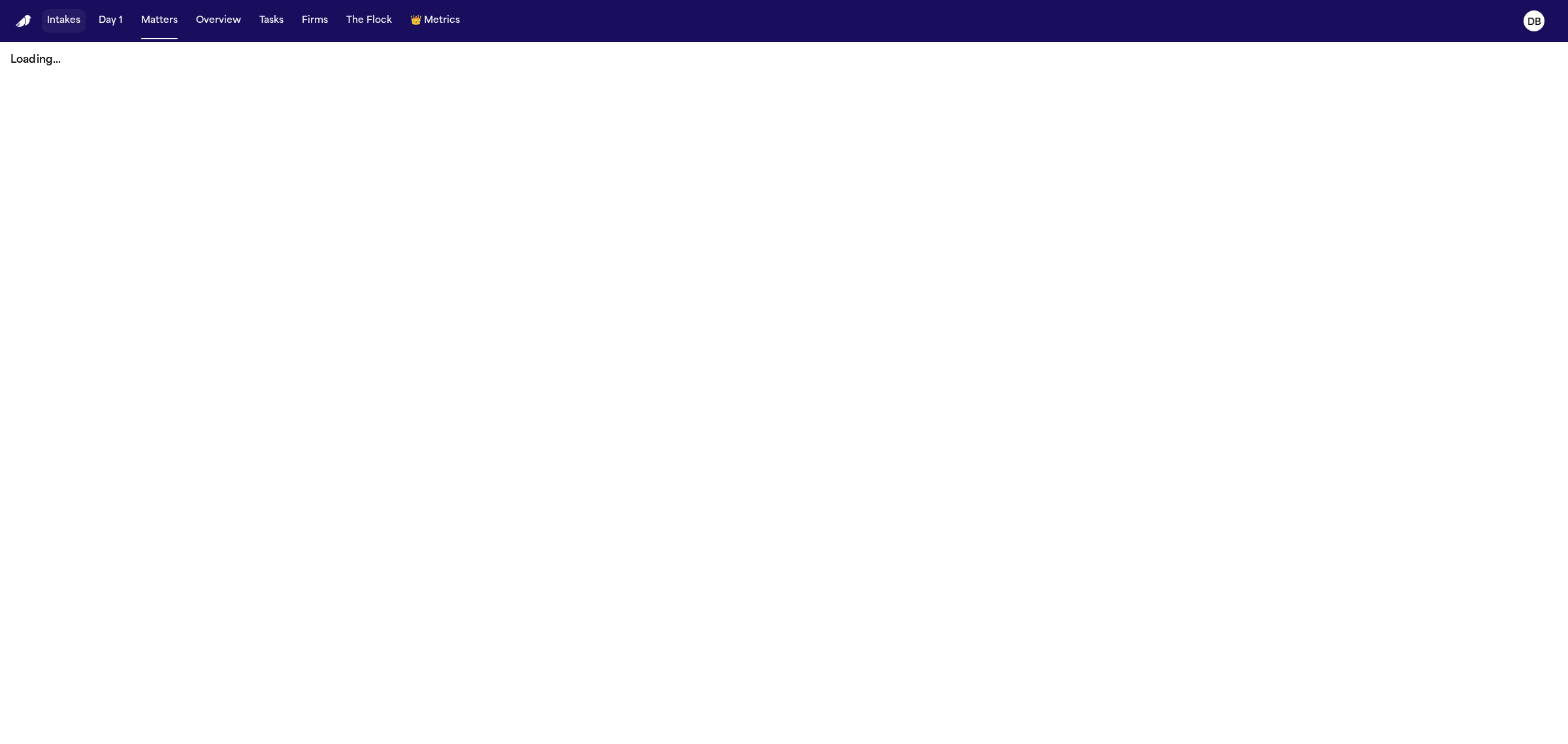
click at [77, 23] on button "Intakes" at bounding box center [63, 20] width 44 height 24
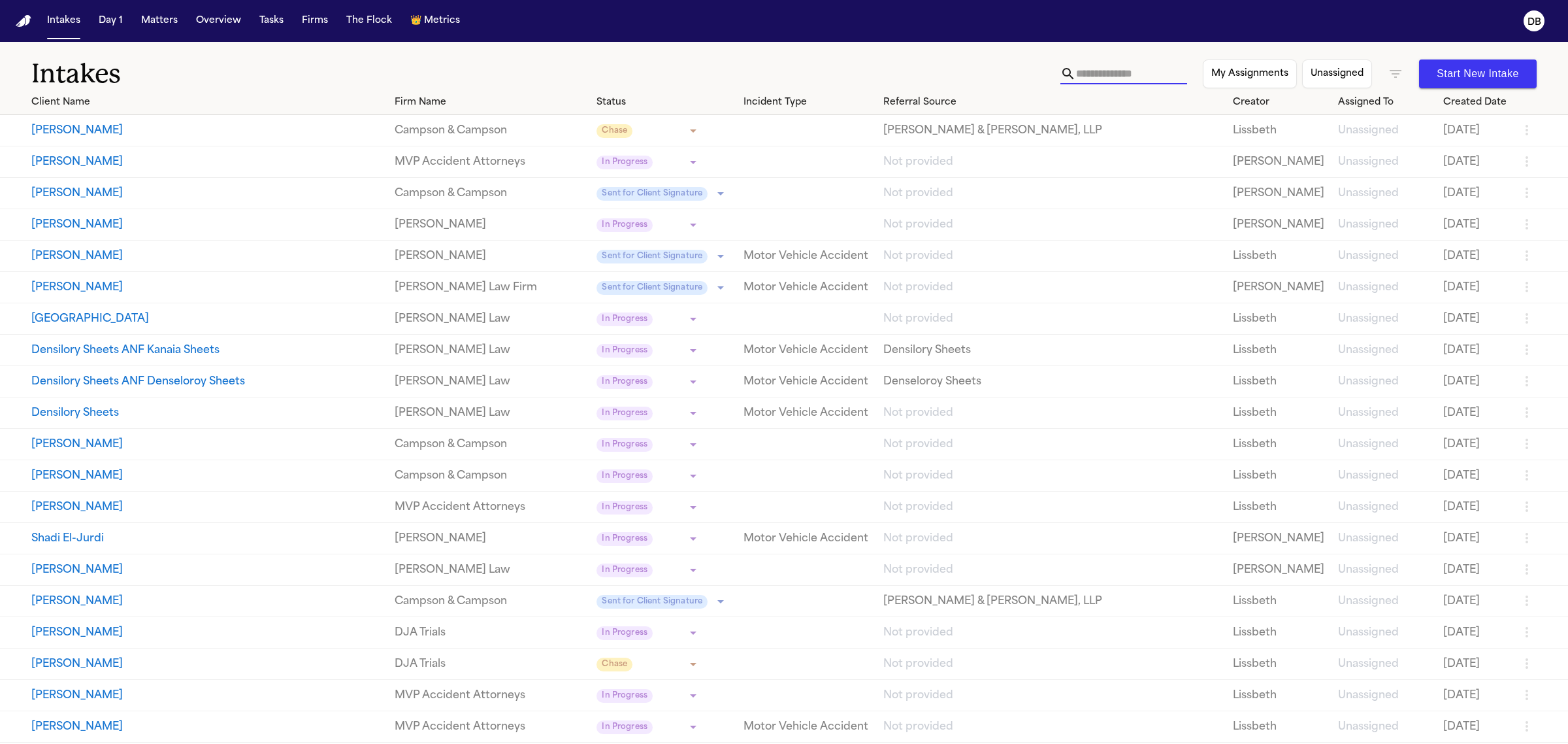
click at [1147, 67] on input "text" at bounding box center [1132, 74] width 111 height 21
click at [399, 93] on th "Firm Name" at bounding box center [491, 102] width 203 height 25
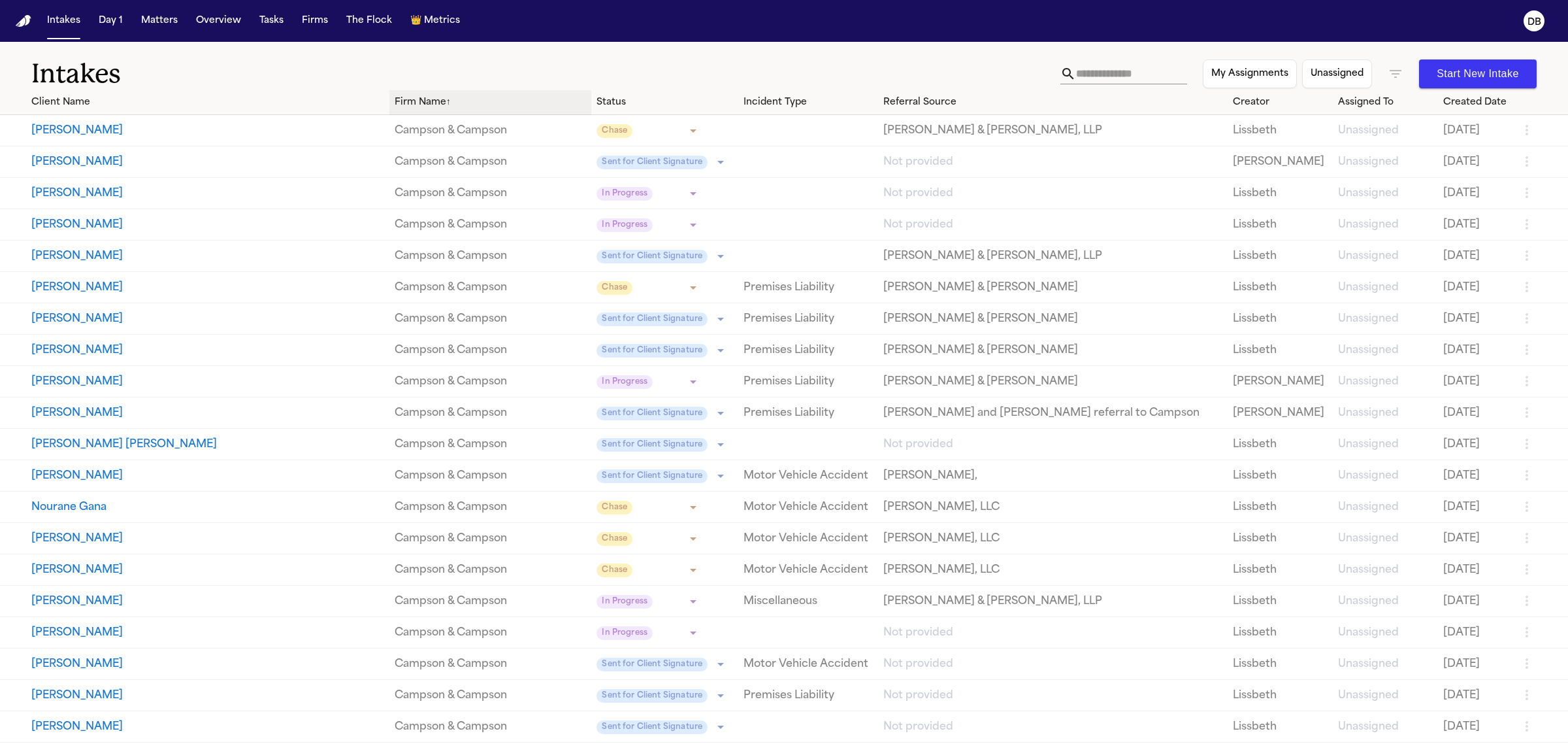
click at [395, 100] on div "Firm Name ↑" at bounding box center [491, 102] width 192 height 14
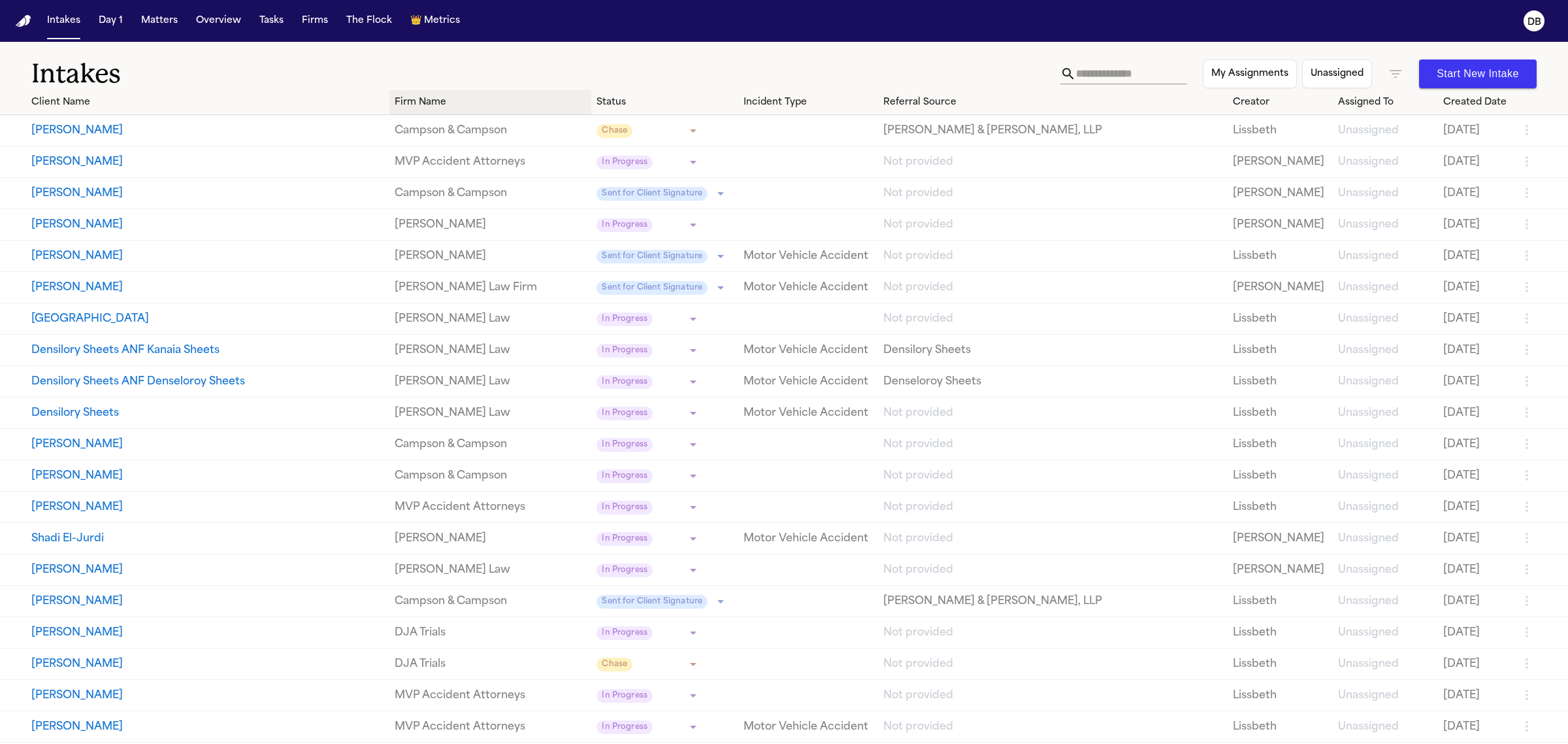
click at [395, 100] on div "Firm Name" at bounding box center [491, 102] width 192 height 14
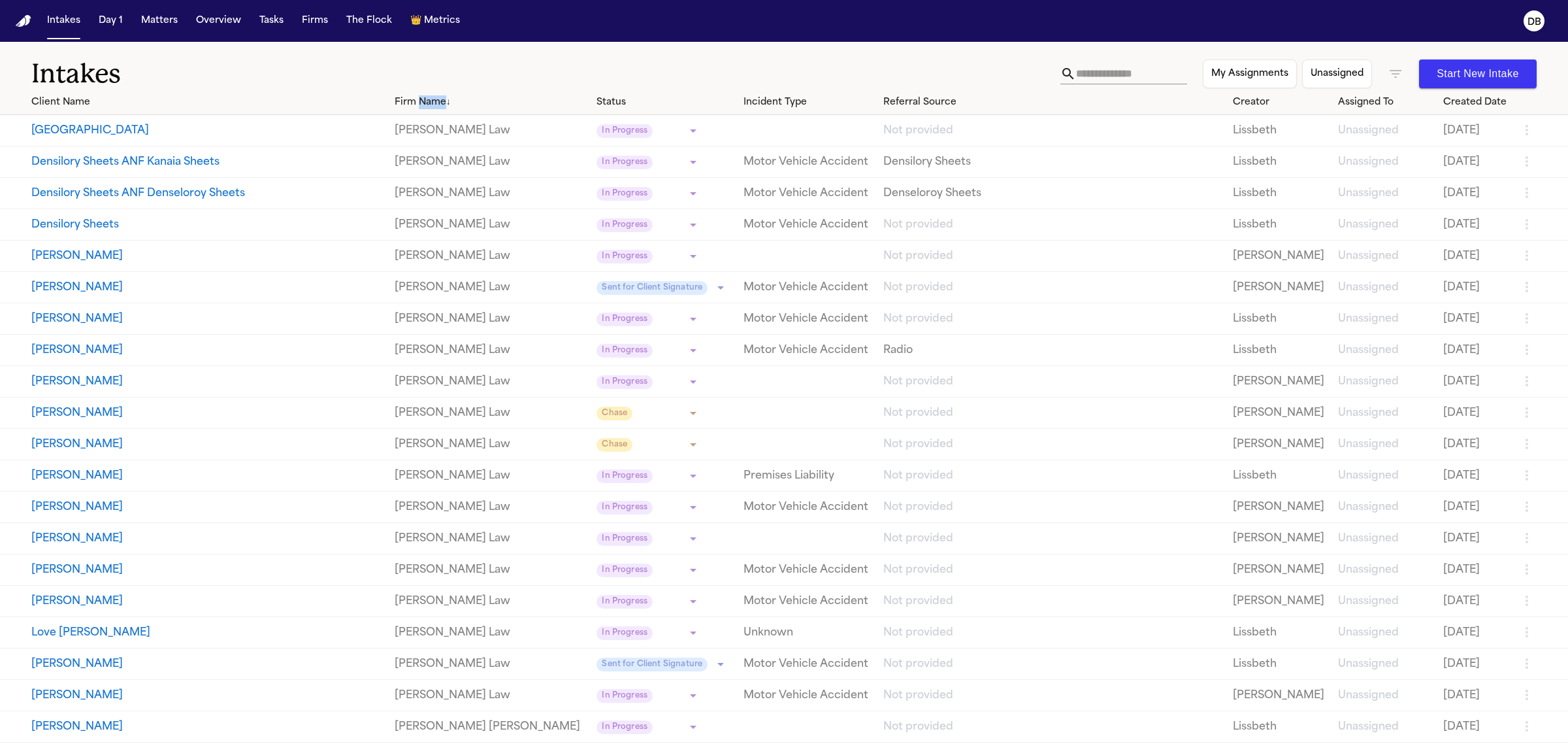
click at [1389, 66] on icon "button" at bounding box center [1396, 74] width 16 height 16
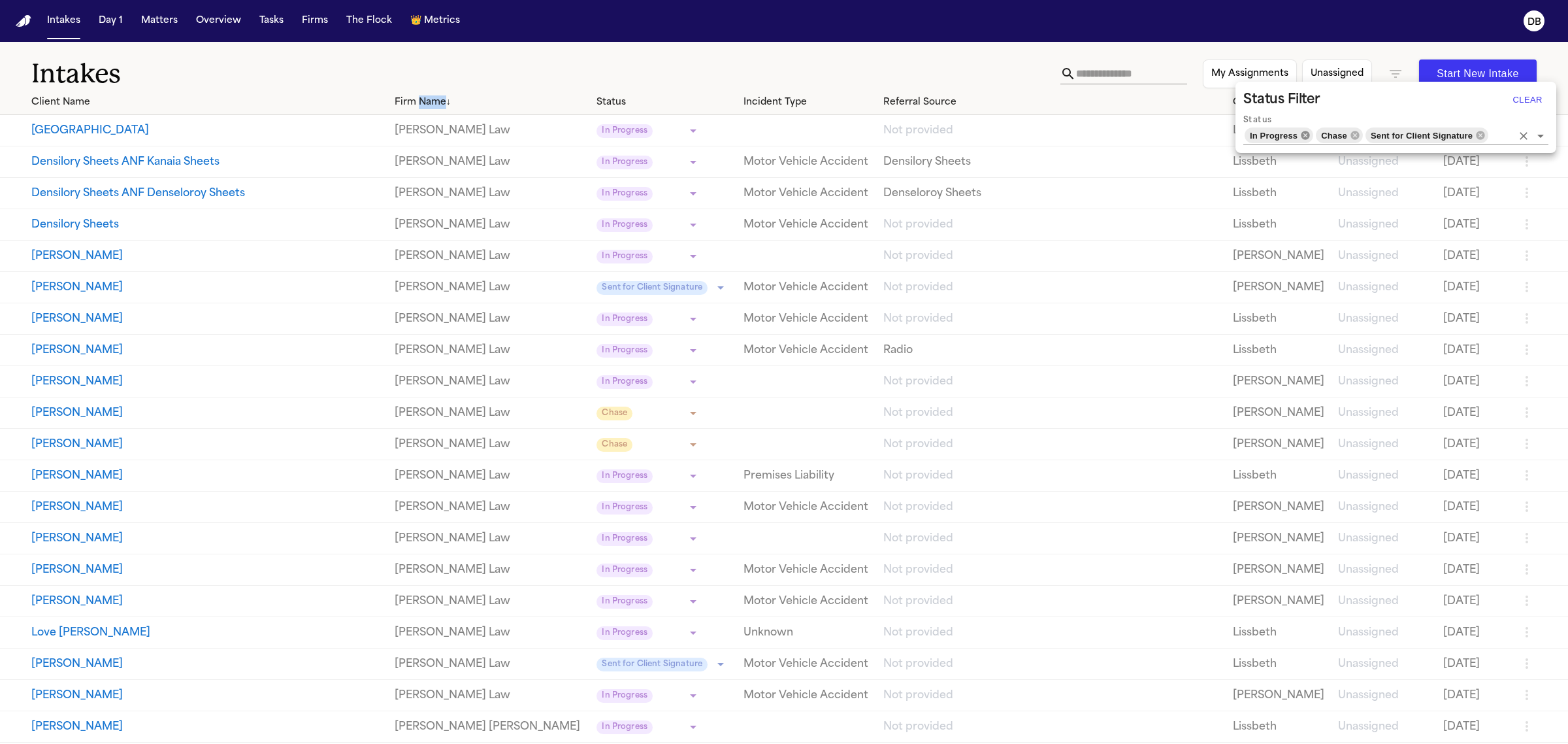
click at [1305, 135] on icon at bounding box center [1305, 136] width 11 height 11
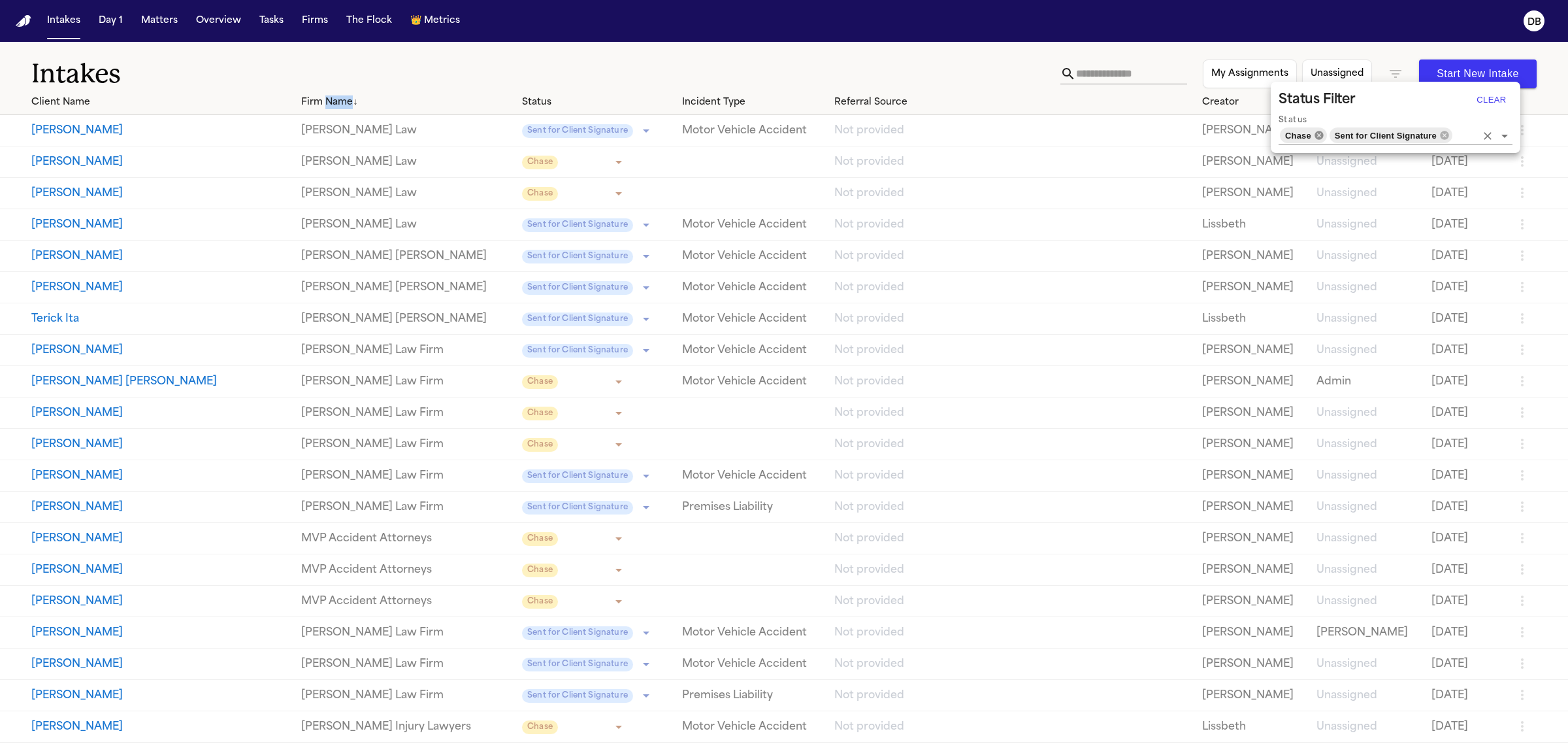
click at [1321, 135] on icon at bounding box center [1319, 135] width 9 height 9
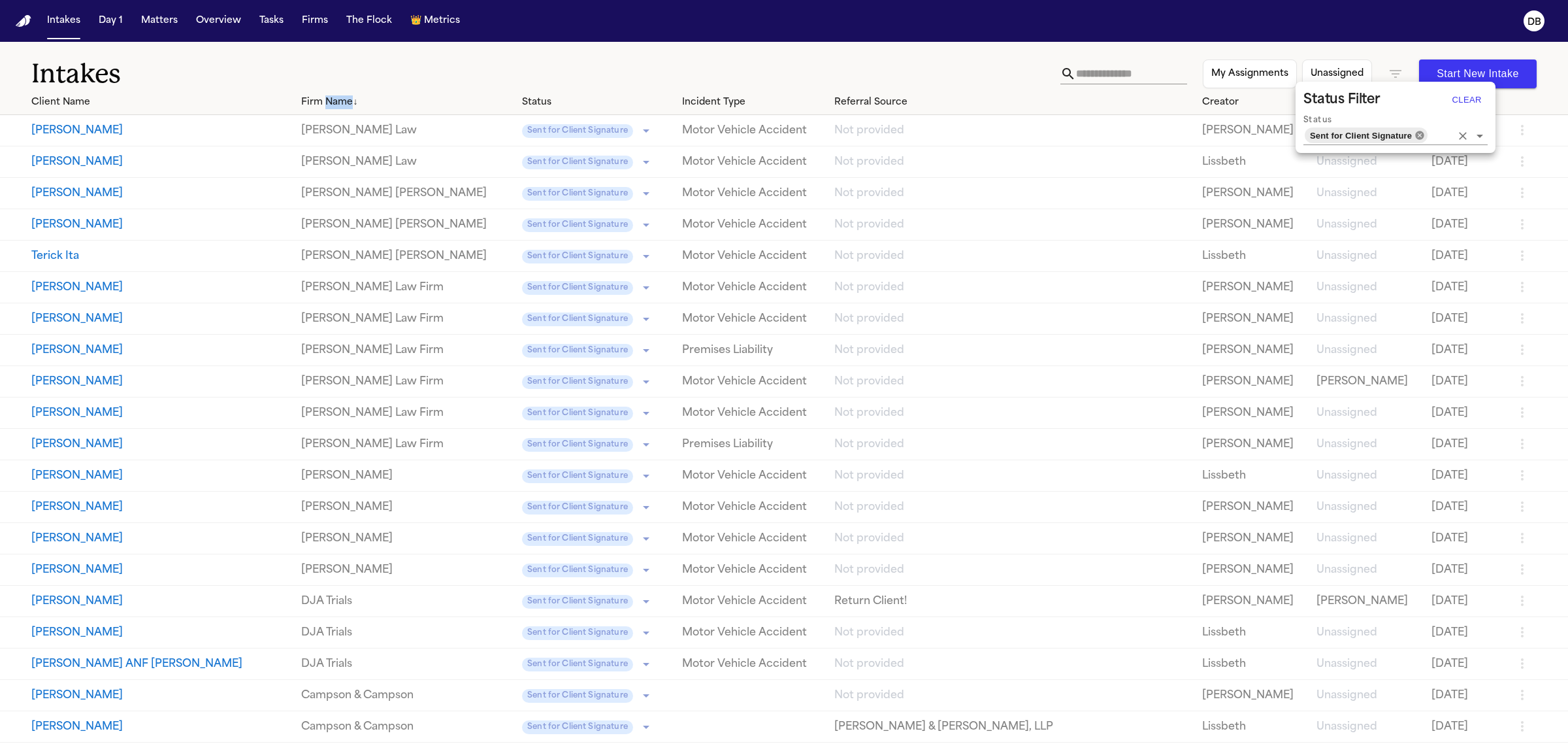
click at [1418, 132] on icon at bounding box center [1420, 135] width 9 height 9
click at [1429, 135] on input "Status" at bounding box center [1439, 135] width 22 height 19
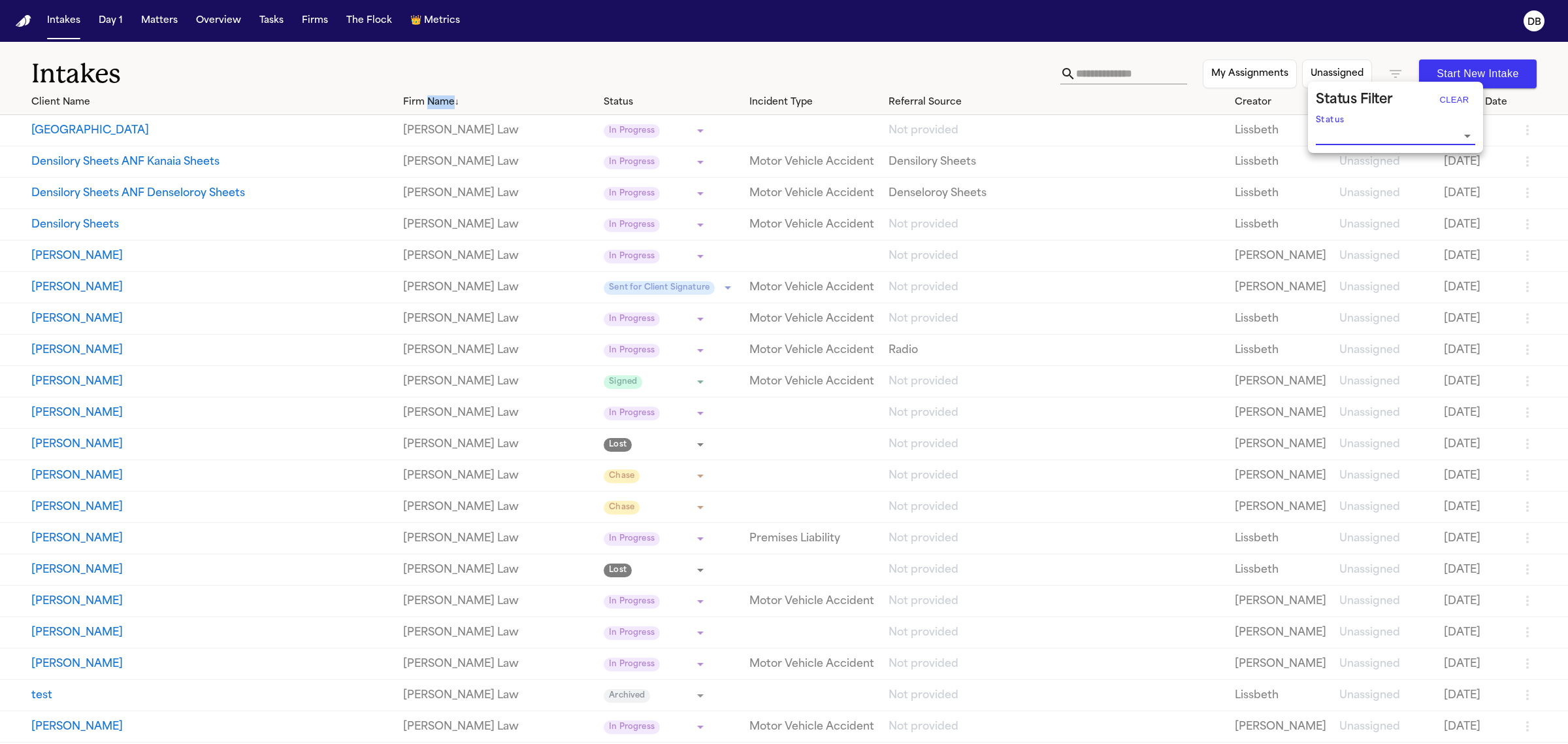
click at [411, 106] on div at bounding box center [784, 372] width 1568 height 744
click at [412, 103] on div "Firm Name ↓" at bounding box center [498, 102] width 190 height 14
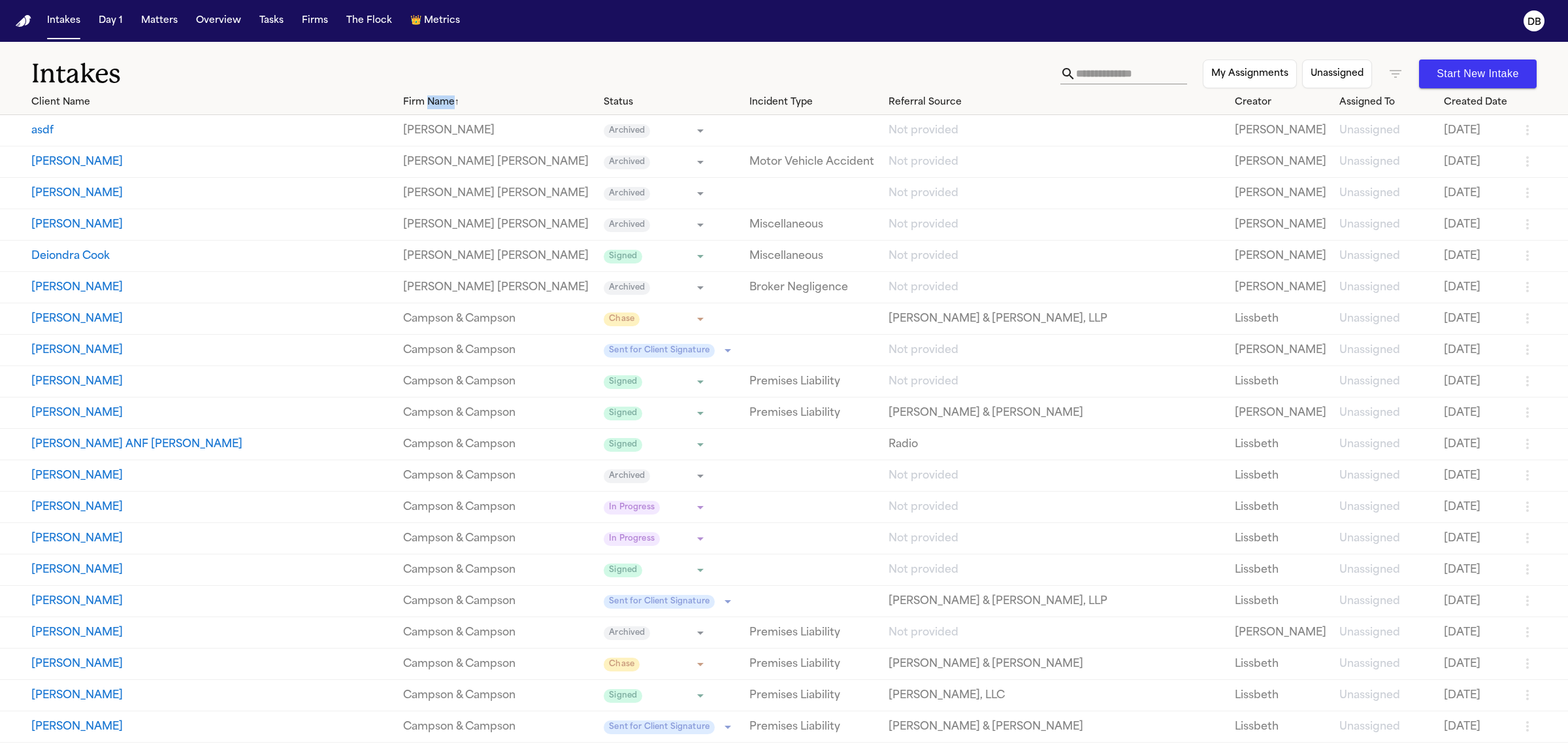
click at [1393, 73] on icon "button" at bounding box center [1395, 73] width 11 height 8
click at [1451, 135] on input "Status" at bounding box center [1386, 135] width 140 height 19
drag, startPoint x: 1451, startPoint y: 135, endPoint x: 1460, endPoint y: 136, distance: 9.1
click at [1451, 135] on input "Status" at bounding box center [1386, 135] width 140 height 19
click at [1464, 135] on icon "Open" at bounding box center [1468, 136] width 16 height 16
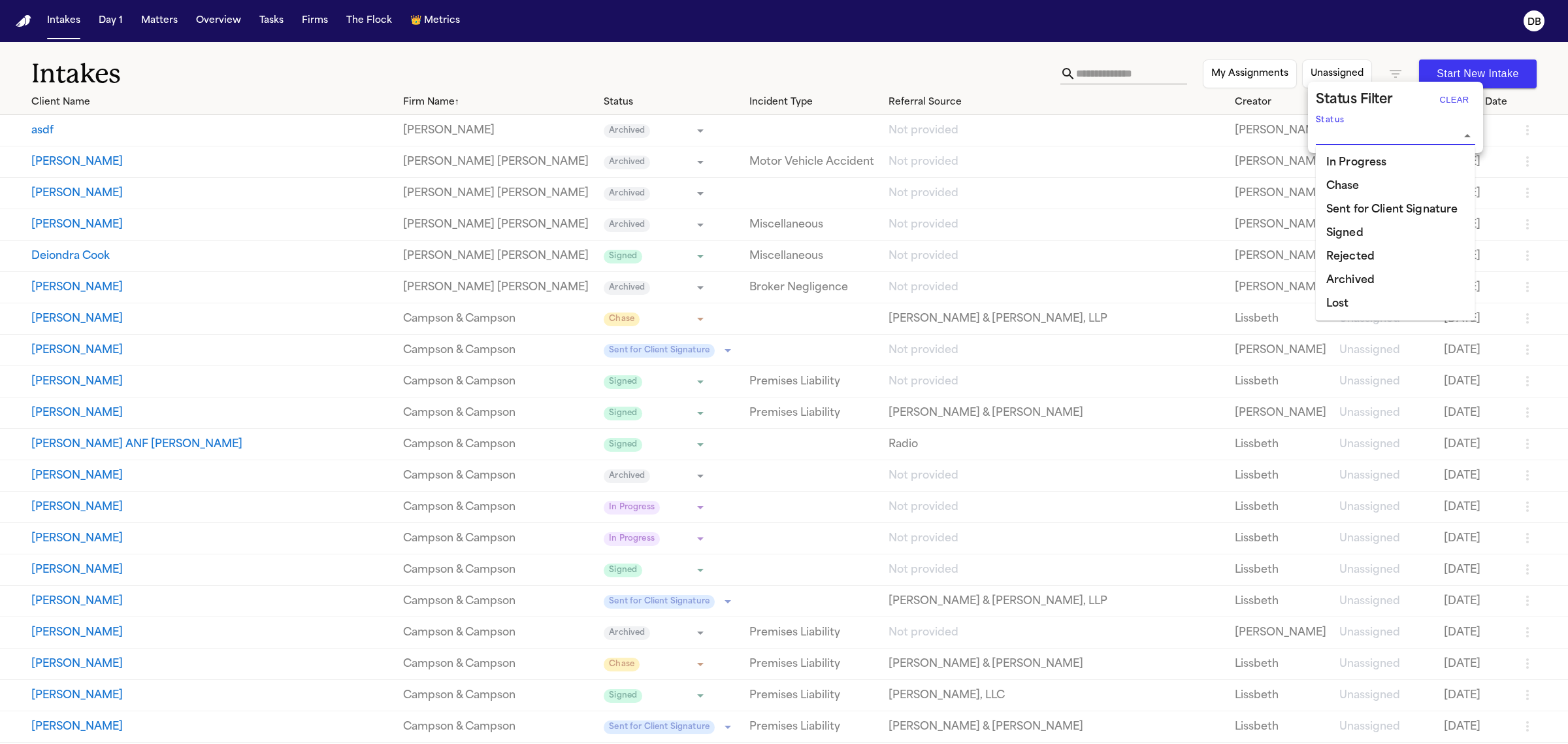
click at [425, 92] on div at bounding box center [784, 372] width 1568 height 744
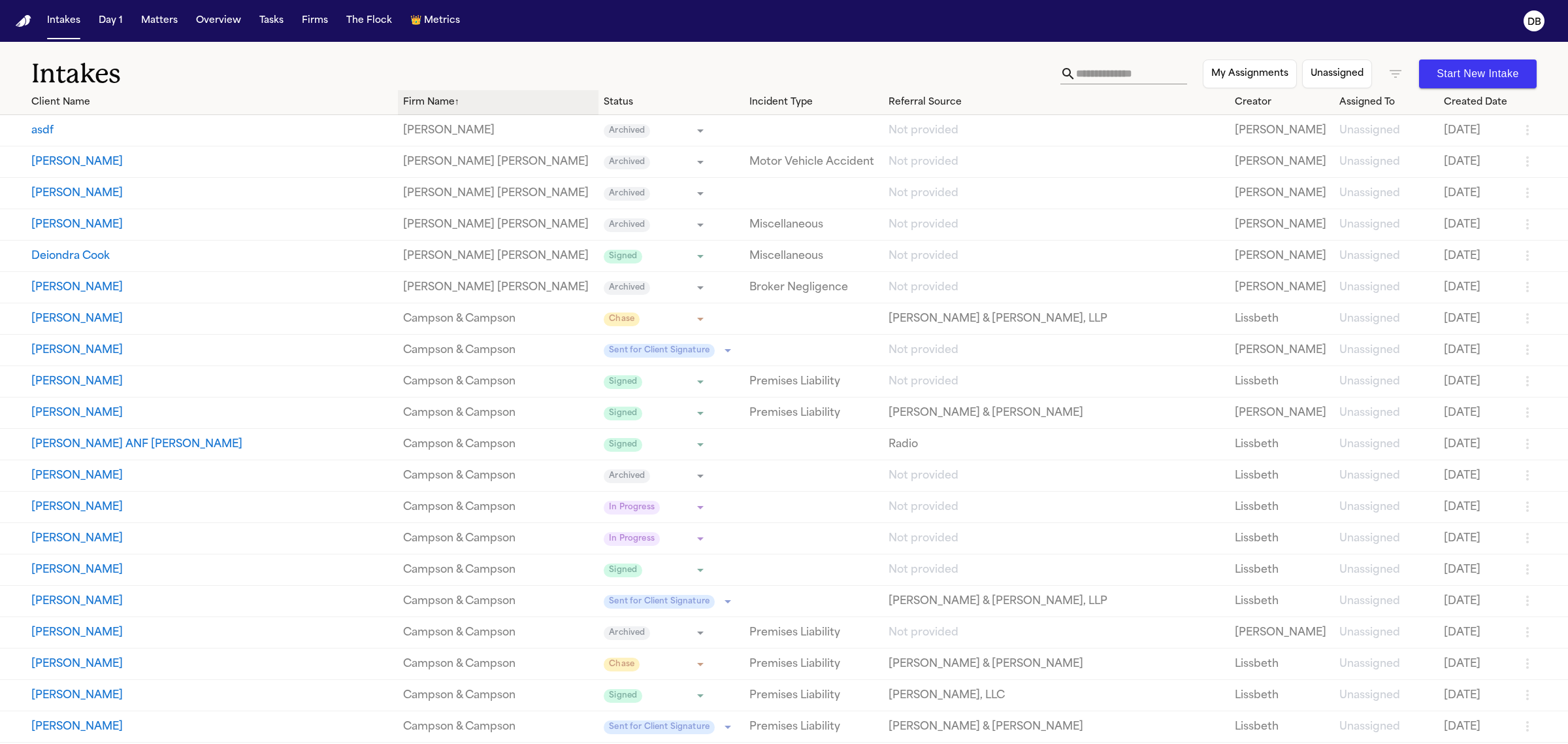
click at [423, 103] on div "Firm Name ↑" at bounding box center [498, 102] width 190 height 14
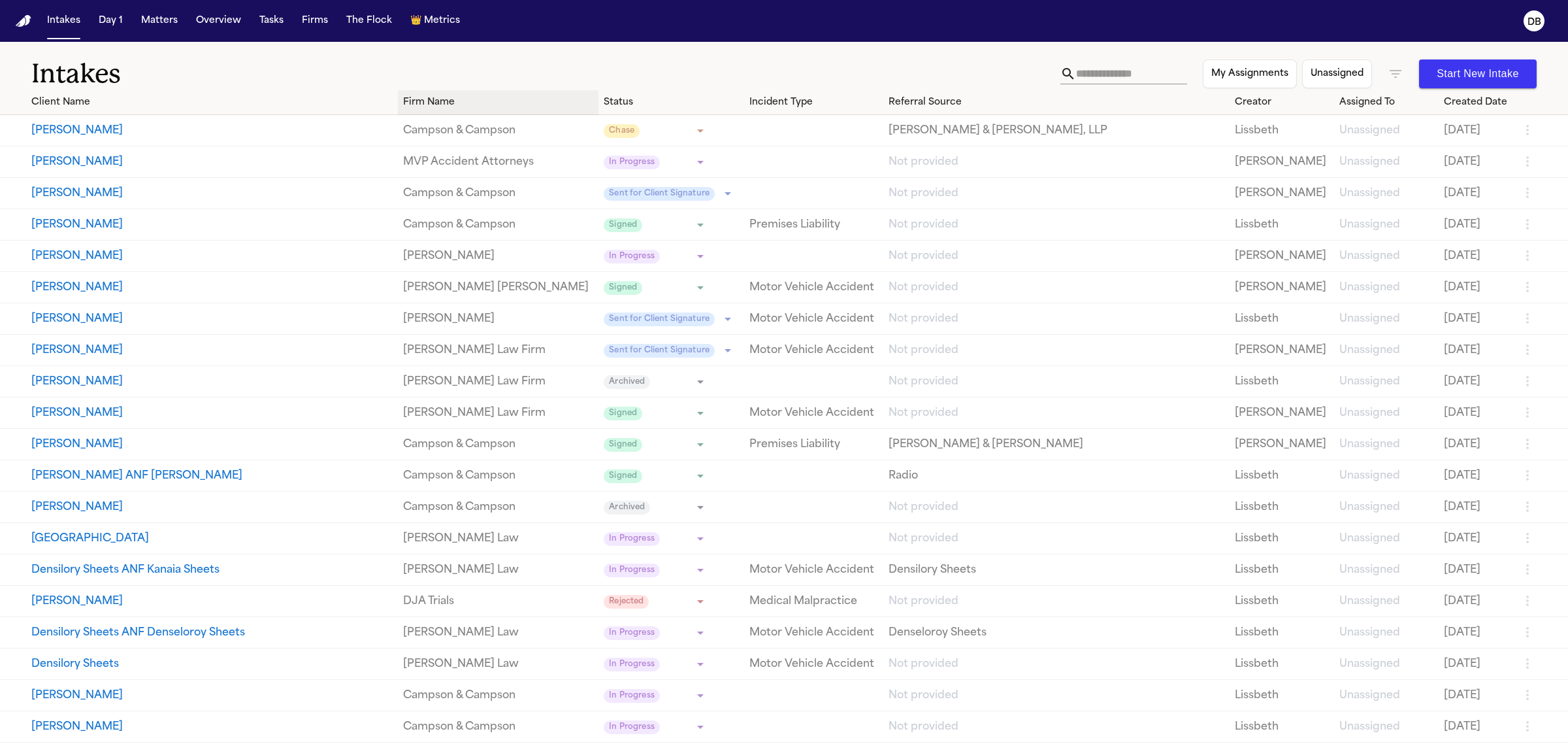
click at [412, 108] on div "Firm Name" at bounding box center [498, 102] width 190 height 14
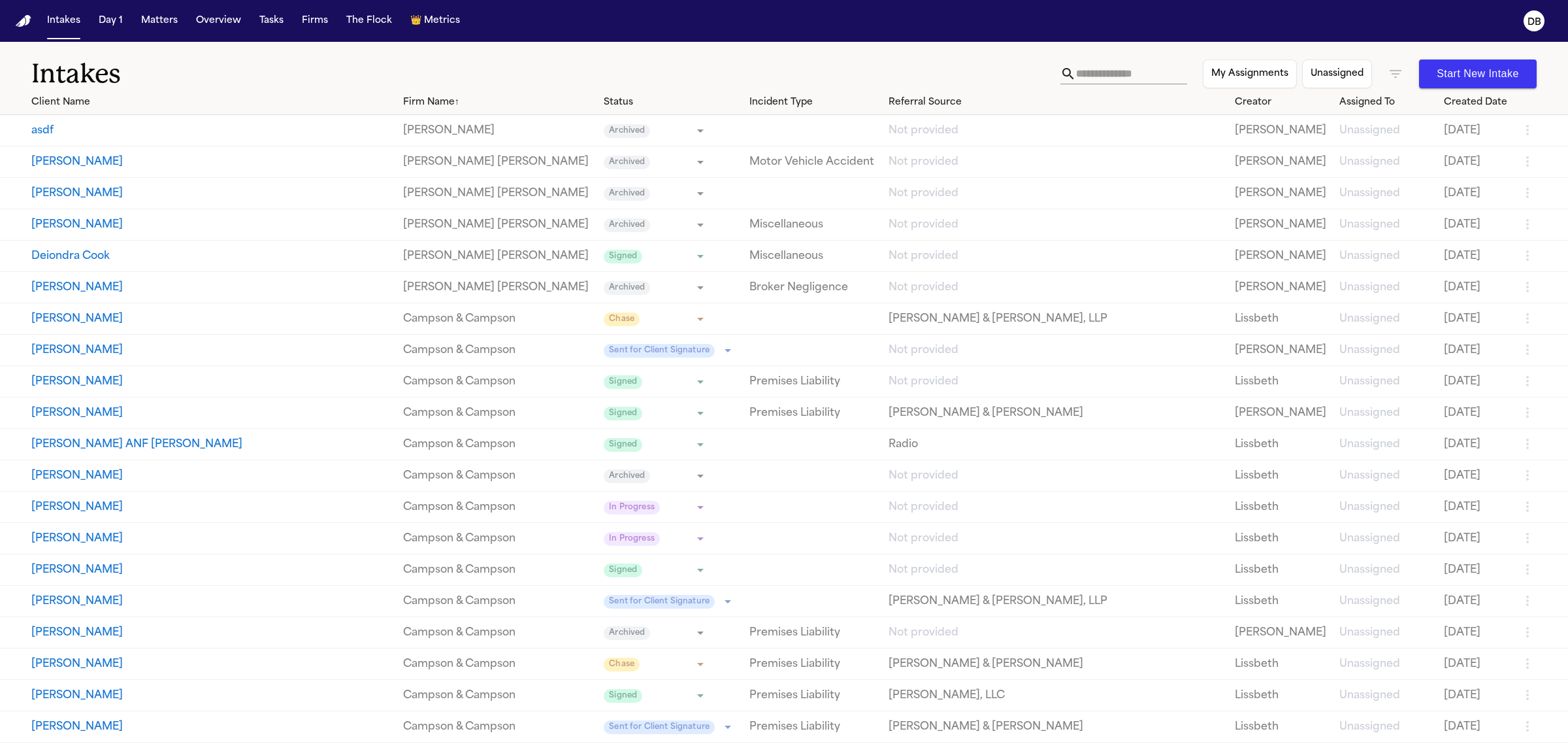
drag, startPoint x: 1092, startPoint y: 56, endPoint x: 1092, endPoint y: 64, distance: 8.0
click at [1092, 61] on div "Intakes My Assignments Unassigned Start New Intake" at bounding box center [784, 65] width 1568 height 48
click at [1092, 71] on input "text" at bounding box center [1132, 74] width 111 height 21
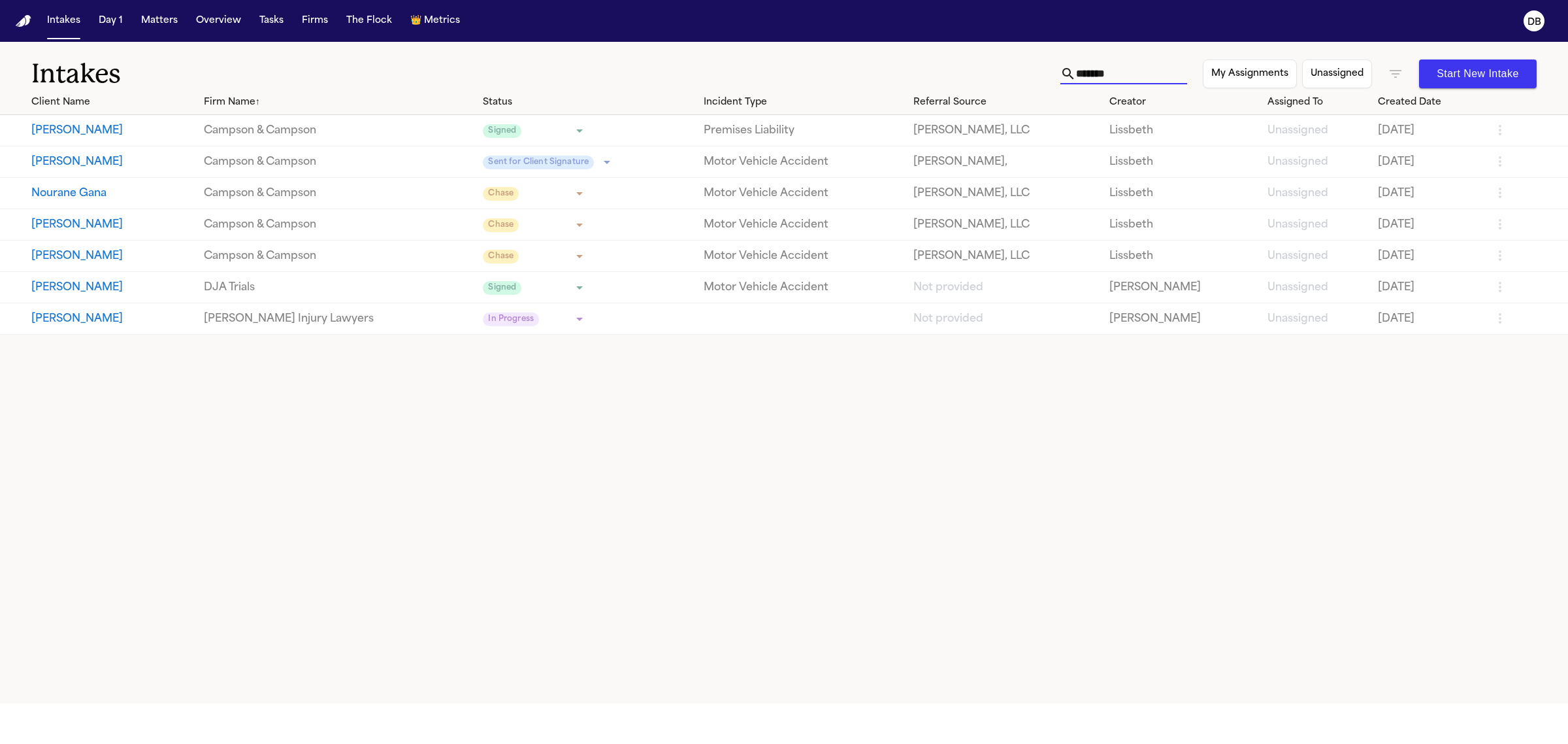
type input "*******"
click at [163, 324] on button "Brandon Chadwick" at bounding box center [113, 319] width 162 height 16
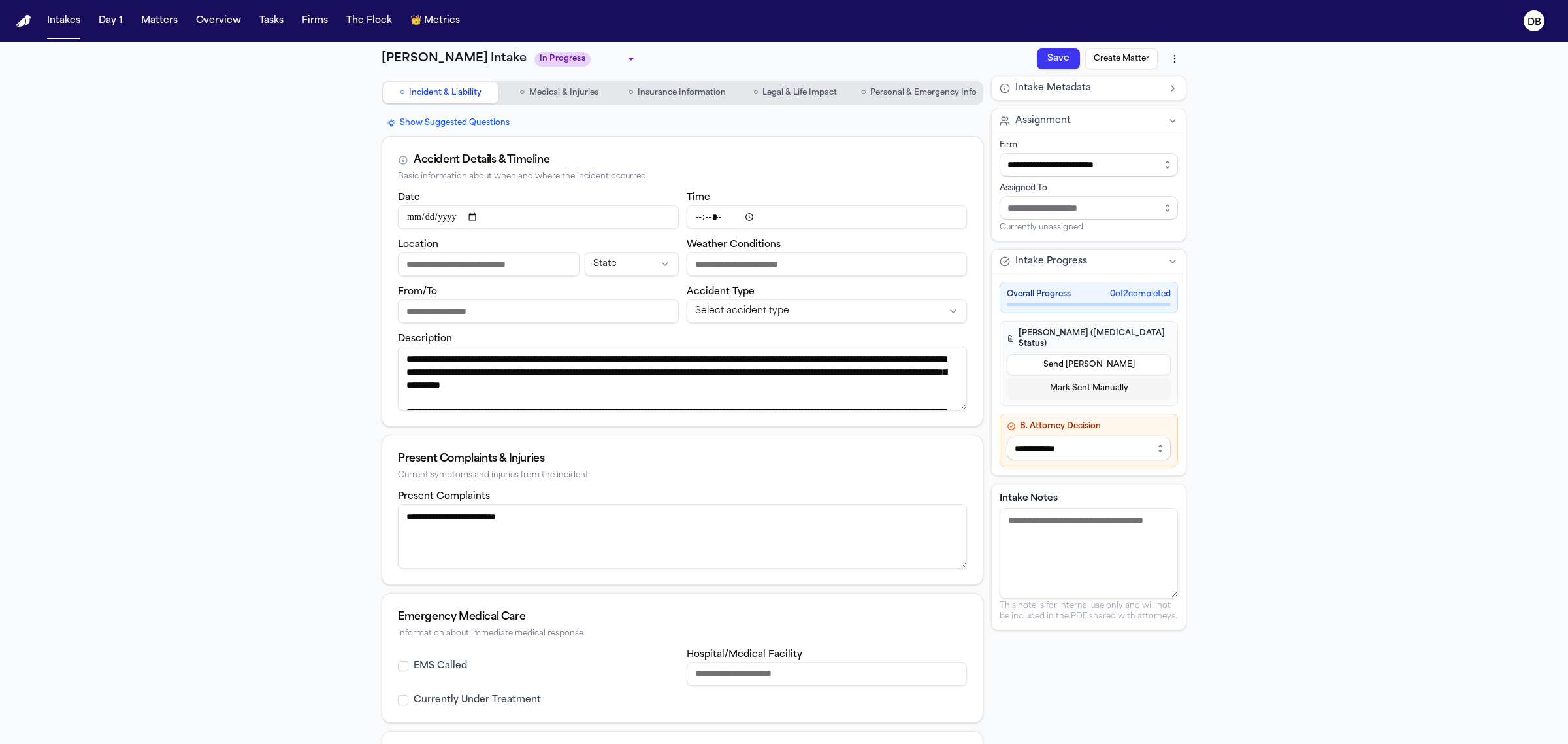
click at [903, 92] on span "Personal & Emergency Info" at bounding box center [923, 93] width 107 height 11
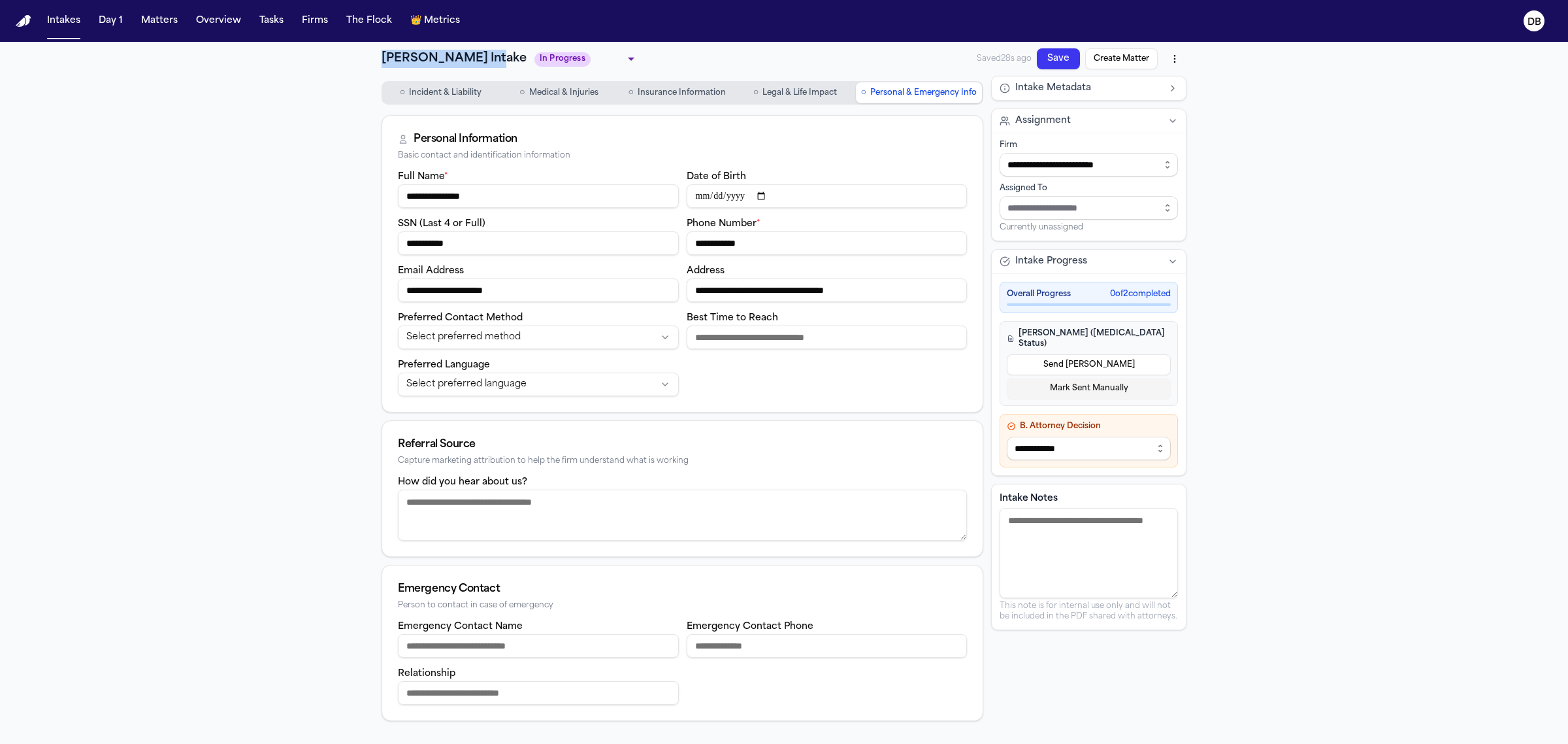
drag, startPoint x: 375, startPoint y: 64, endPoint x: 490, endPoint y: 59, distance: 115.1
click at [490, 59] on h1 "Brandon Chadwick Intake" at bounding box center [454, 58] width 145 height 19
click at [67, 18] on button "Intakes" at bounding box center [63, 20] width 44 height 24
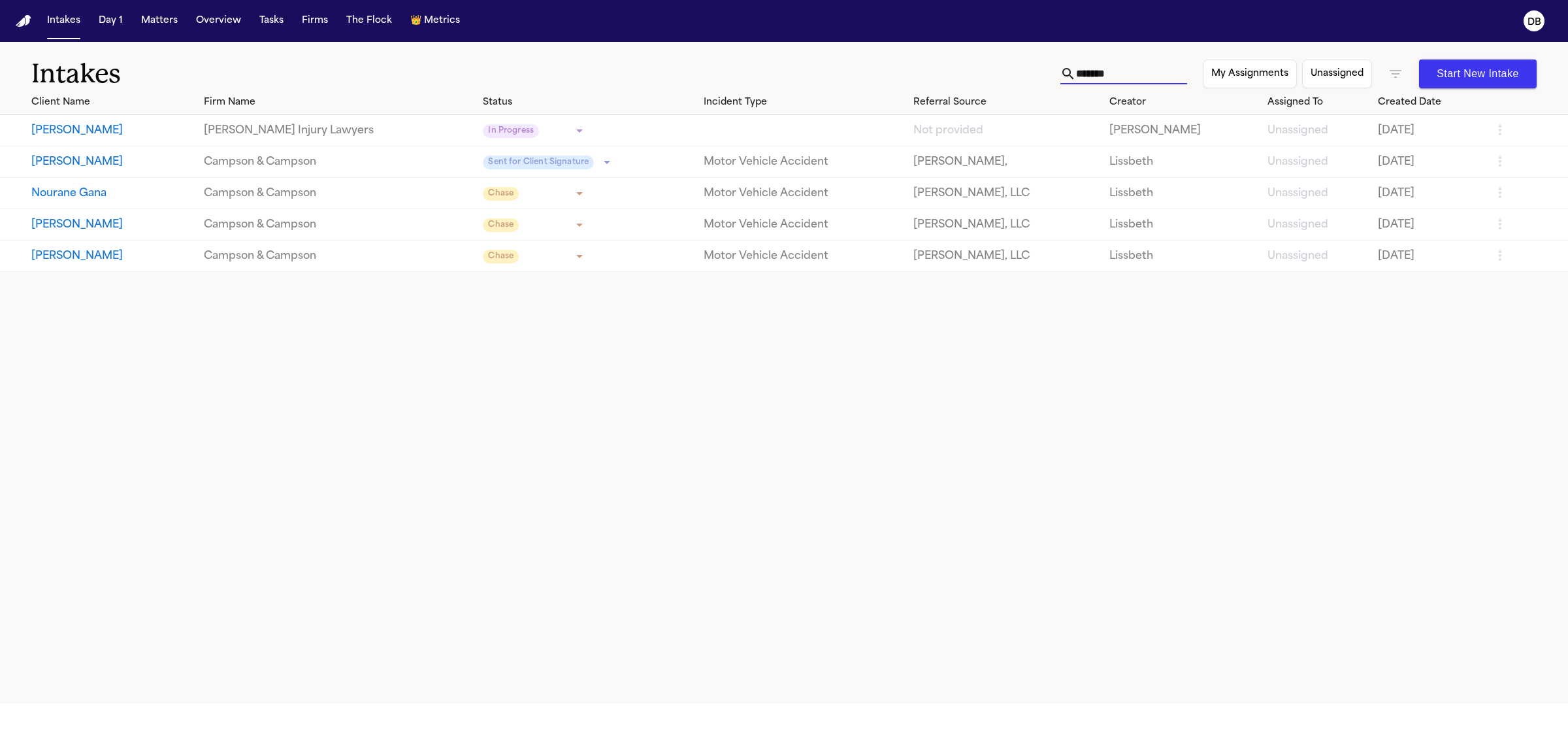
drag, startPoint x: 1116, startPoint y: 79, endPoint x: 917, endPoint y: 61, distance: 199.8
click at [917, 61] on div "Intakes ******* My Assignments Unassigned Start New Intake" at bounding box center [784, 65] width 1568 height 48
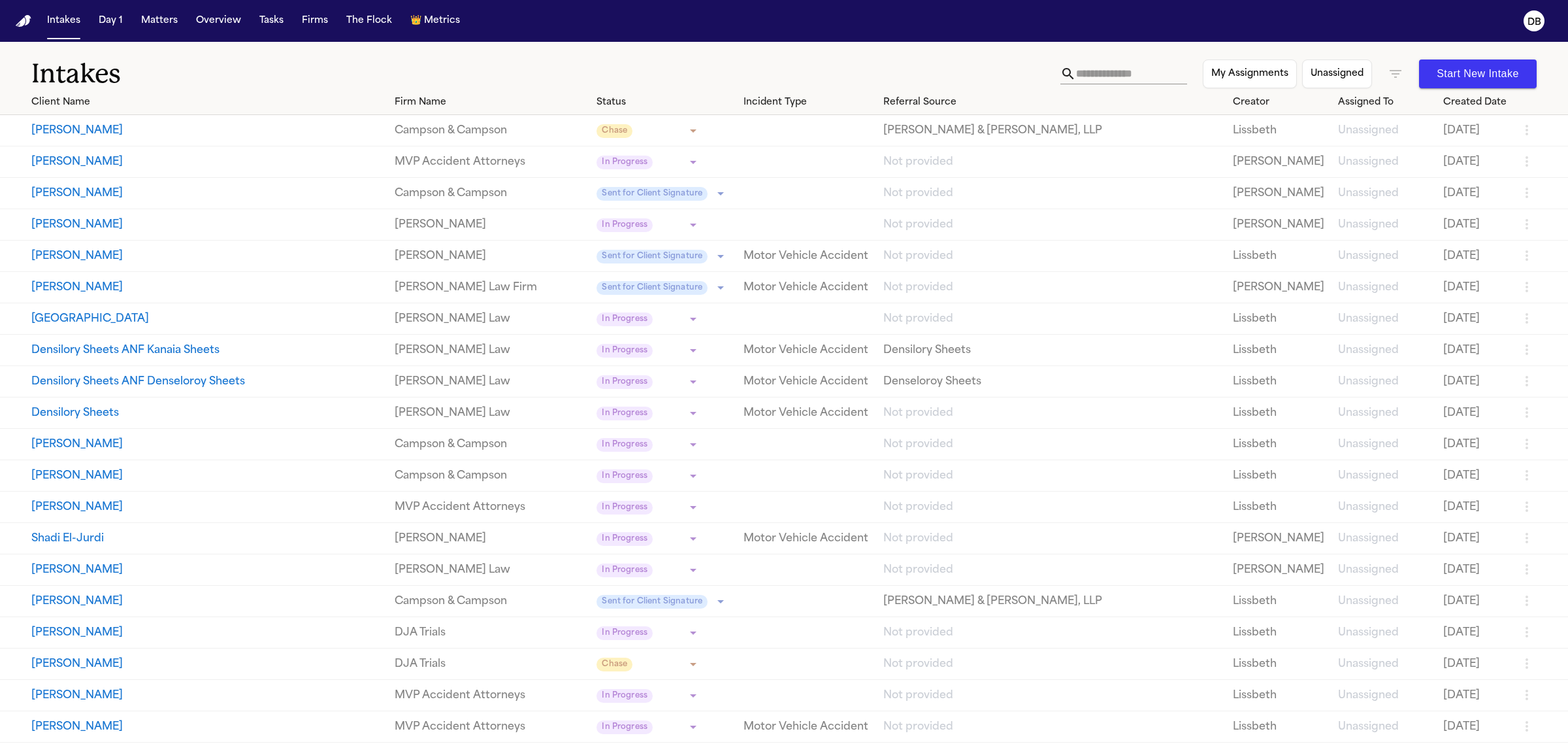
click at [396, 160] on link "MVP Accident Attorneys" at bounding box center [491, 162] width 192 height 16
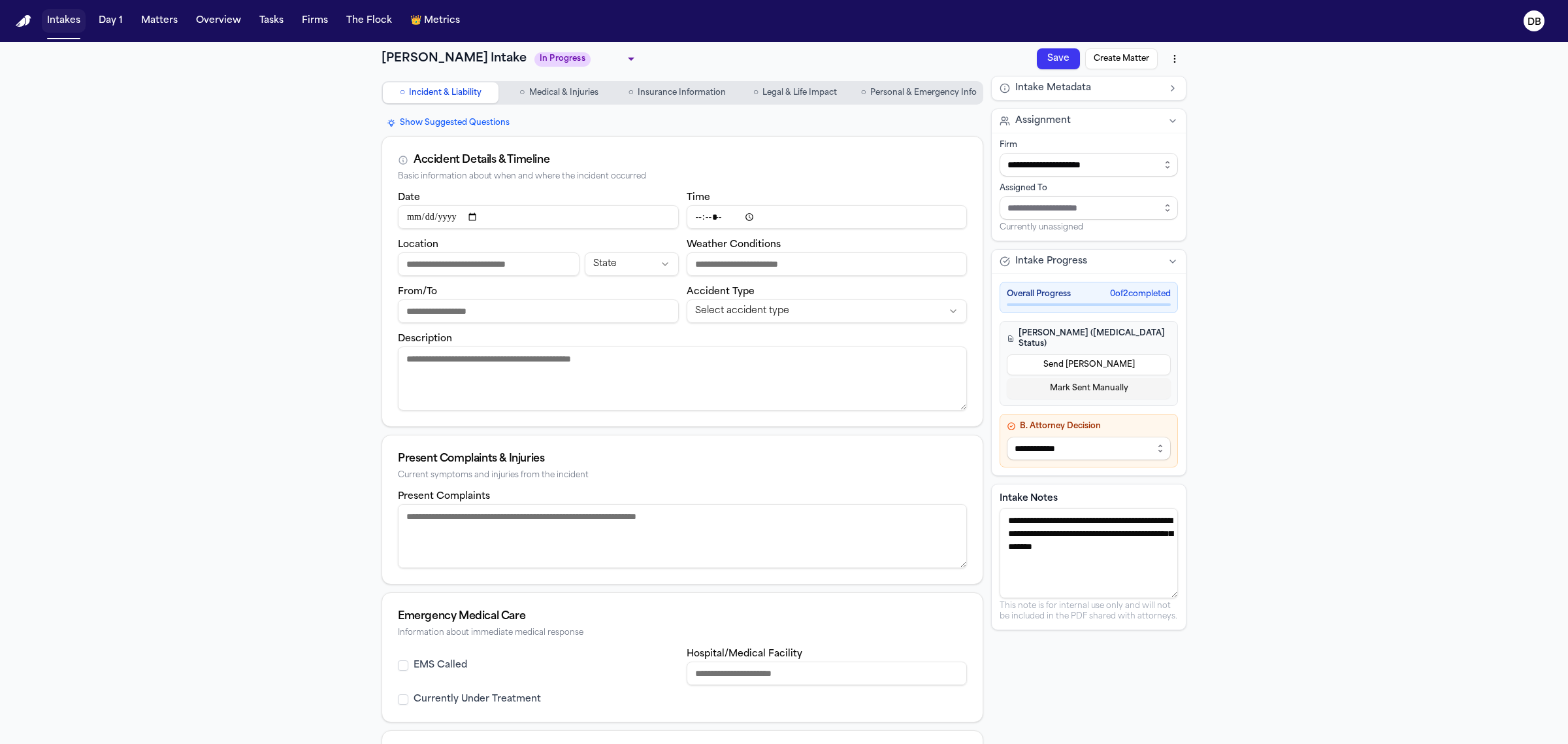
click at [54, 20] on button "Intakes" at bounding box center [63, 20] width 44 height 24
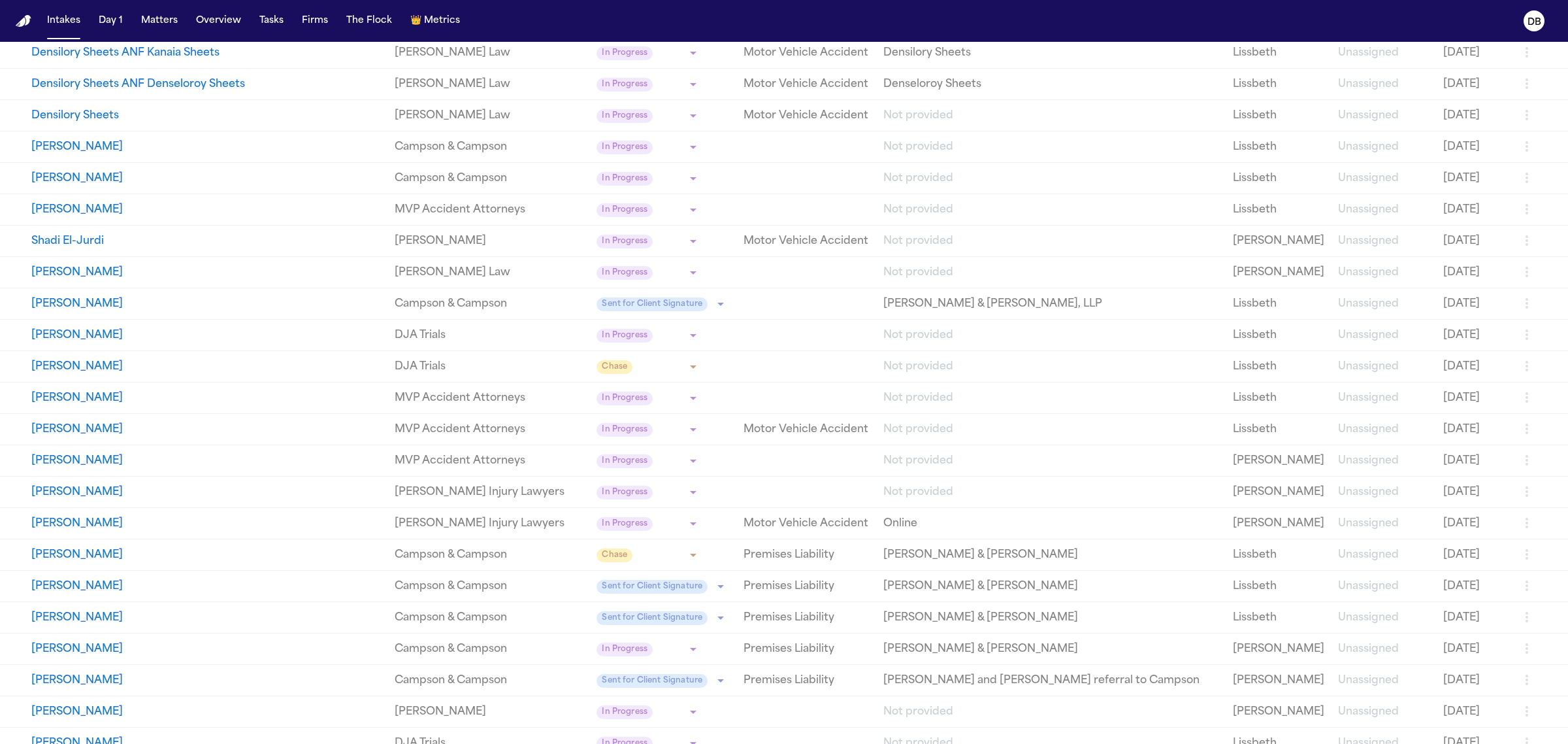
scroll to position [327, 0]
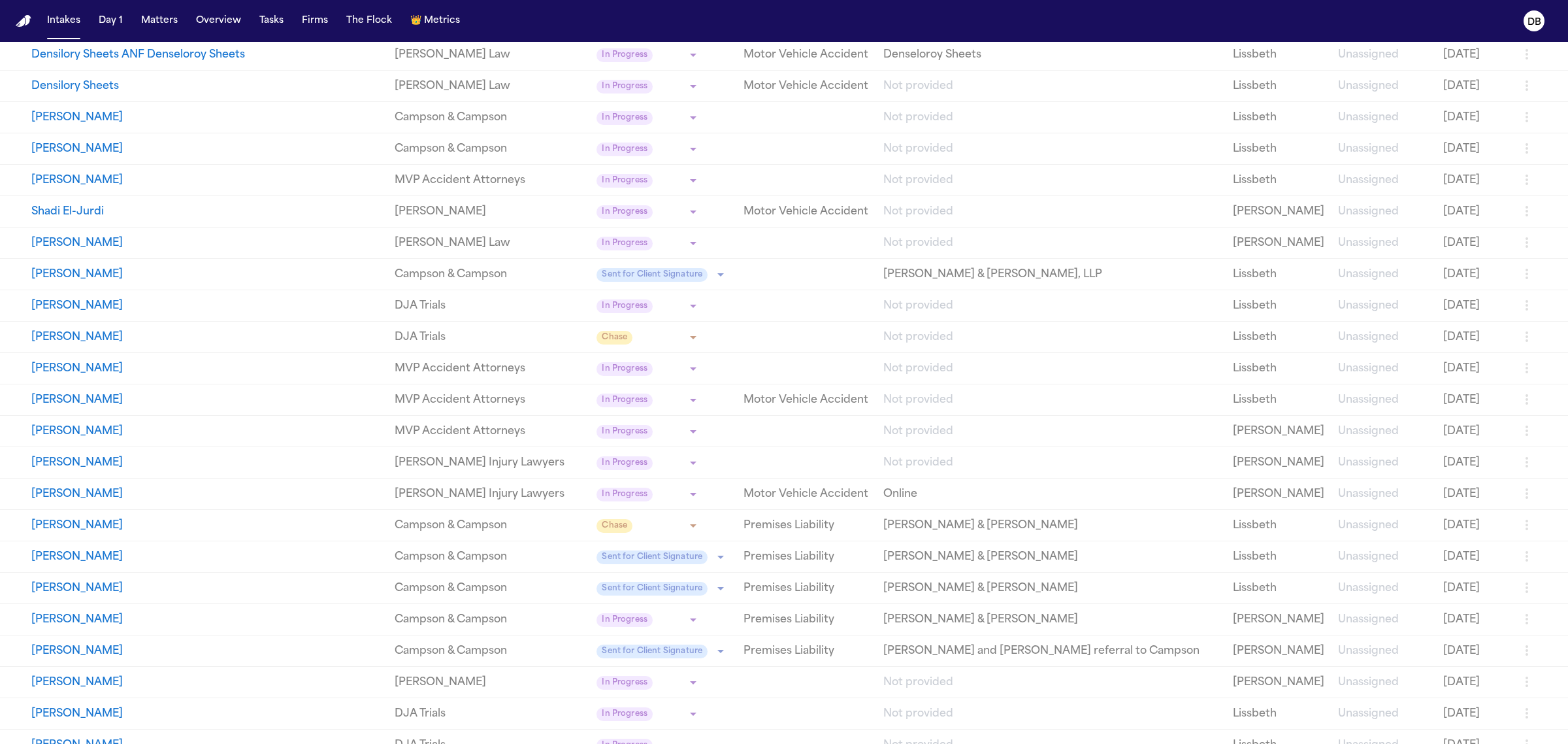
click at [406, 183] on link "MVP Accident Attorneys" at bounding box center [491, 181] width 192 height 16
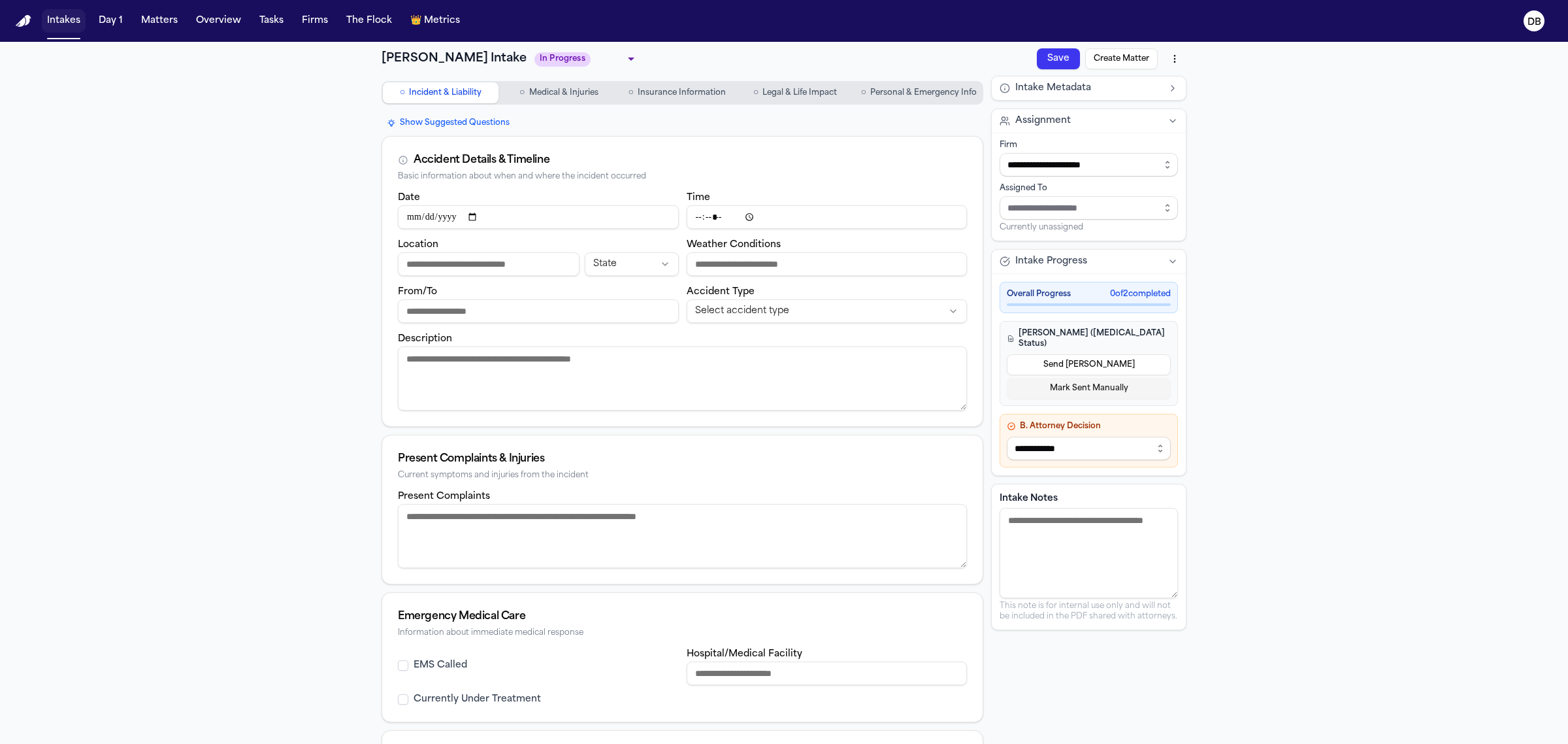
click at [69, 21] on button "Intakes" at bounding box center [63, 20] width 44 height 24
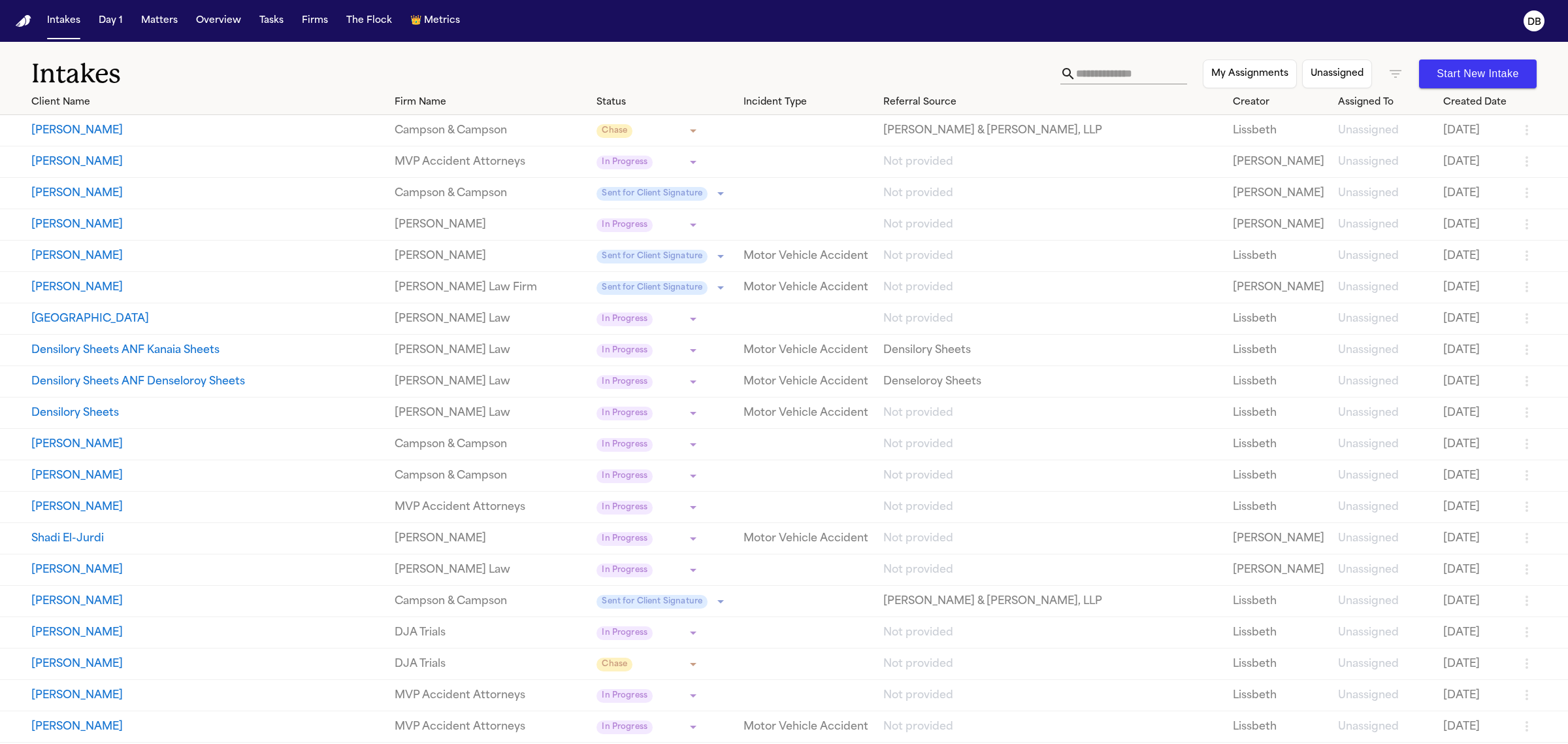
click at [395, 507] on link "MVP Accident Attorneys" at bounding box center [491, 507] width 192 height 16
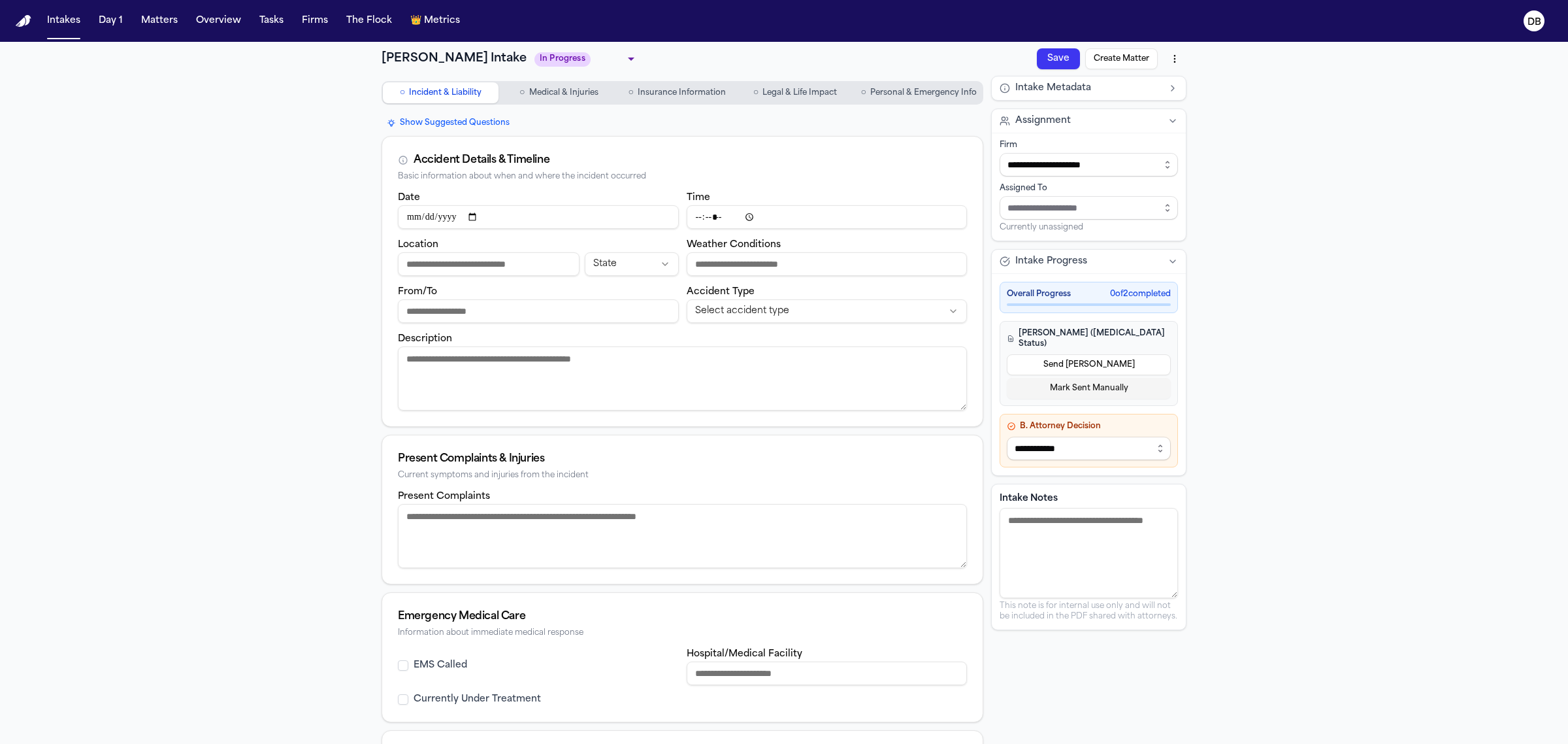
drag, startPoint x: 907, startPoint y: 102, endPoint x: 907, endPoint y: 110, distance: 8.0
click at [907, 110] on div "○ Incident & Liability ○ Medical & Injuries ○ Insurance Information ○ Legal & L…" at bounding box center [682, 506] width 602 height 860
drag, startPoint x: 903, startPoint y: 100, endPoint x: 903, endPoint y: 113, distance: 13.0
click at [903, 112] on div "○ Incident & Liability ○ Medical & Injuries ○ Insurance Information ○ Legal & L…" at bounding box center [682, 506] width 602 height 860
click at [921, 96] on span "Personal & Emergency Info" at bounding box center [923, 93] width 107 height 11
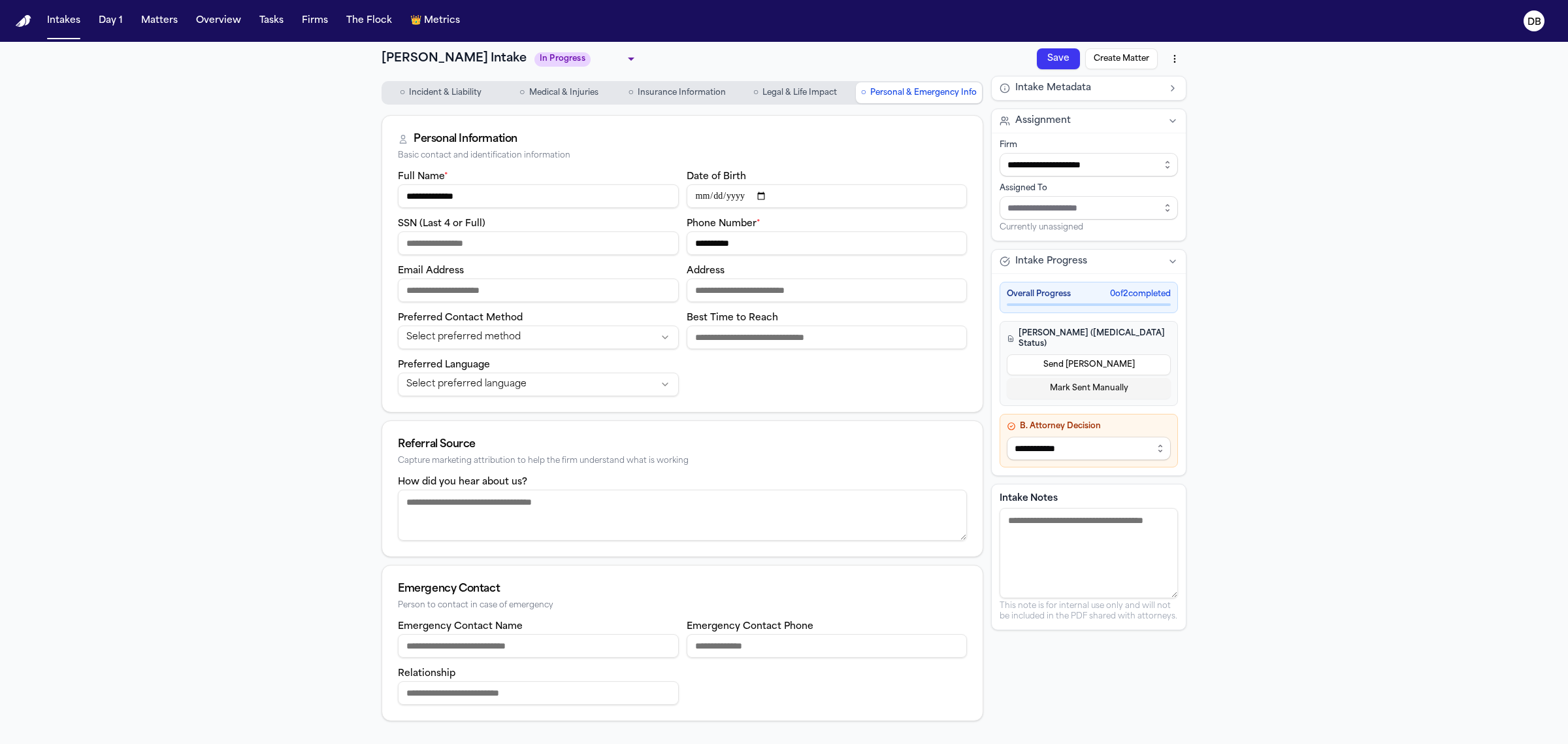
click at [469, 96] on span "Incident & Liability" at bounding box center [445, 93] width 72 height 11
